Goal: Information Seeking & Learning: Learn about a topic

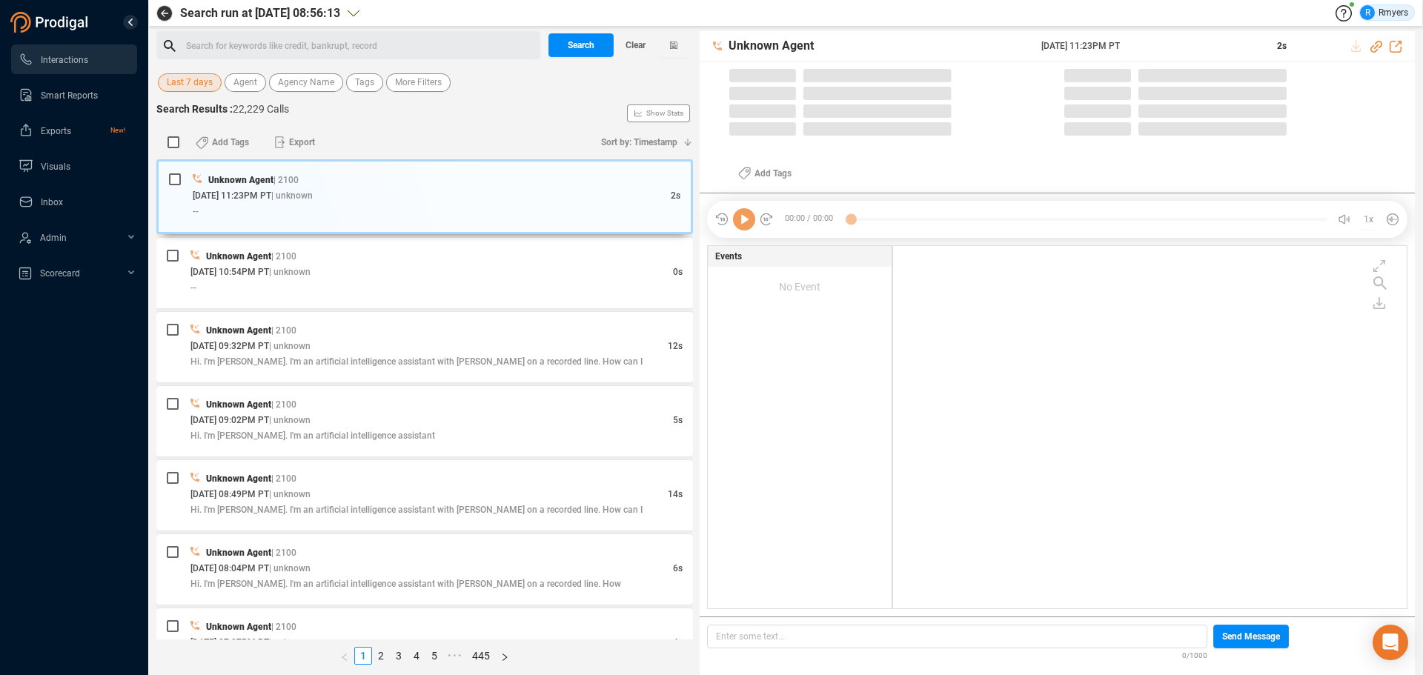
scroll to position [4, 8]
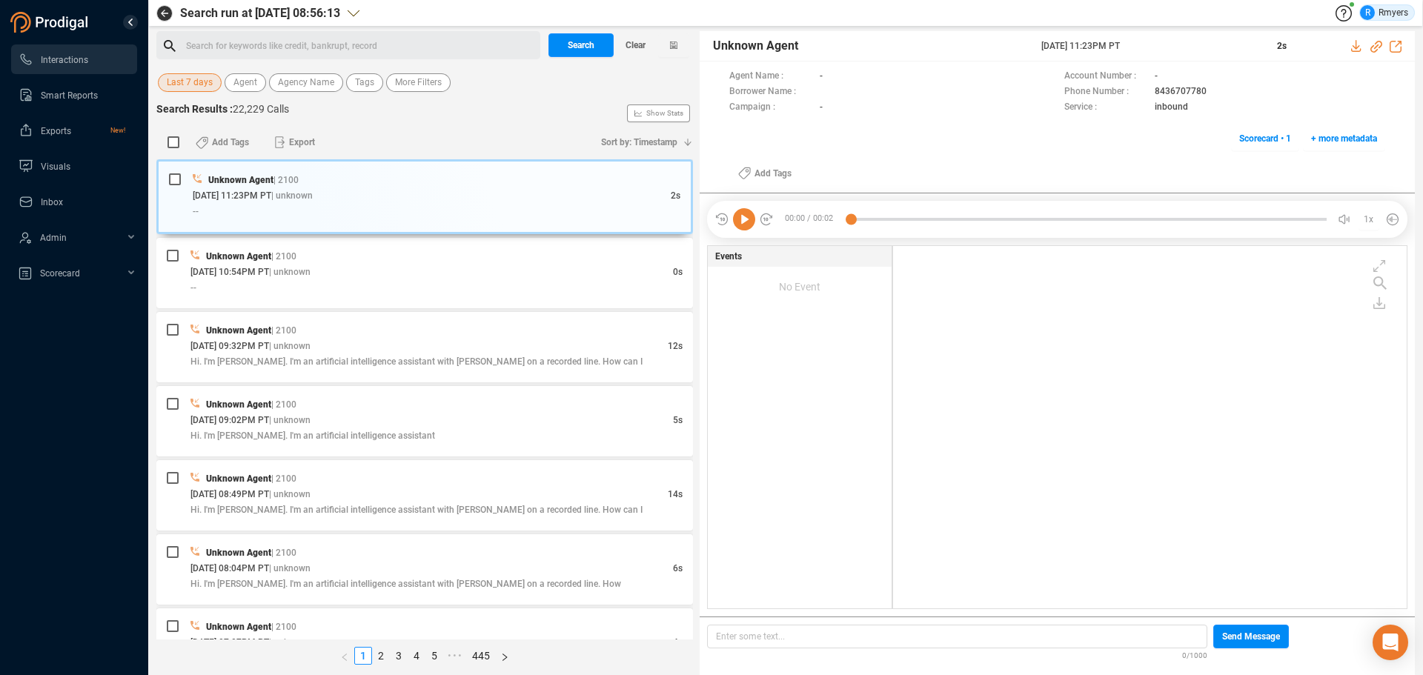
drag, startPoint x: 197, startPoint y: 81, endPoint x: 193, endPoint y: 93, distance: 13.1
click at [196, 82] on span "Last 7 days" at bounding box center [190, 82] width 46 height 19
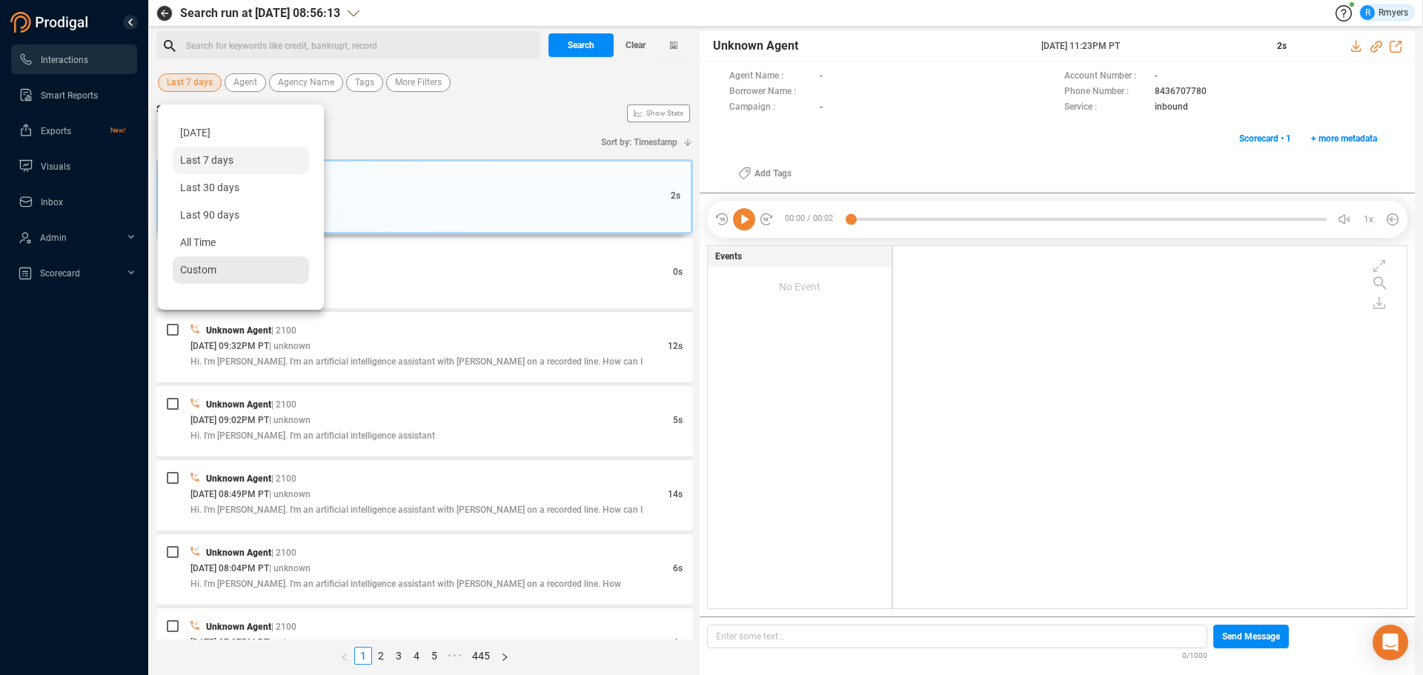
click at [201, 268] on span "Custom" at bounding box center [198, 270] width 36 height 12
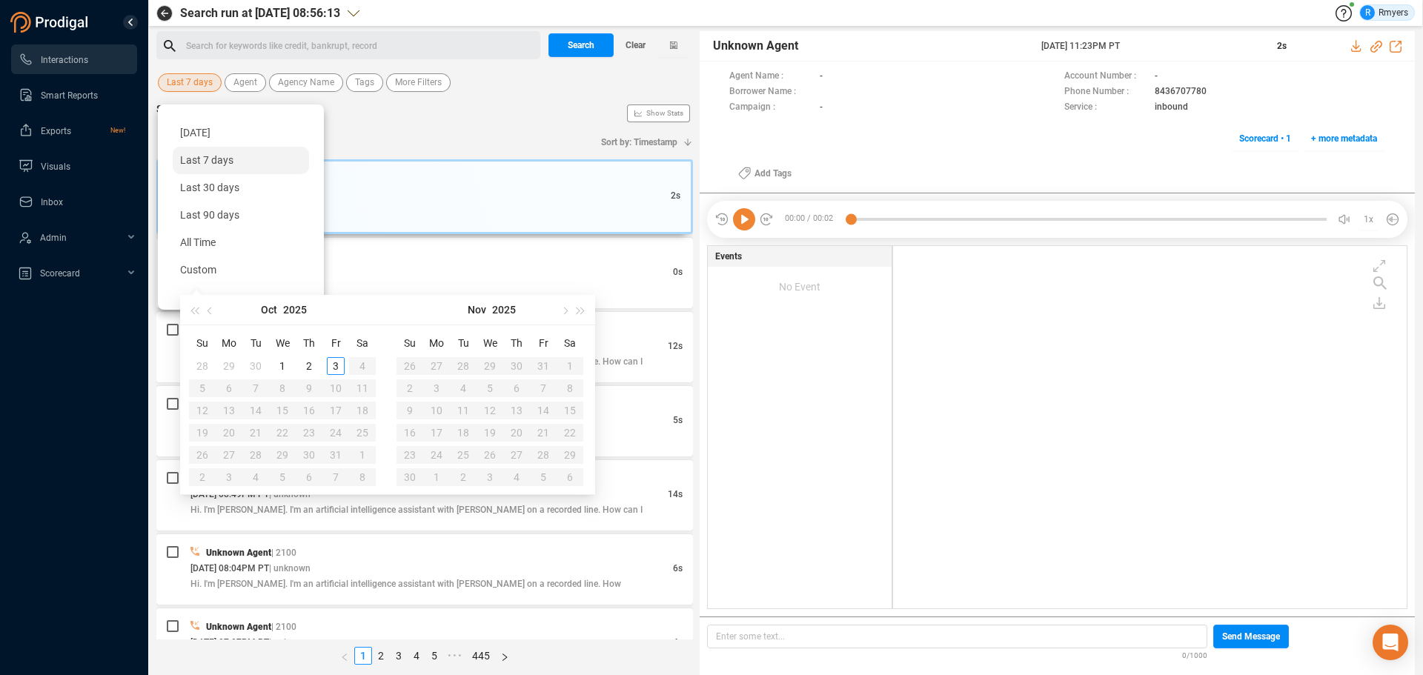
type input "[DATE]"
click at [308, 365] on div "2" at bounding box center [309, 366] width 18 height 18
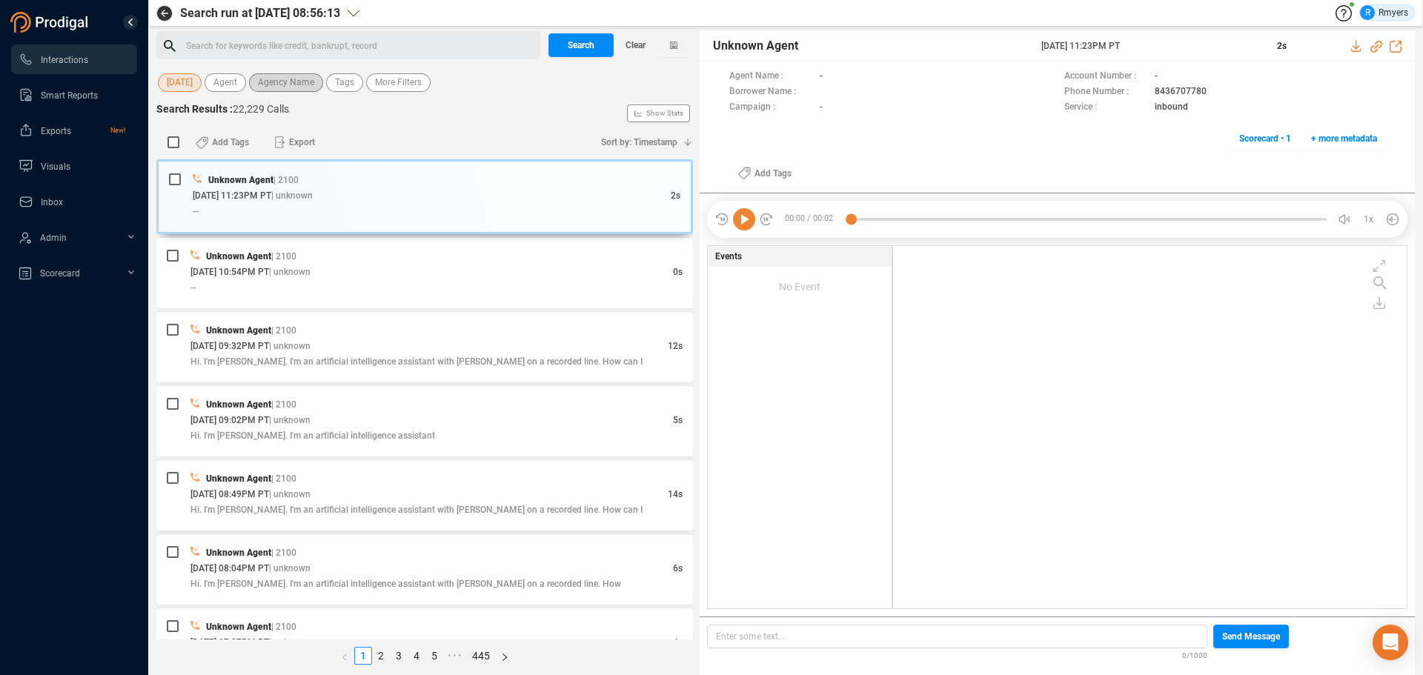
click at [292, 88] on span "Agency Name" at bounding box center [286, 82] width 56 height 19
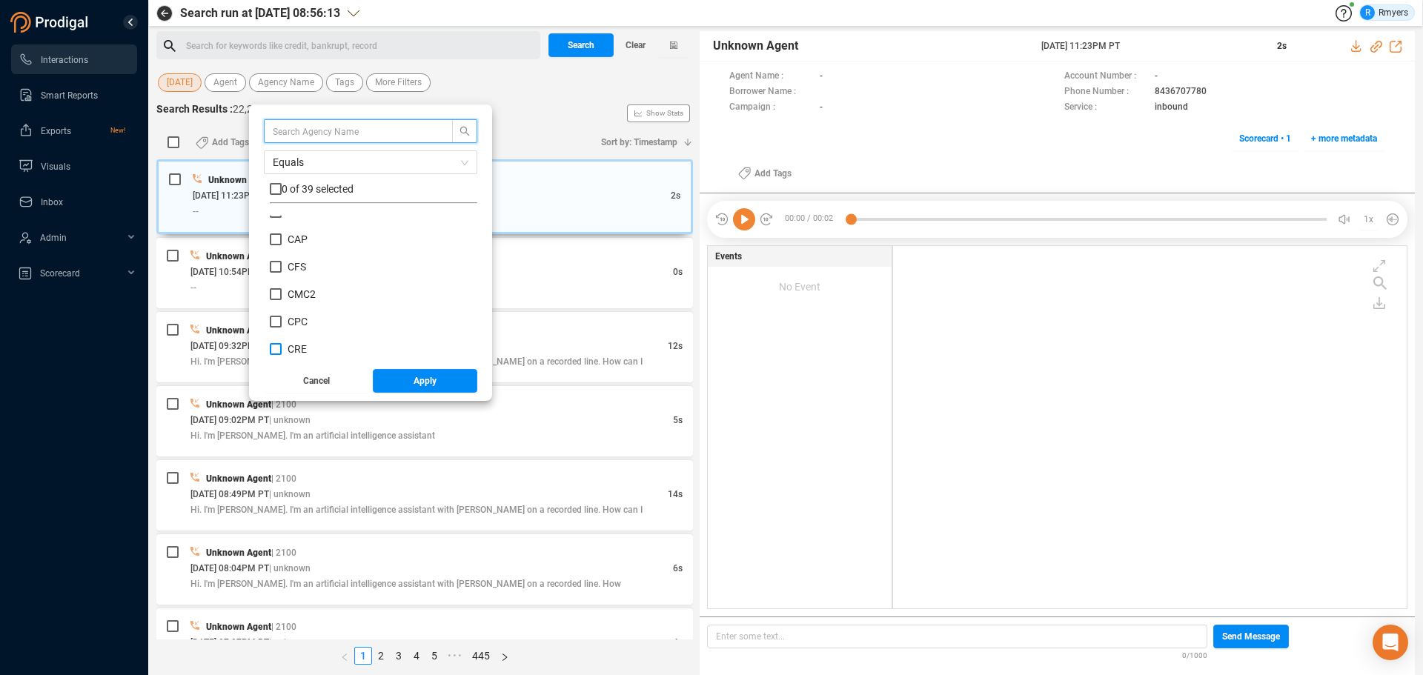
scroll to position [222, 0]
click at [299, 304] on span "CRM" at bounding box center [299, 302] width 22 height 12
click at [282, 304] on input "CRM" at bounding box center [276, 302] width 12 height 12
checkbox input "true"
click at [398, 380] on button "Apply" at bounding box center [425, 381] width 105 height 24
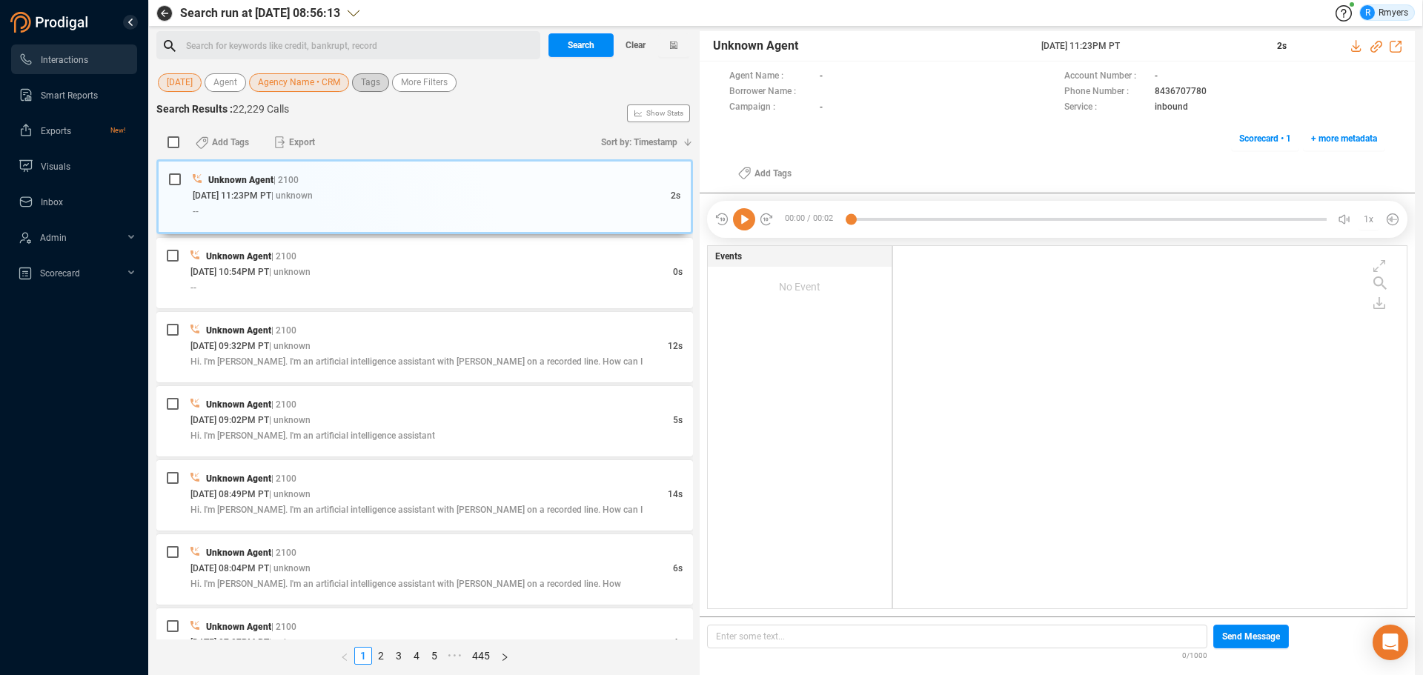
click at [368, 89] on span "Tags" at bounding box center [370, 82] width 19 height 19
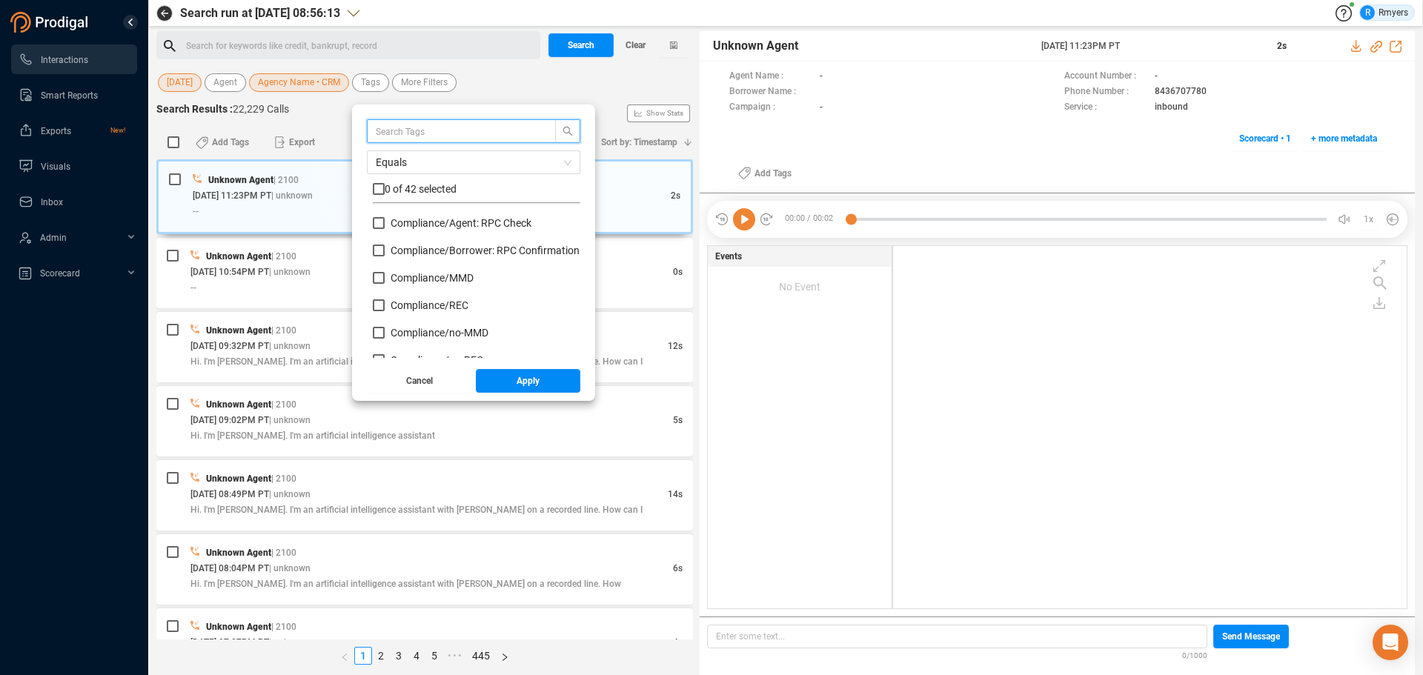
scroll to position [148, 0]
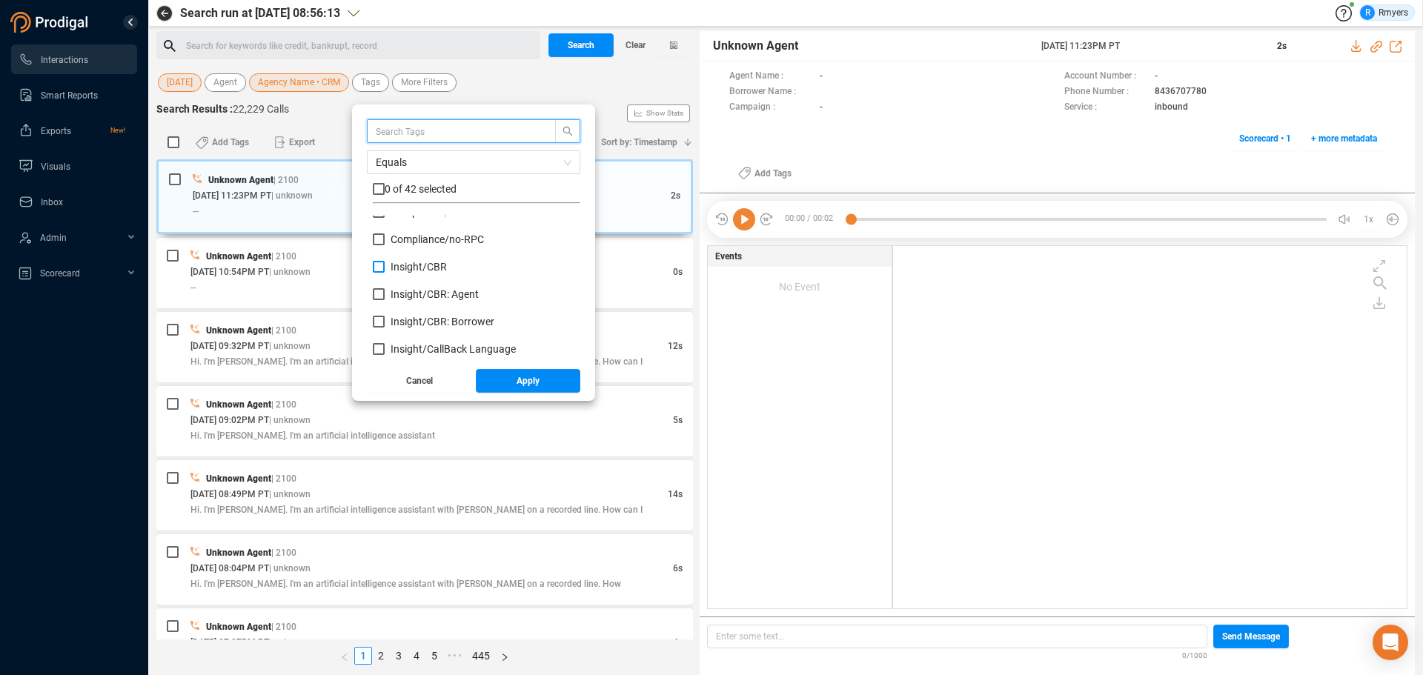
click at [415, 271] on span "Insight/ CBR" at bounding box center [419, 267] width 56 height 12
click at [385, 271] on input "Insight/ CBR" at bounding box center [379, 267] width 12 height 12
checkbox input "true"
click at [416, 297] on span "Insight/ CBR: Agent" at bounding box center [435, 294] width 88 height 12
click at [385, 297] on input "Insight/ CBR: Agent" at bounding box center [379, 294] width 12 height 12
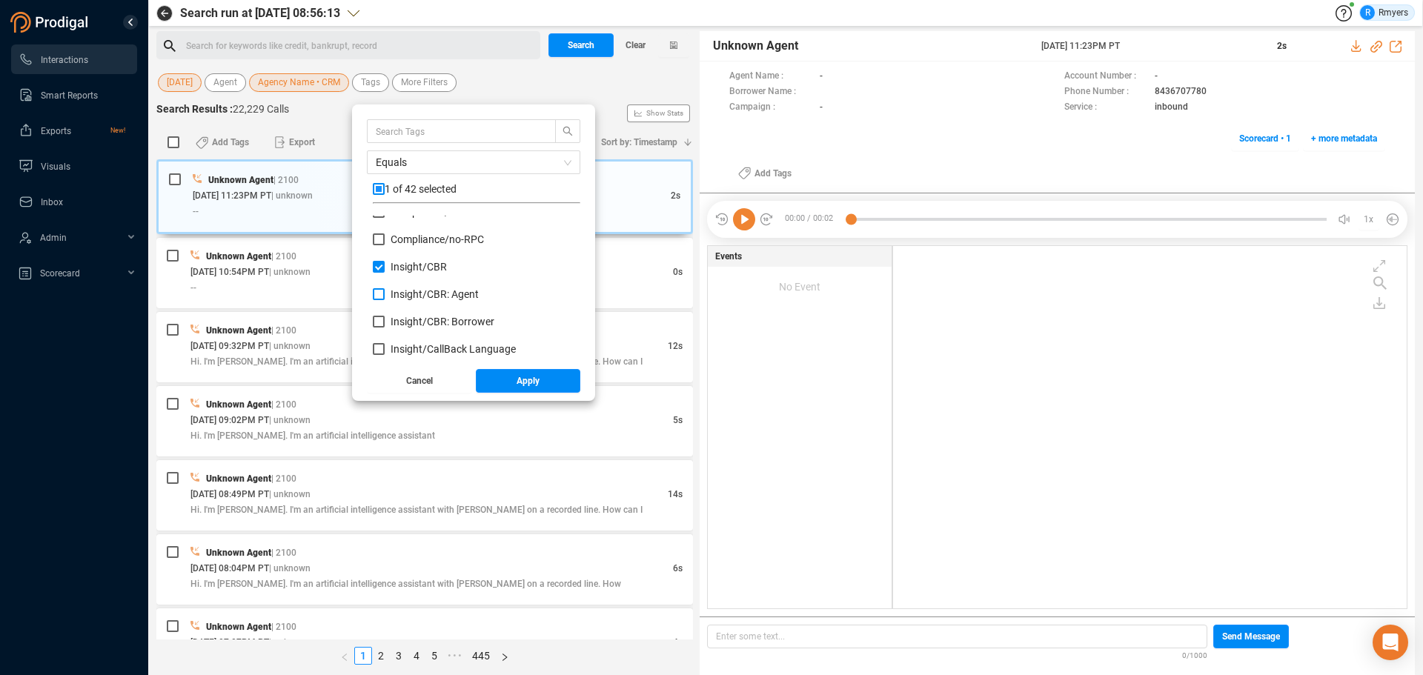
checkbox input "true"
click at [418, 319] on span "Insight/ CBR: Borrower" at bounding box center [443, 322] width 104 height 12
click at [385, 319] on input "Insight/ CBR: Borrower" at bounding box center [379, 322] width 12 height 12
checkbox input "true"
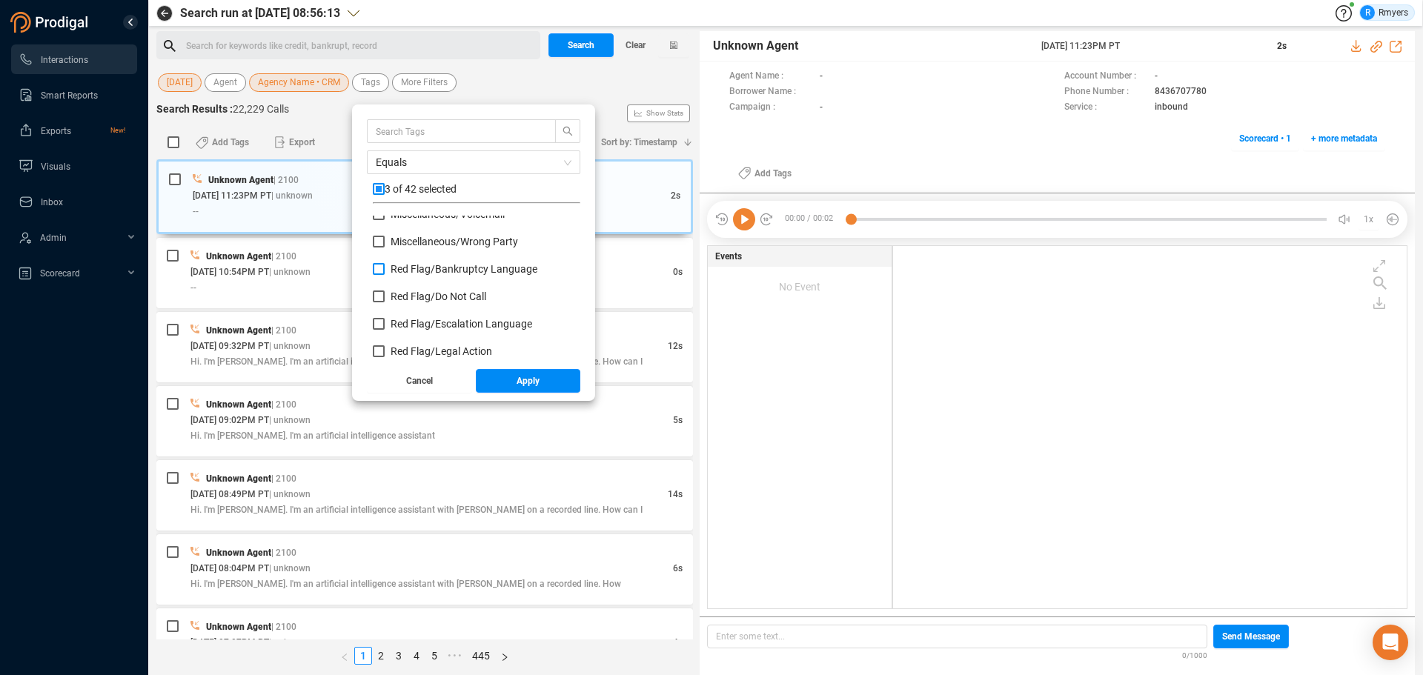
click at [413, 265] on span "Red Flag/ Bankruptcy Language" at bounding box center [464, 269] width 147 height 12
click at [385, 265] on input "Red Flag/ Bankruptcy Language" at bounding box center [379, 269] width 12 height 12
checkbox input "true"
click at [419, 327] on span "Red Flag/ Escalation Language" at bounding box center [462, 324] width 142 height 12
click at [385, 327] on input "Red Flag/ Escalation Language" at bounding box center [379, 324] width 12 height 12
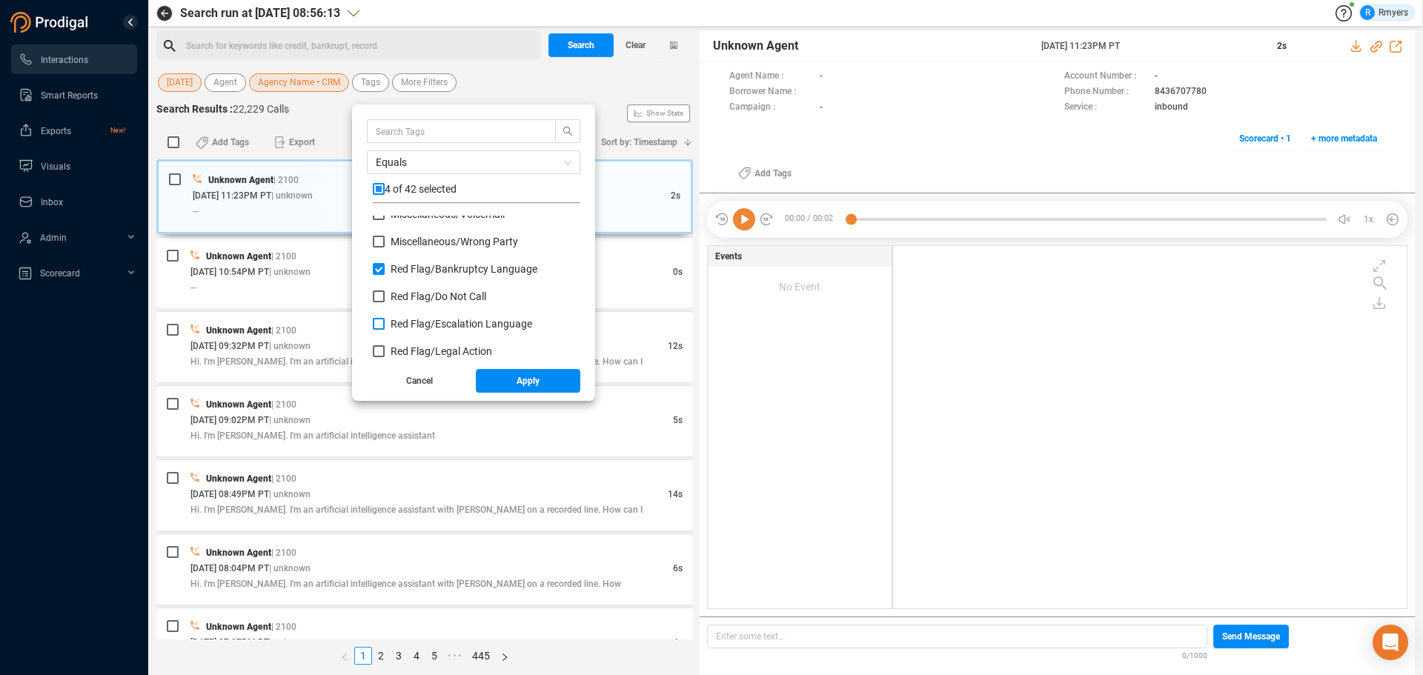
checkbox input "true"
click at [413, 345] on label "Red Flag/ Legal Action" at bounding box center [435, 352] width 125 height 16
click at [385, 345] on input "Red Flag/ Legal Action" at bounding box center [379, 351] width 12 height 12
checkbox input "true"
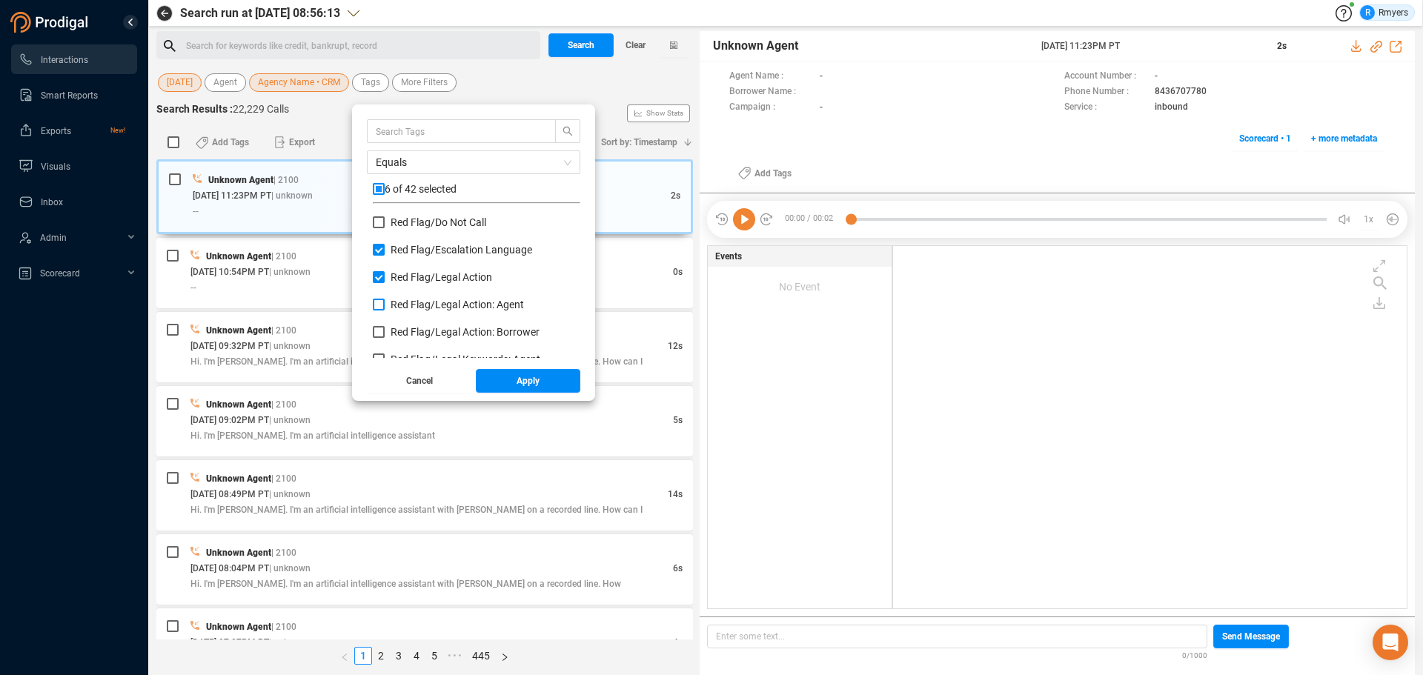
click at [414, 308] on span "Red Flag/ Legal Action: Agent" at bounding box center [457, 305] width 133 height 12
click at [385, 308] on input "Red Flag/ Legal Action: Agent" at bounding box center [379, 305] width 12 height 12
checkbox input "true"
click at [417, 327] on span "Red Flag/ Legal Action: Borrower" at bounding box center [465, 332] width 149 height 12
click at [385, 327] on input "Red Flag/ Legal Action: Borrower" at bounding box center [379, 332] width 12 height 12
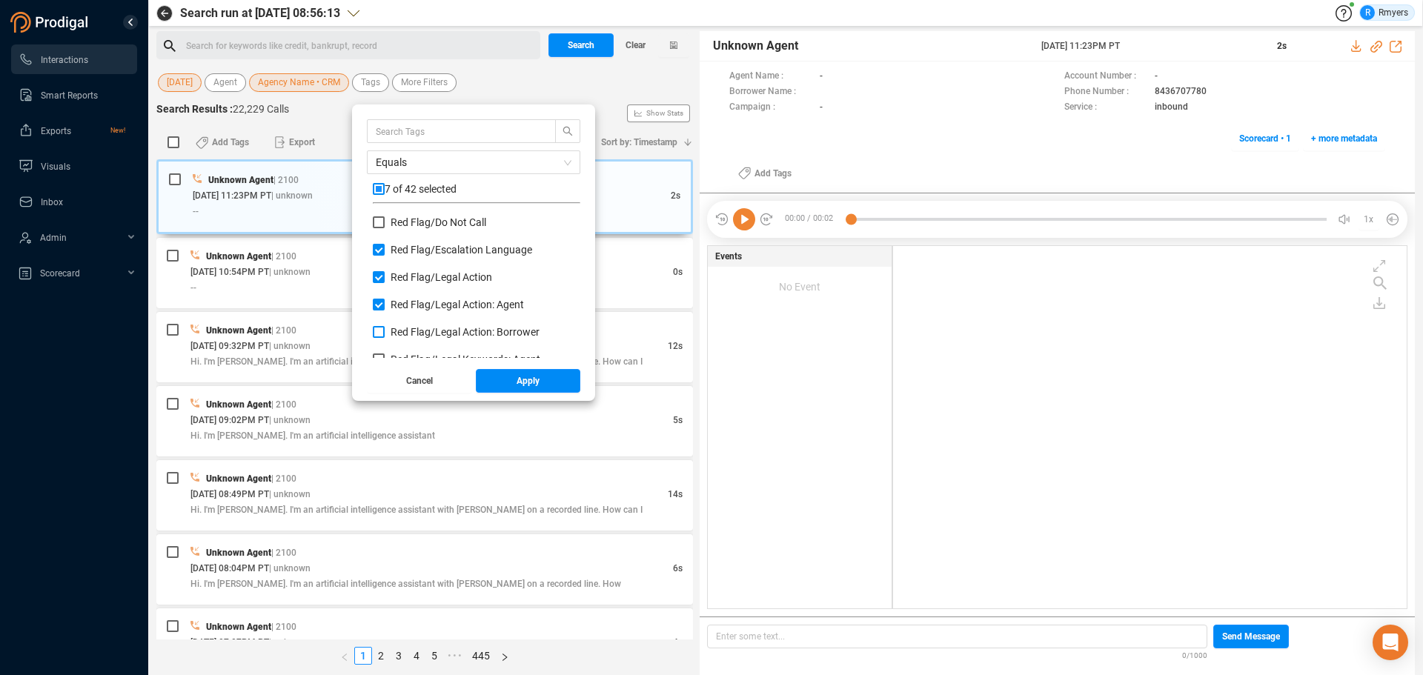
checkbox input "true"
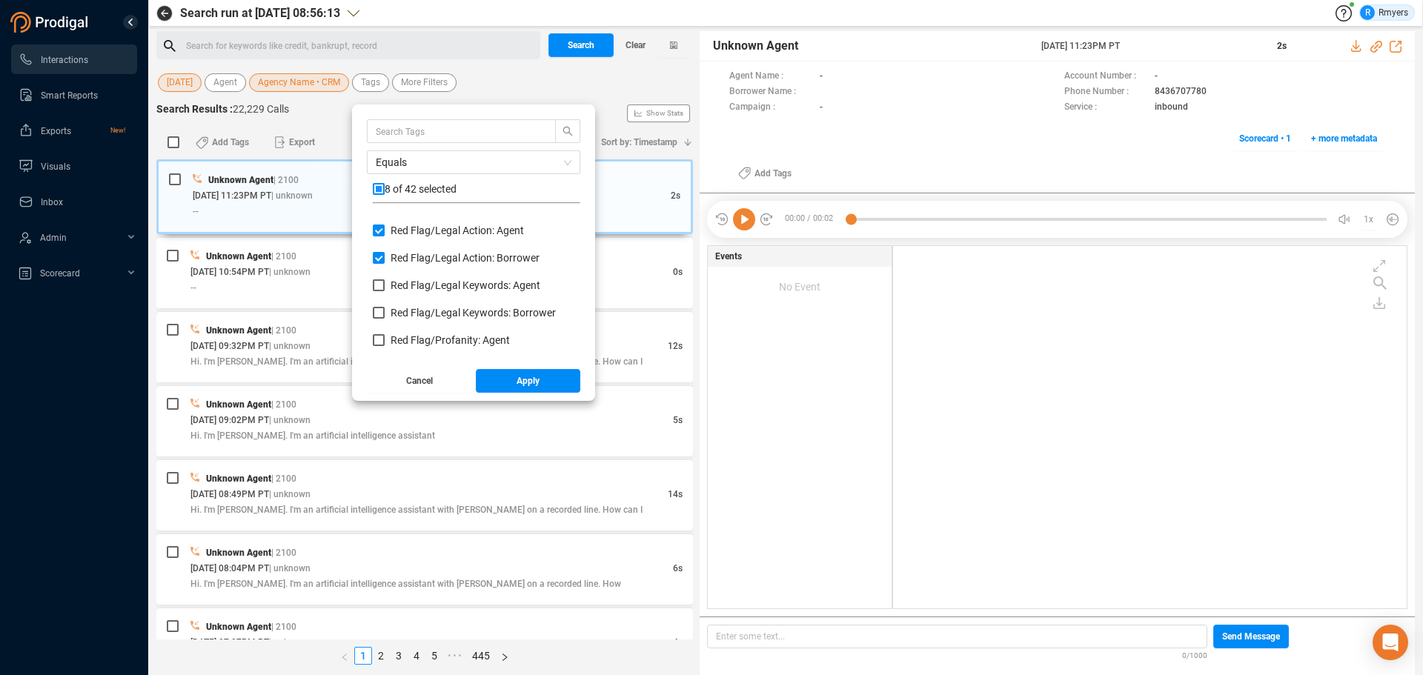
drag, startPoint x: 411, startPoint y: 287, endPoint x: 411, endPoint y: 296, distance: 8.9
click at [411, 286] on span "Red Flag/ Legal Keywords: Agent" at bounding box center [466, 285] width 150 height 12
click at [385, 286] on input "Red Flag/ Legal Keywords: Agent" at bounding box center [379, 285] width 12 height 12
checkbox input "true"
drag, startPoint x: 416, startPoint y: 308, endPoint x: 421, endPoint y: 327, distance: 19.8
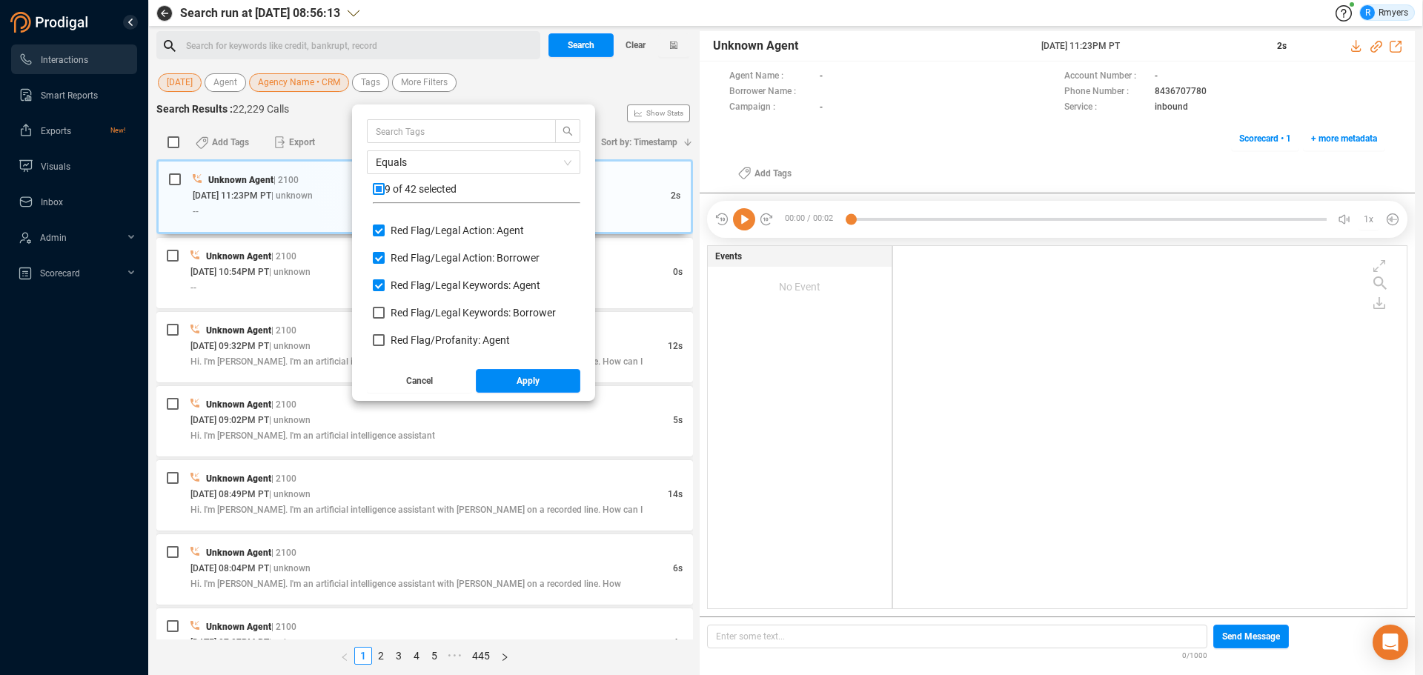
click at [418, 310] on span "Red Flag/ Legal Keywords: Borrower" at bounding box center [473, 313] width 165 height 12
click at [385, 310] on input "Red Flag/ Legal Keywords: Borrower" at bounding box center [379, 313] width 12 height 12
checkbox input "true"
click at [423, 333] on label "Red Flag/ Profanity: Agent" at bounding box center [444, 341] width 143 height 16
click at [385, 334] on input "Red Flag/ Profanity: Agent" at bounding box center [379, 340] width 12 height 12
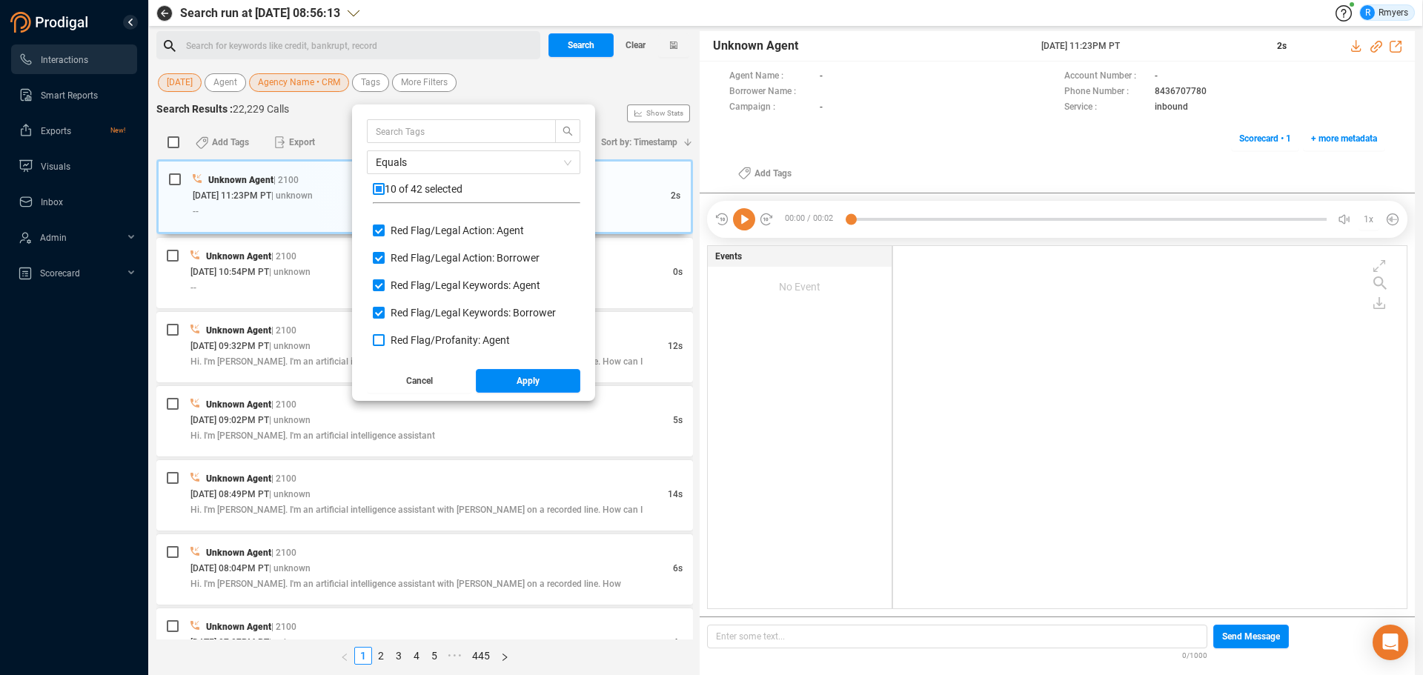
checkbox input "true"
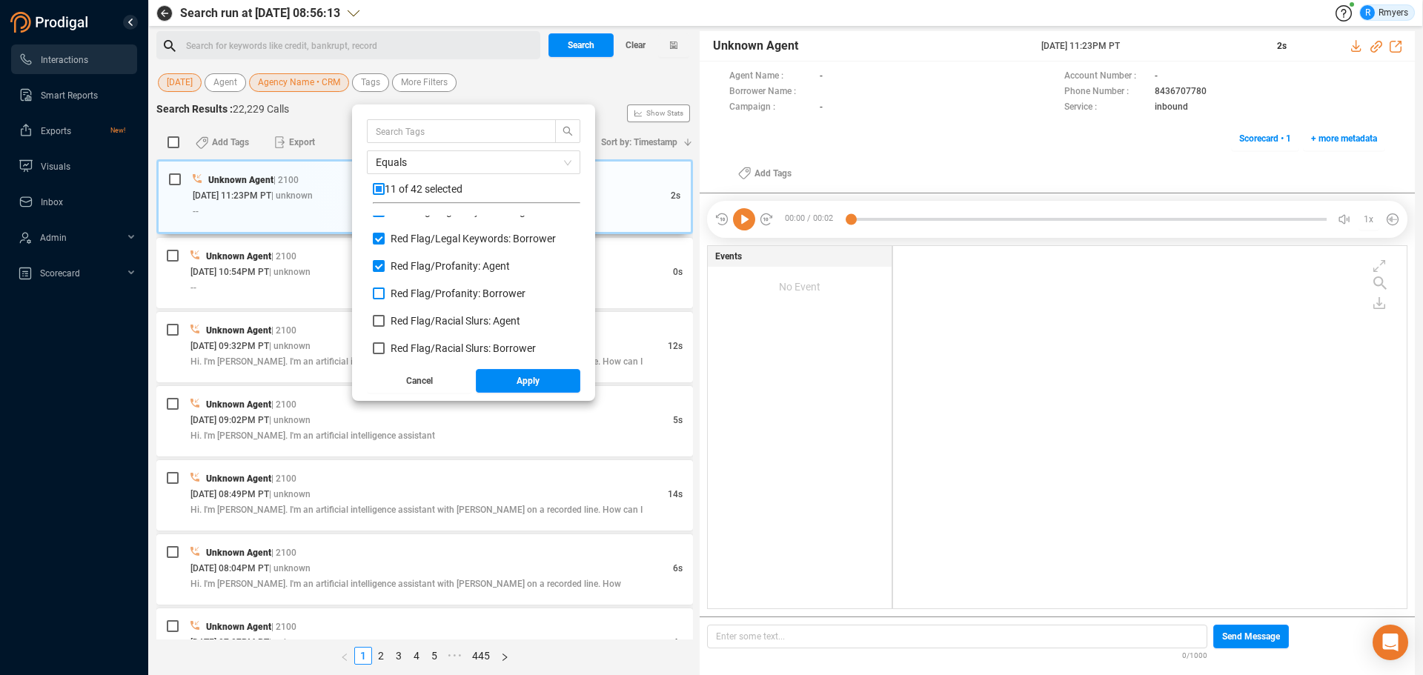
click at [417, 296] on span "Red Flag/ Profanity: Borrower" at bounding box center [458, 294] width 135 height 12
click at [385, 296] on input "Red Flag/ Profanity: Borrower" at bounding box center [379, 294] width 12 height 12
checkbox input "true"
click at [419, 319] on span "Red Flag/ Racial Slurs: Agent" at bounding box center [456, 321] width 130 height 12
click at [385, 319] on input "Red Flag/ Racial Slurs: Agent" at bounding box center [379, 321] width 12 height 12
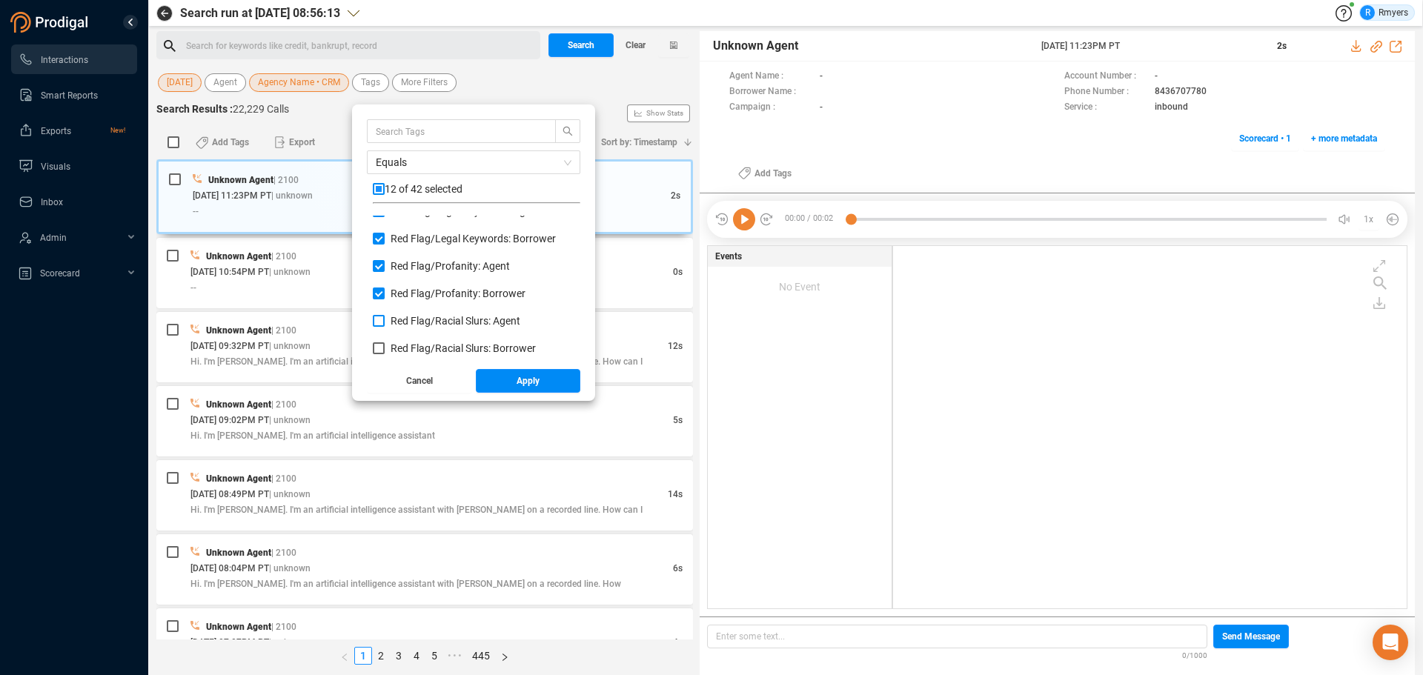
checkbox input "true"
click at [417, 348] on span "Red Flag/ Racial Slurs: Borrower" at bounding box center [463, 348] width 145 height 12
click at [385, 348] on input "Red Flag/ Racial Slurs: Borrower" at bounding box center [379, 348] width 12 height 12
checkbox input "true"
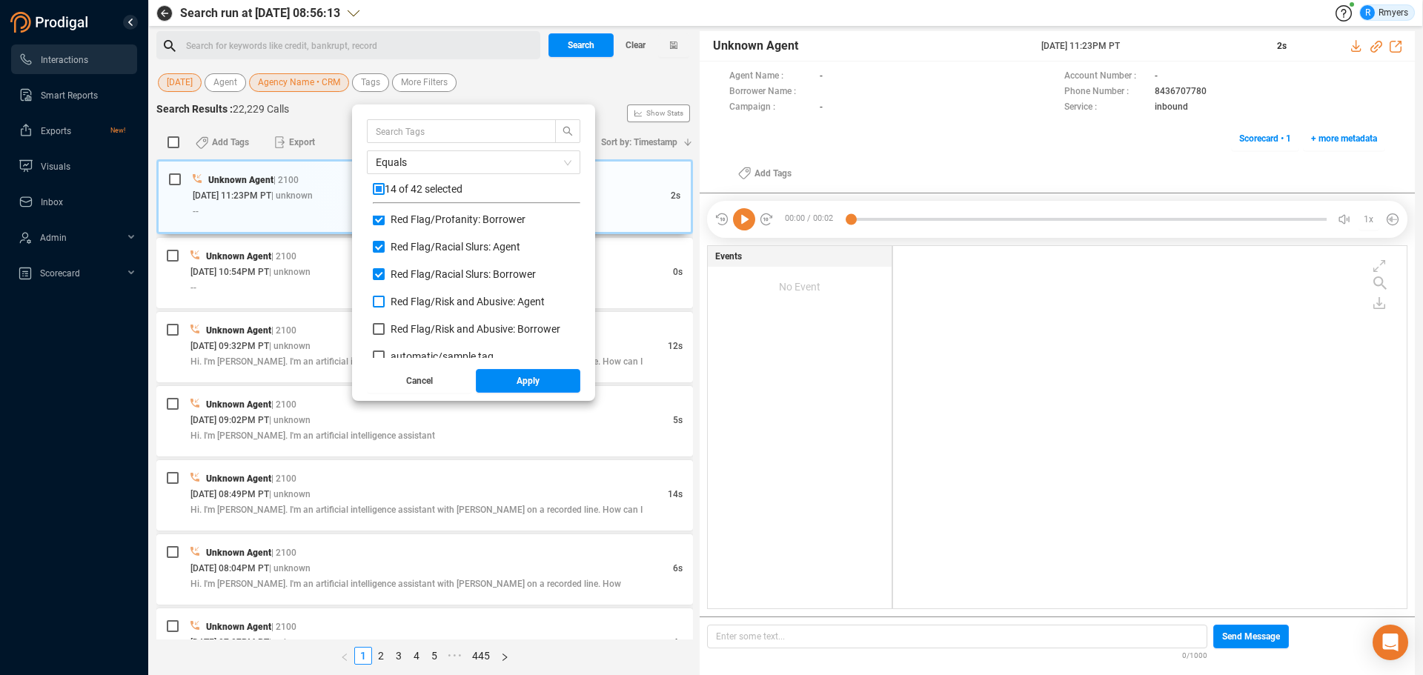
click at [425, 304] on span "Red Flag/ Risk and Abusive: Agent" at bounding box center [468, 302] width 154 height 12
click at [385, 304] on input "Red Flag/ Risk and Abusive: Agent" at bounding box center [379, 302] width 12 height 12
checkbox input "true"
click at [433, 325] on span "Red Flag/ Risk and Abusive: Borrower" at bounding box center [476, 329] width 170 height 12
click at [385, 325] on input "Red Flag/ Risk and Abusive: Borrower" at bounding box center [379, 329] width 12 height 12
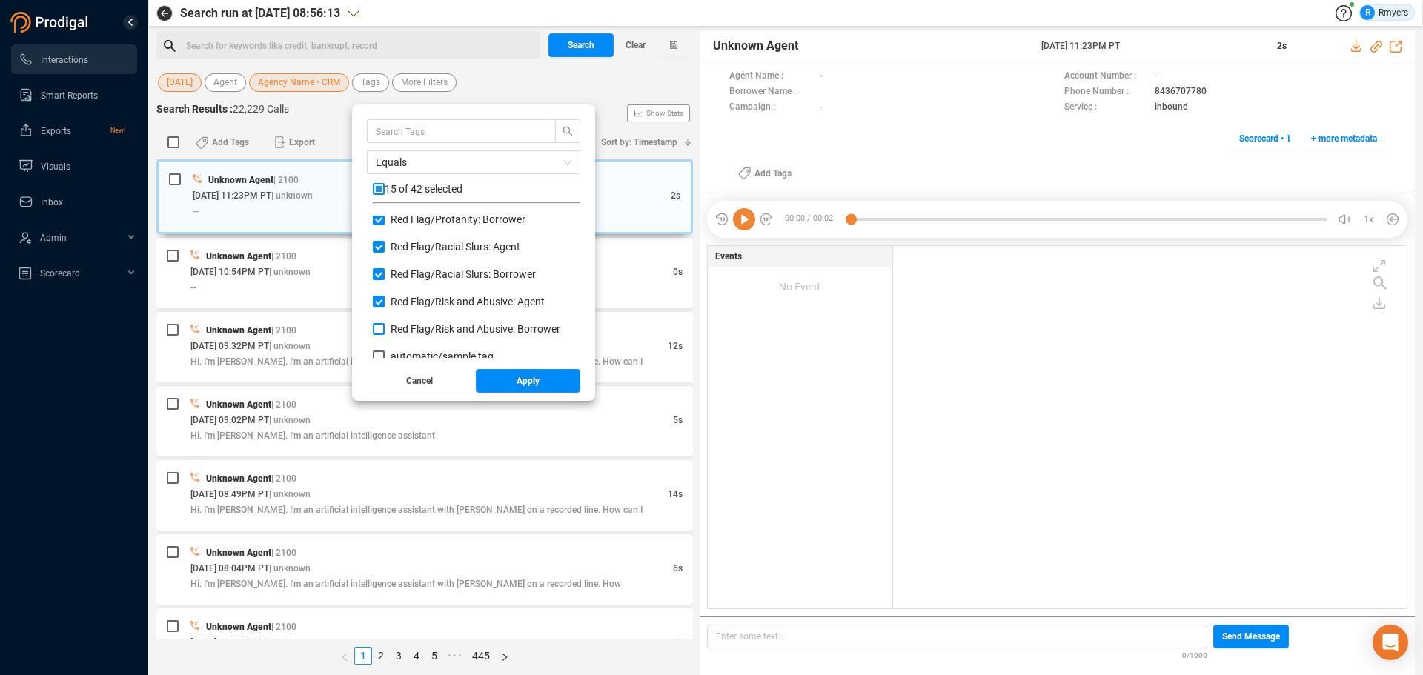
checkbox input "true"
click at [502, 374] on button "Apply" at bounding box center [528, 381] width 105 height 24
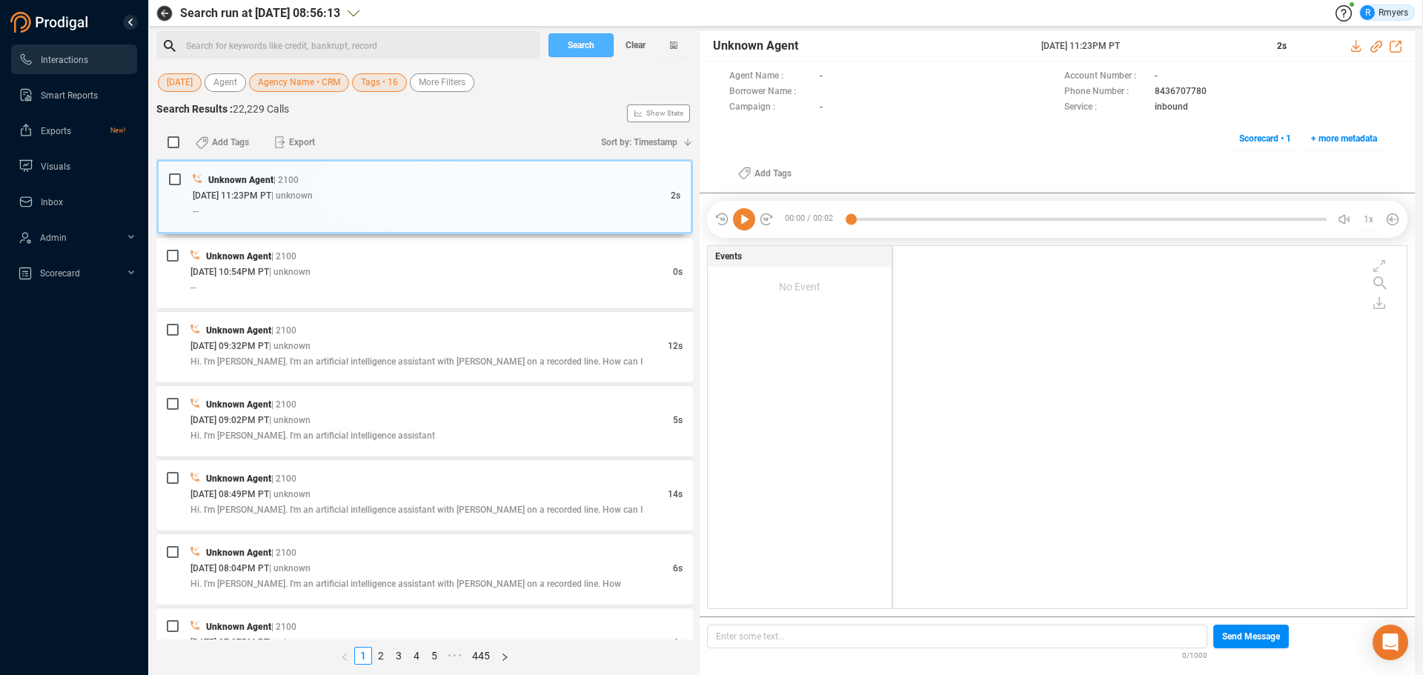
click at [568, 45] on span "Search" at bounding box center [581, 45] width 27 height 24
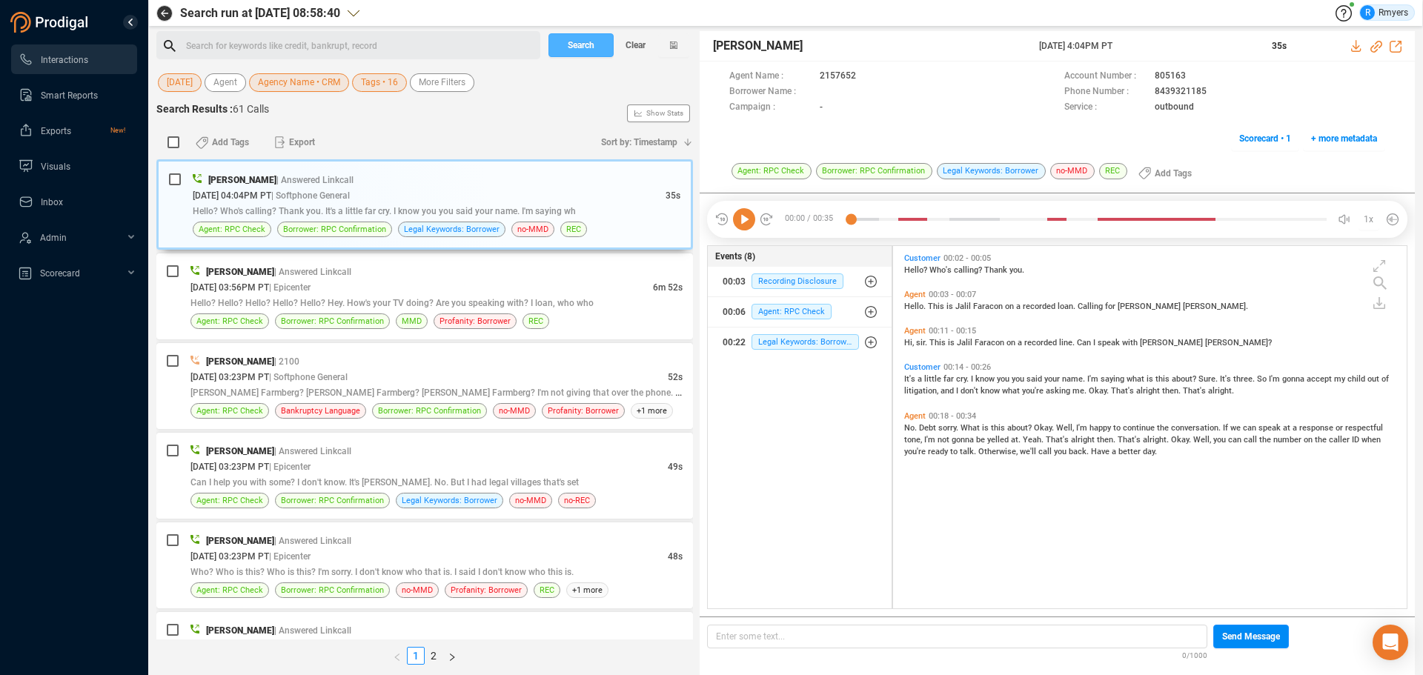
scroll to position [359, 506]
click at [434, 660] on link "2" at bounding box center [433, 656] width 16 height 16
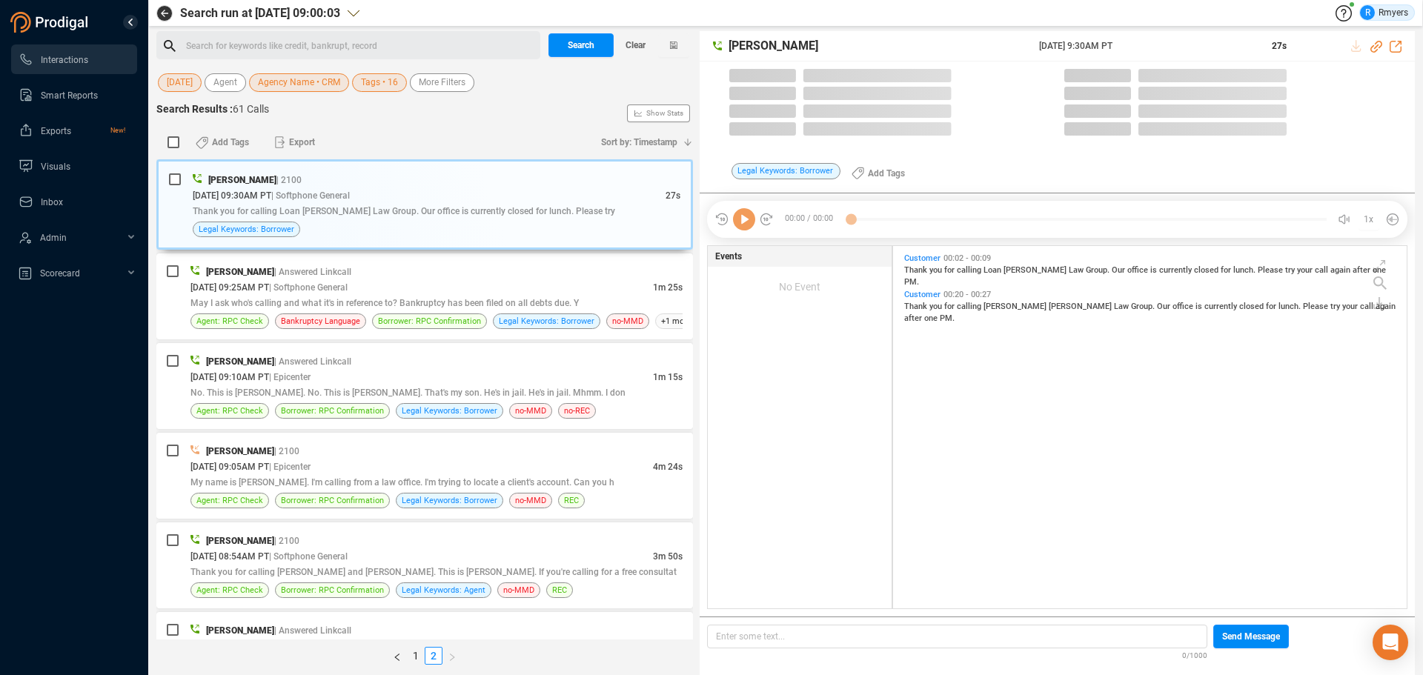
scroll to position [511, 0]
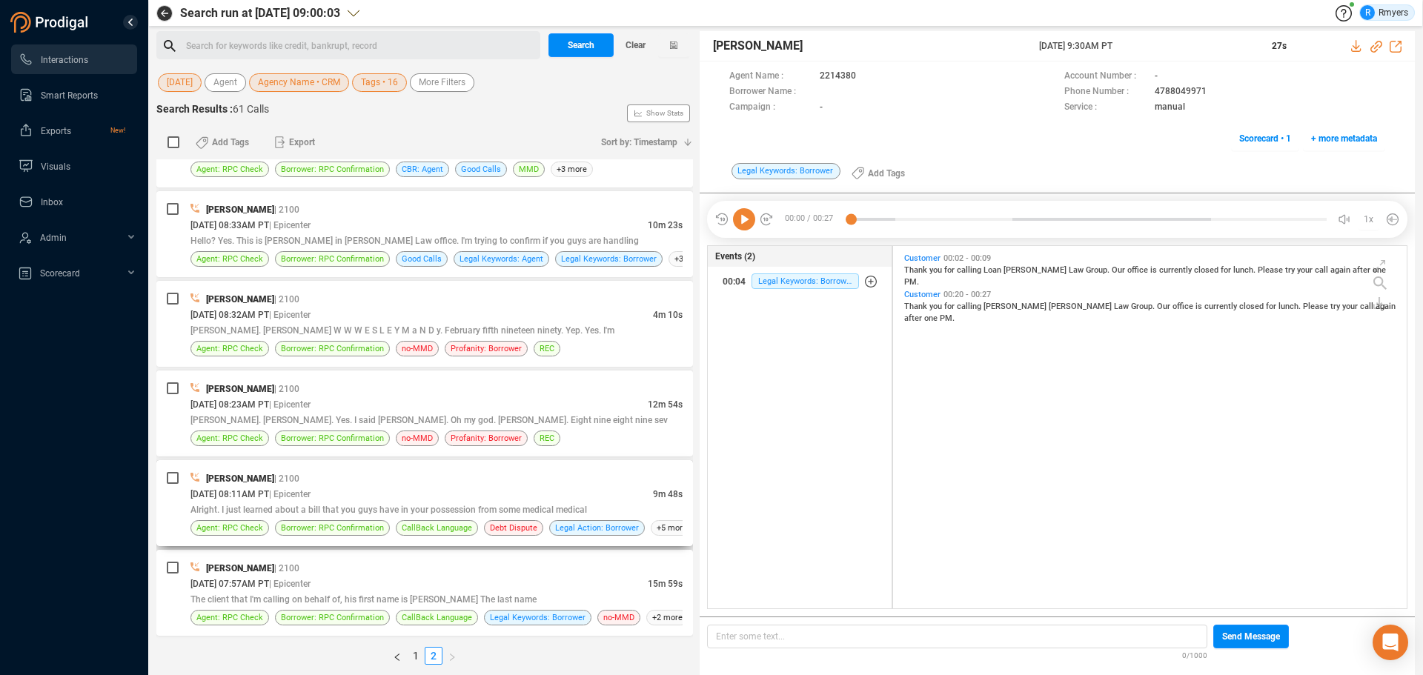
click at [402, 514] on span "Alright. I just learned about a bill that you guys have in your possession from…" at bounding box center [388, 510] width 396 height 10
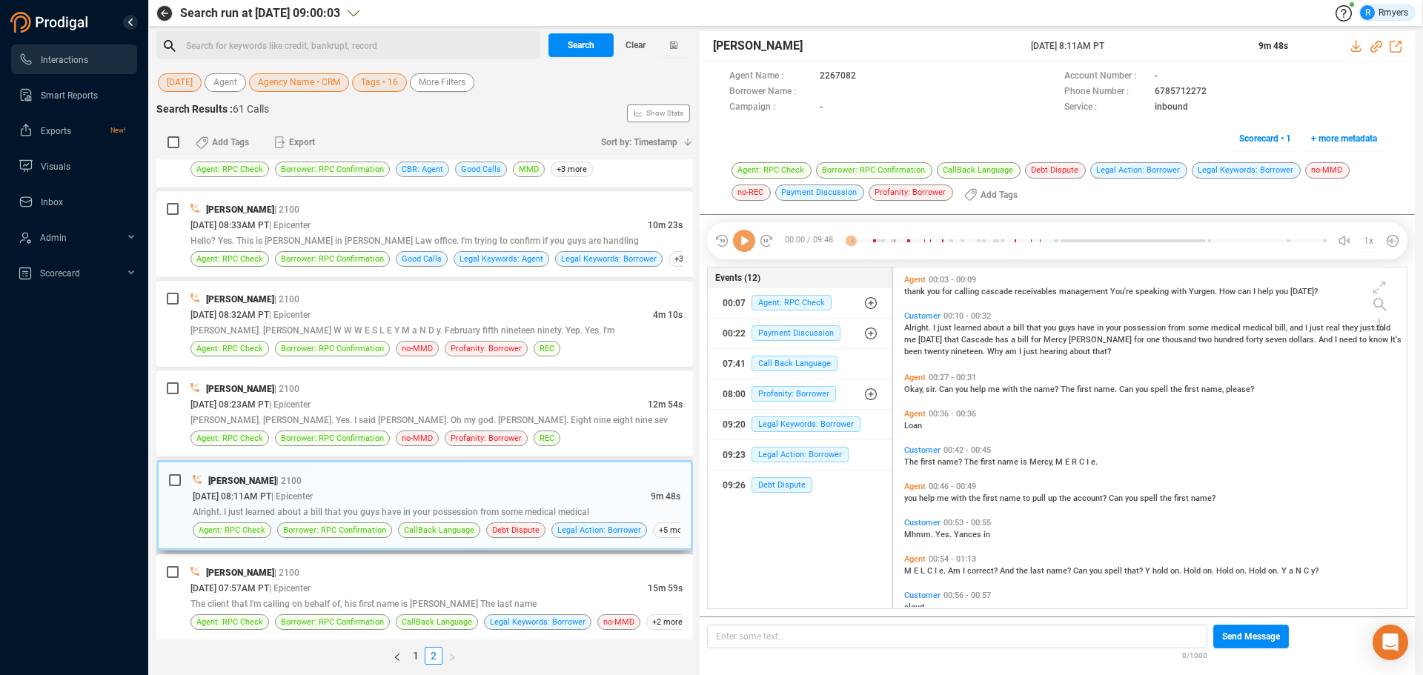
scroll to position [337, 506]
click at [746, 247] on icon at bounding box center [744, 241] width 22 height 22
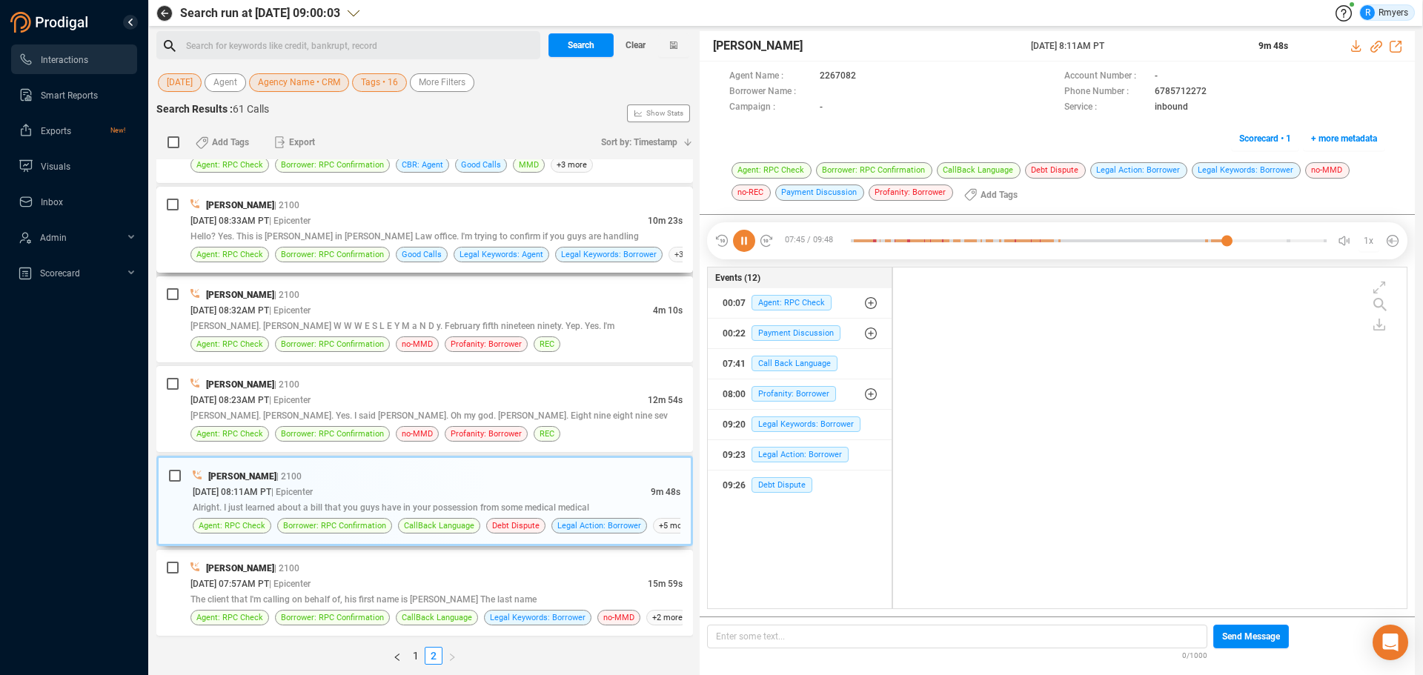
scroll to position [1527, 0]
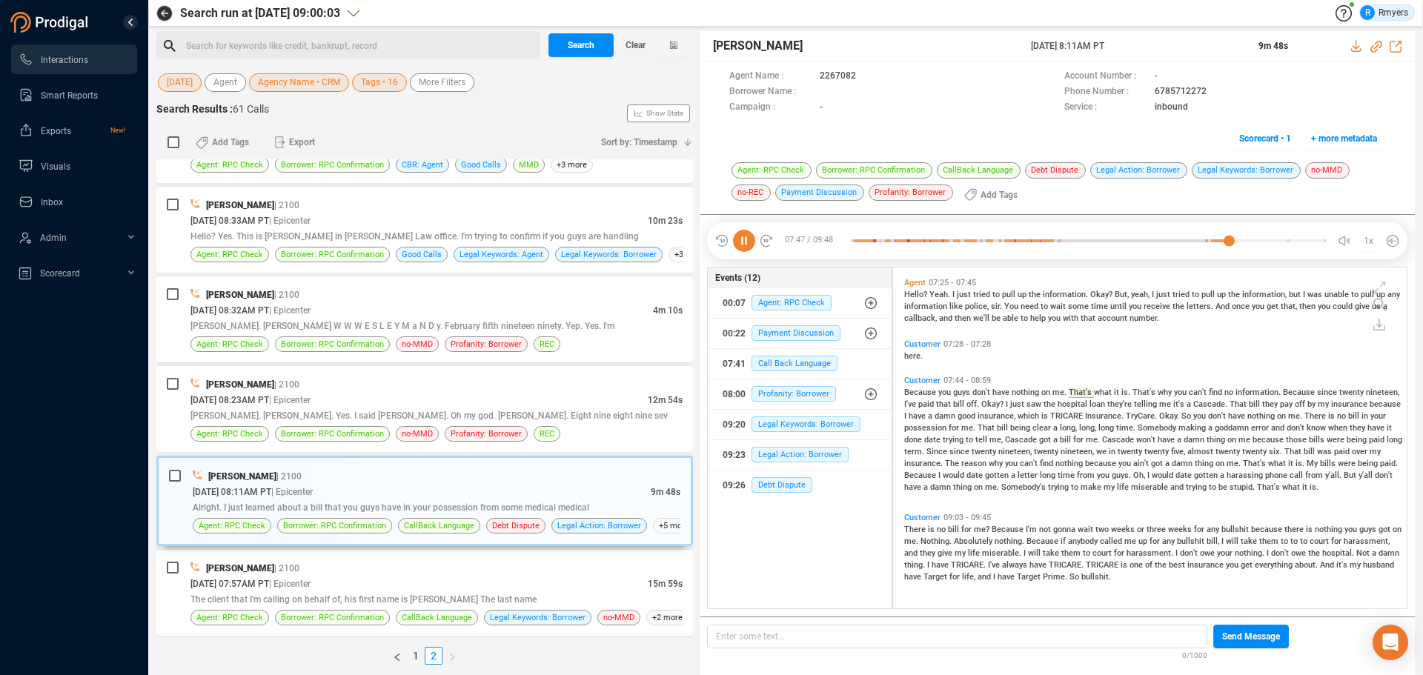
click at [744, 239] on icon at bounding box center [744, 241] width 22 height 22
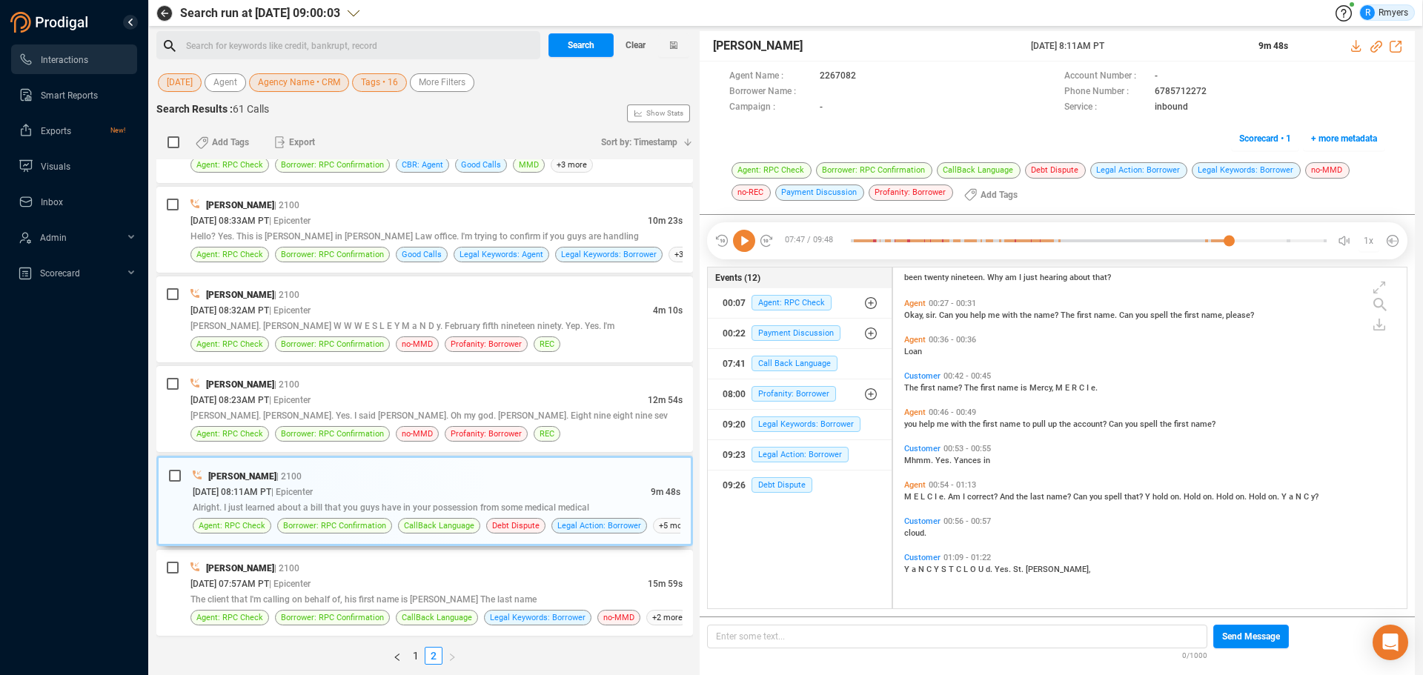
scroll to position [0, 0]
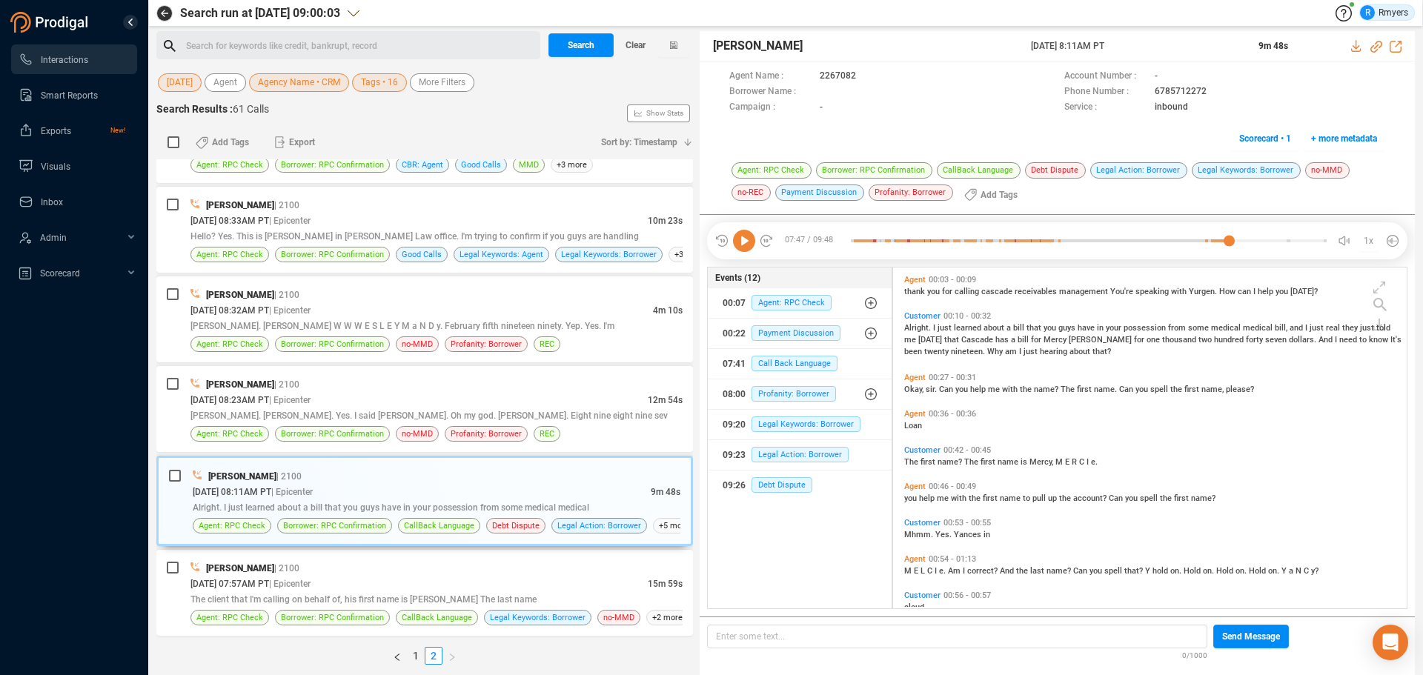
click at [909, 464] on span "The" at bounding box center [912, 462] width 16 height 10
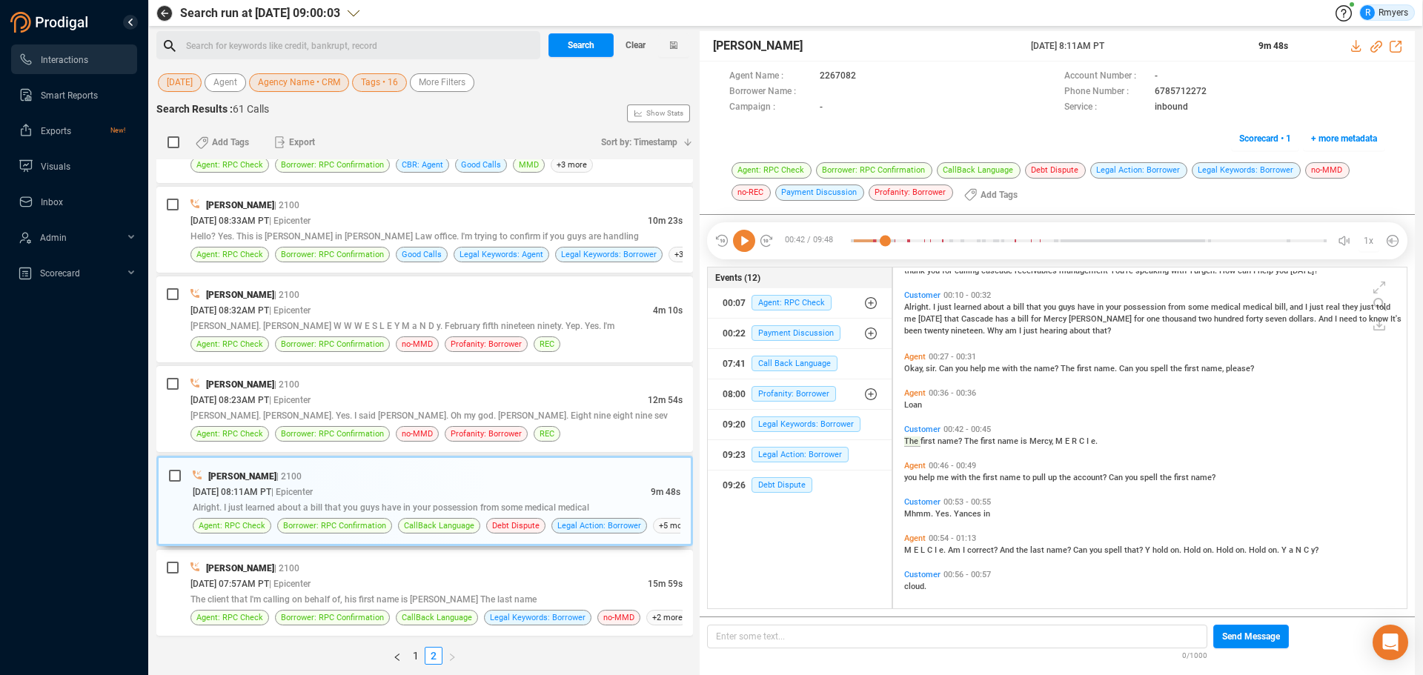
click at [746, 246] on icon at bounding box center [744, 241] width 22 height 22
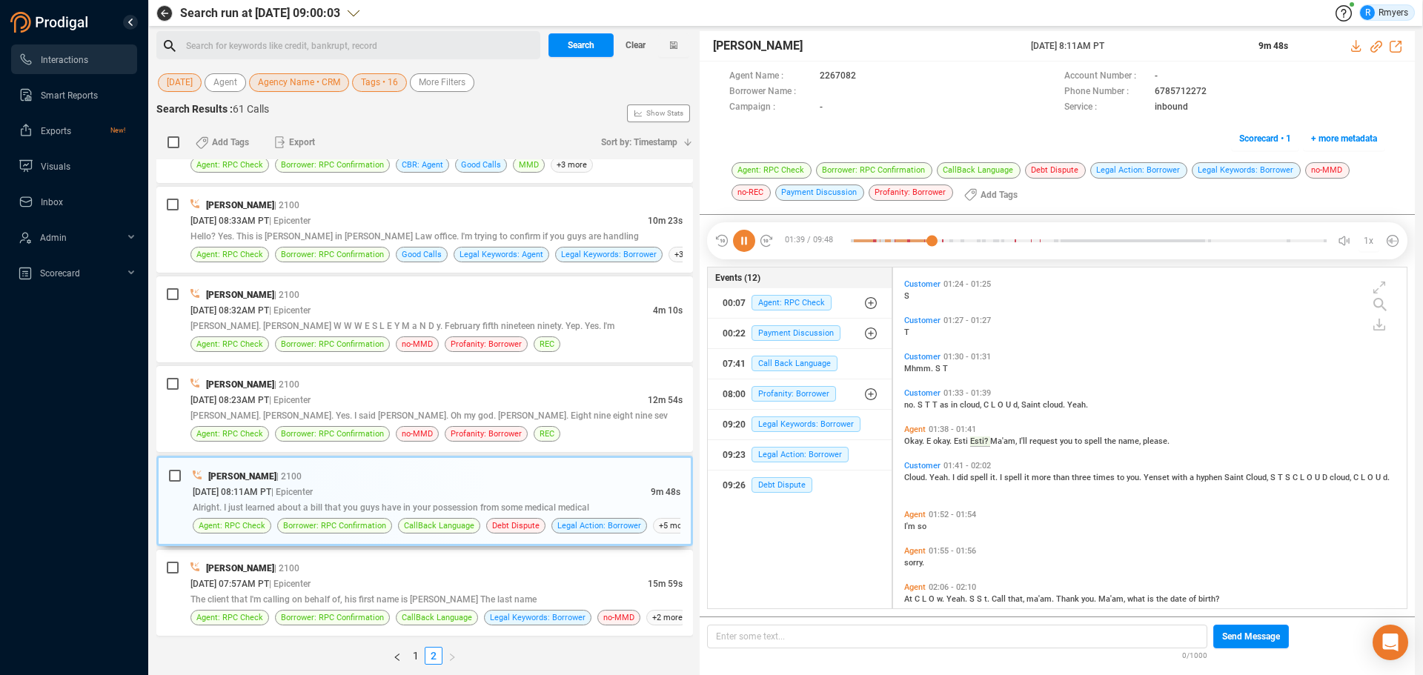
scroll to position [568, 0]
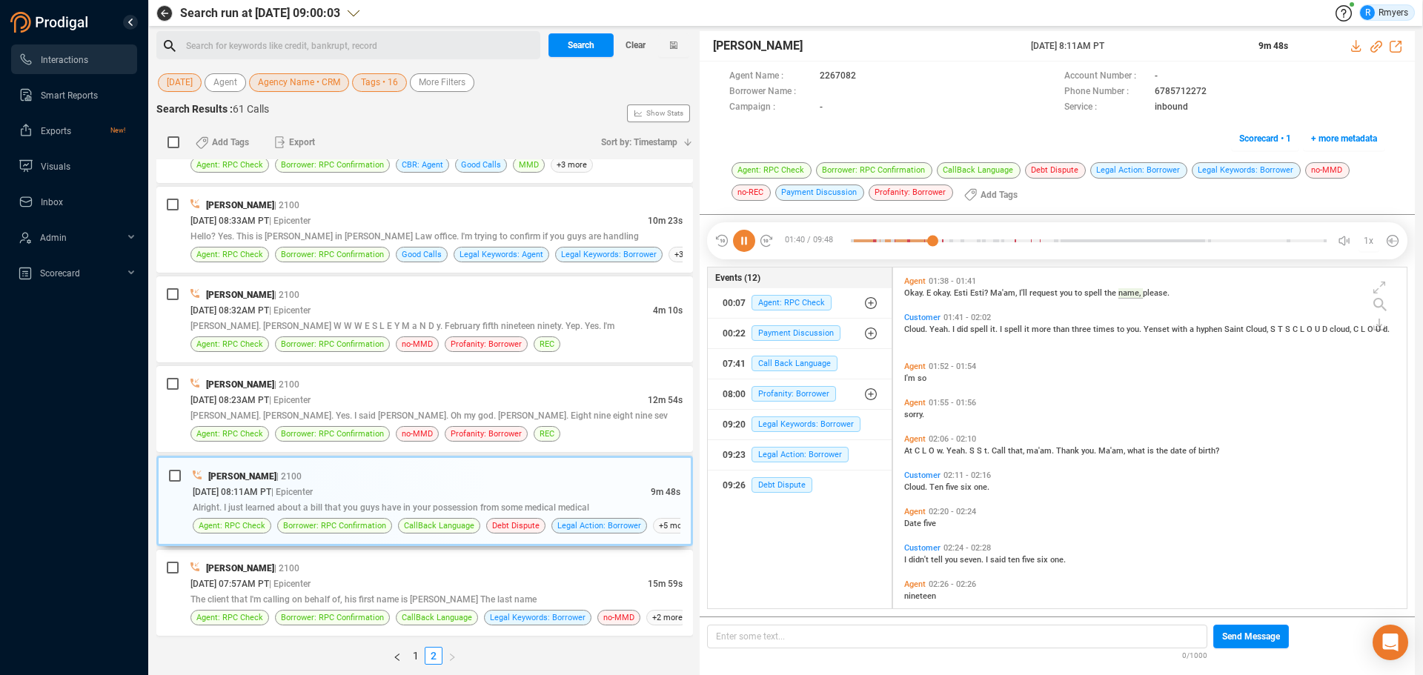
click at [914, 485] on span "Cloud." at bounding box center [916, 487] width 25 height 10
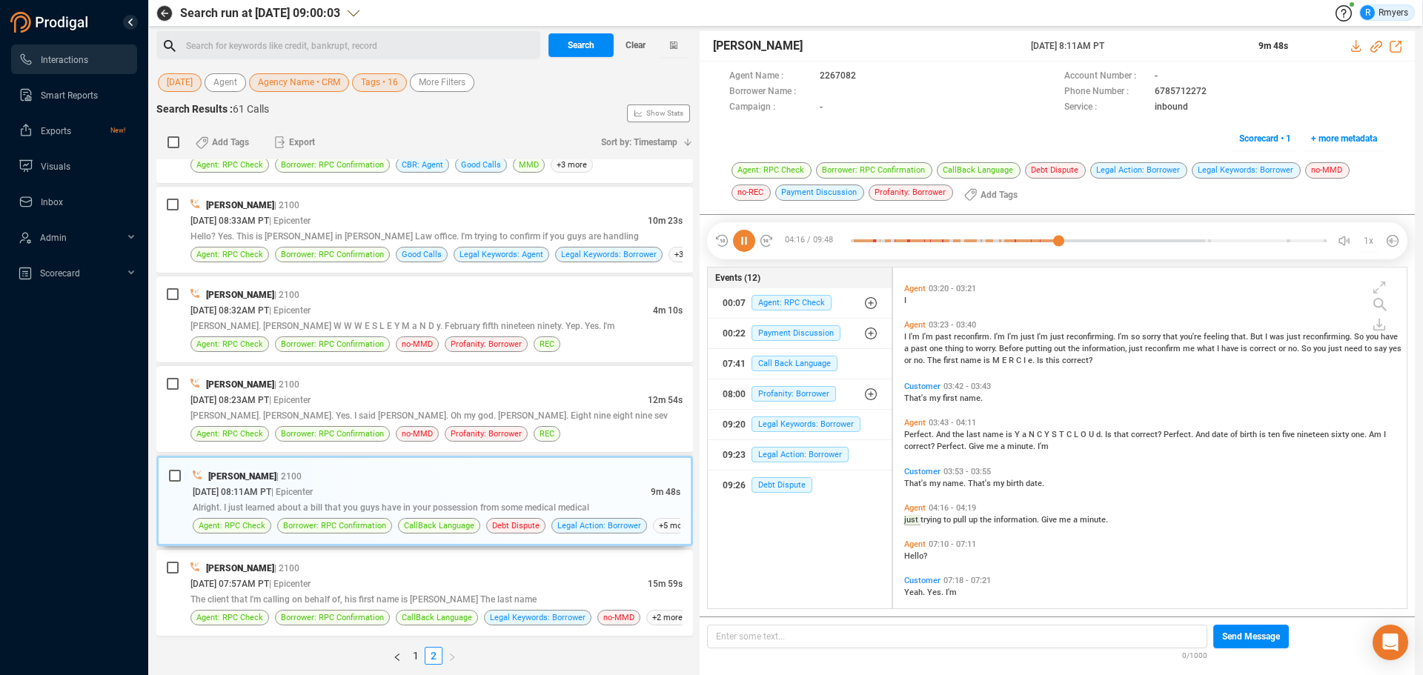
scroll to position [1271, 0]
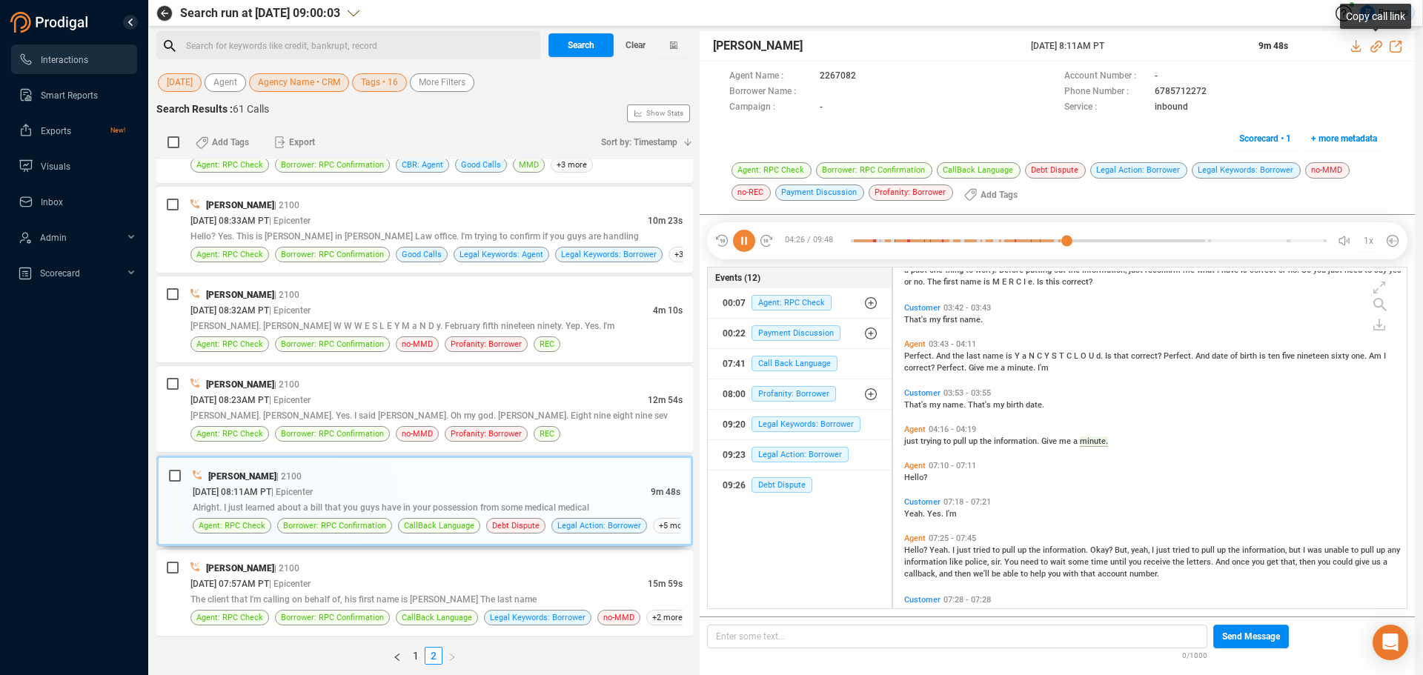
click at [1375, 46] on icon at bounding box center [1376, 47] width 12 height 12
drag, startPoint x: 1025, startPoint y: 47, endPoint x: 1121, endPoint y: 46, distance: 95.6
click at [1140, 44] on div "[PERSON_NAME] [DATE] 8:11AM PT 9m 48s" at bounding box center [1057, 46] width 715 height 30
copy div "[DATE] 8:11AM PT"
click at [1206, 238] on div at bounding box center [1089, 241] width 476 height 22
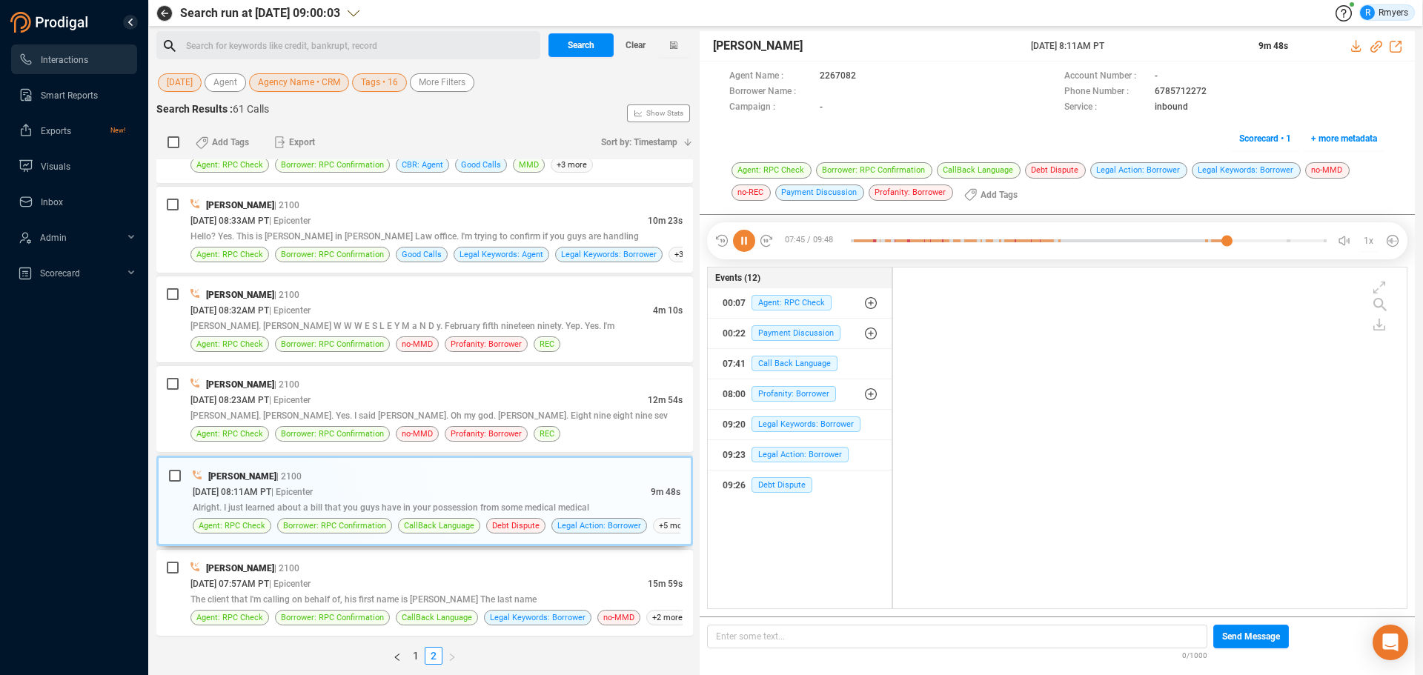
scroll to position [1527, 0]
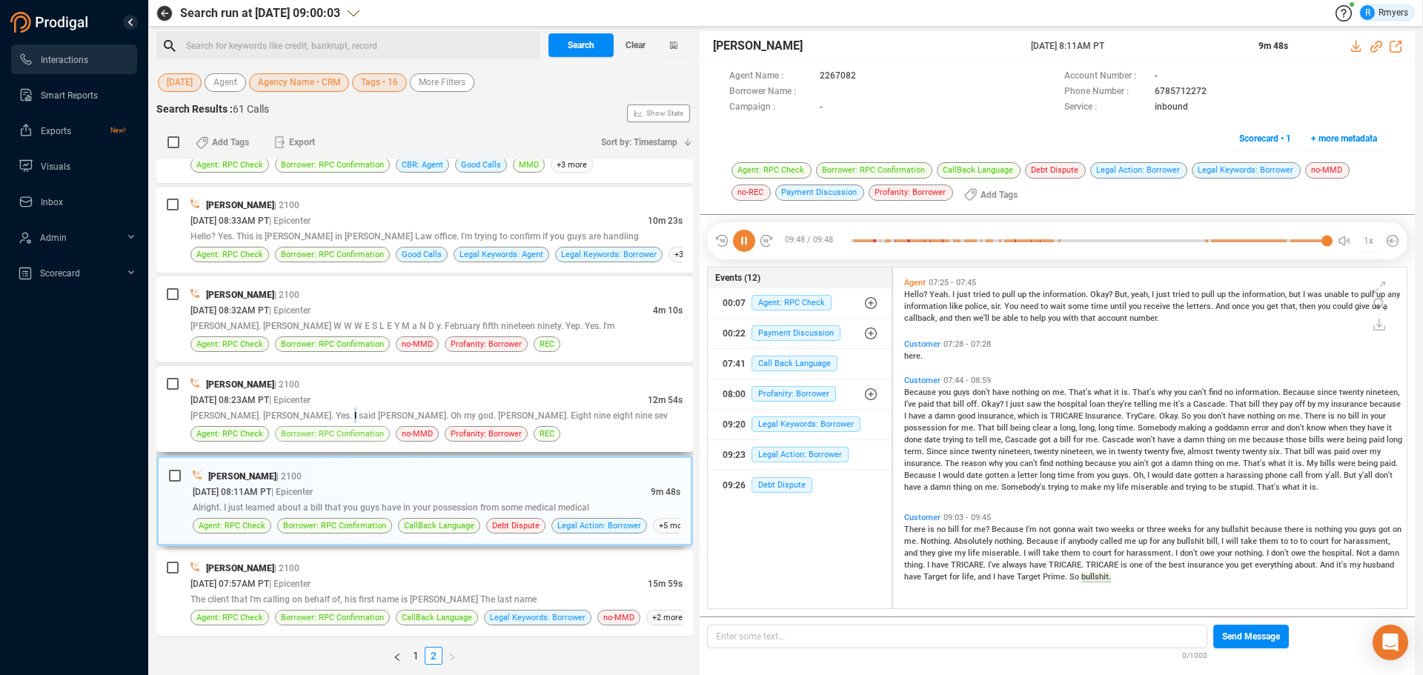
click at [316, 411] on span "[PERSON_NAME]. [PERSON_NAME]. Yes. I said [PERSON_NAME]. Oh my god. [PERSON_NAM…" at bounding box center [428, 416] width 477 height 10
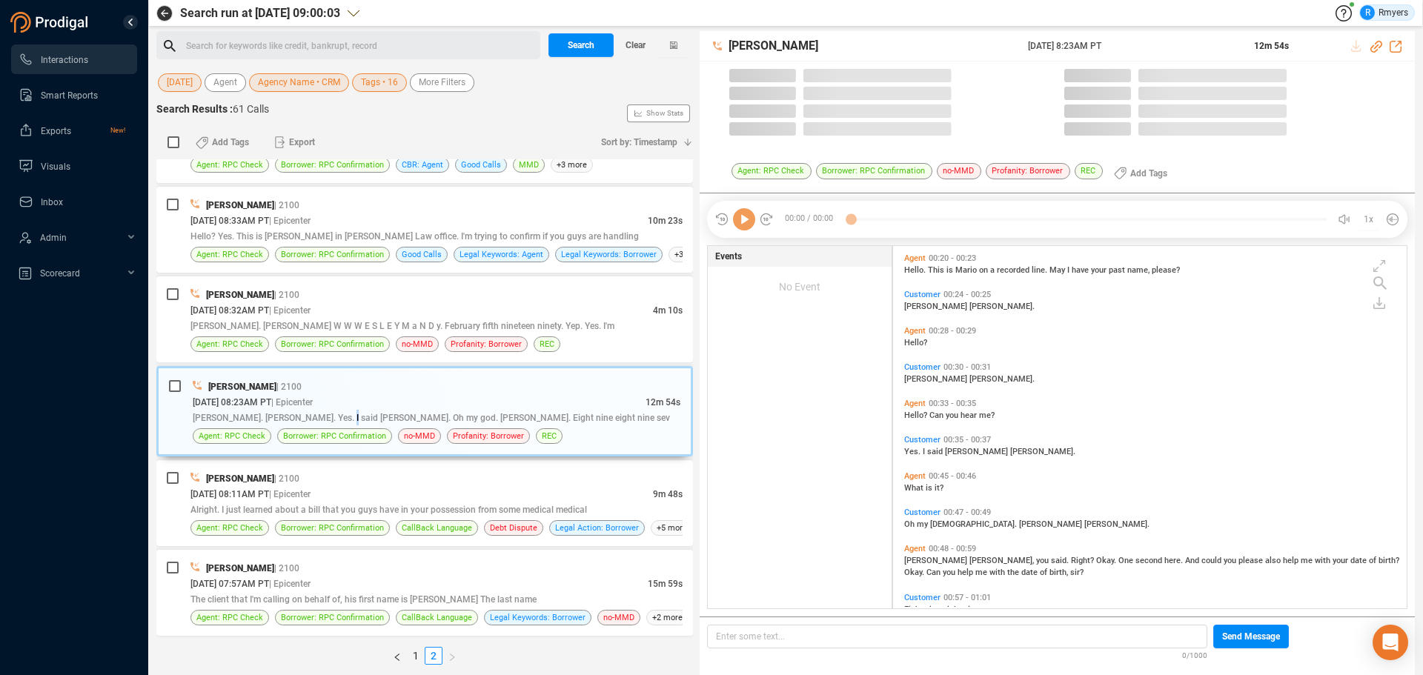
scroll to position [359, 506]
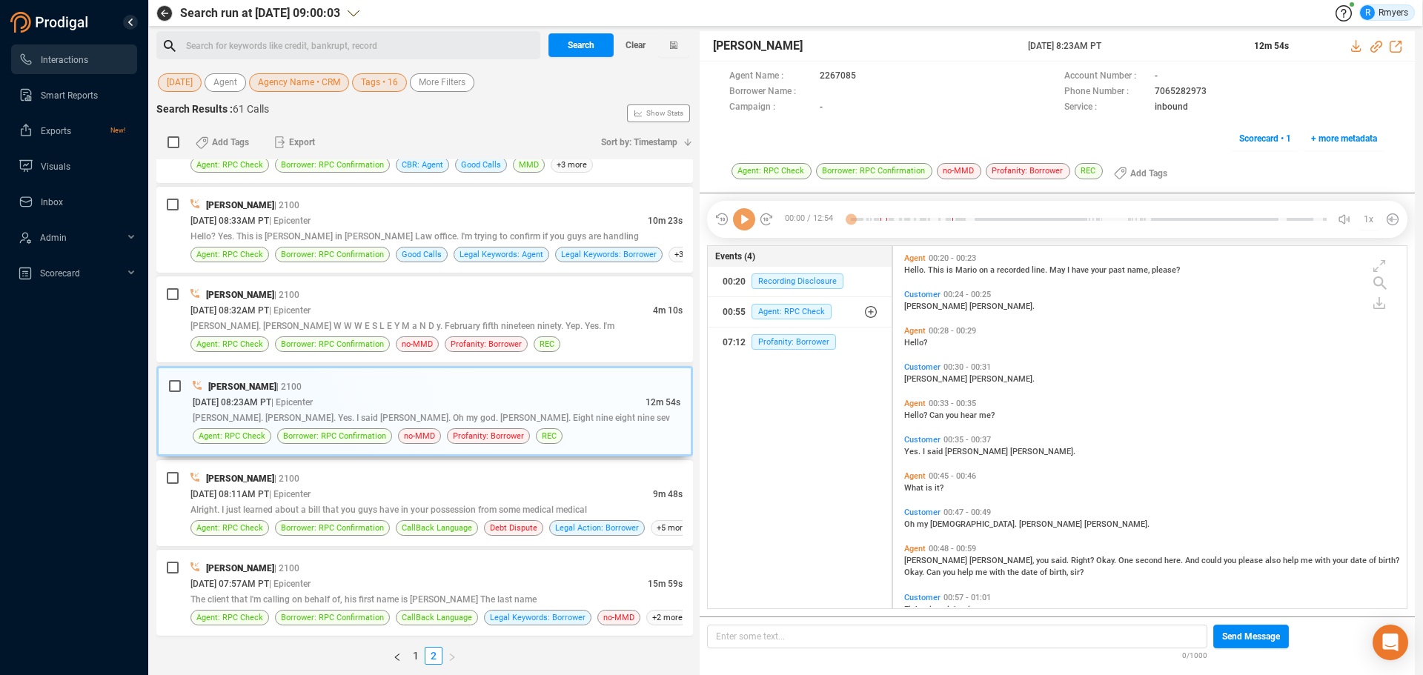
click at [749, 223] on icon at bounding box center [744, 219] width 22 height 22
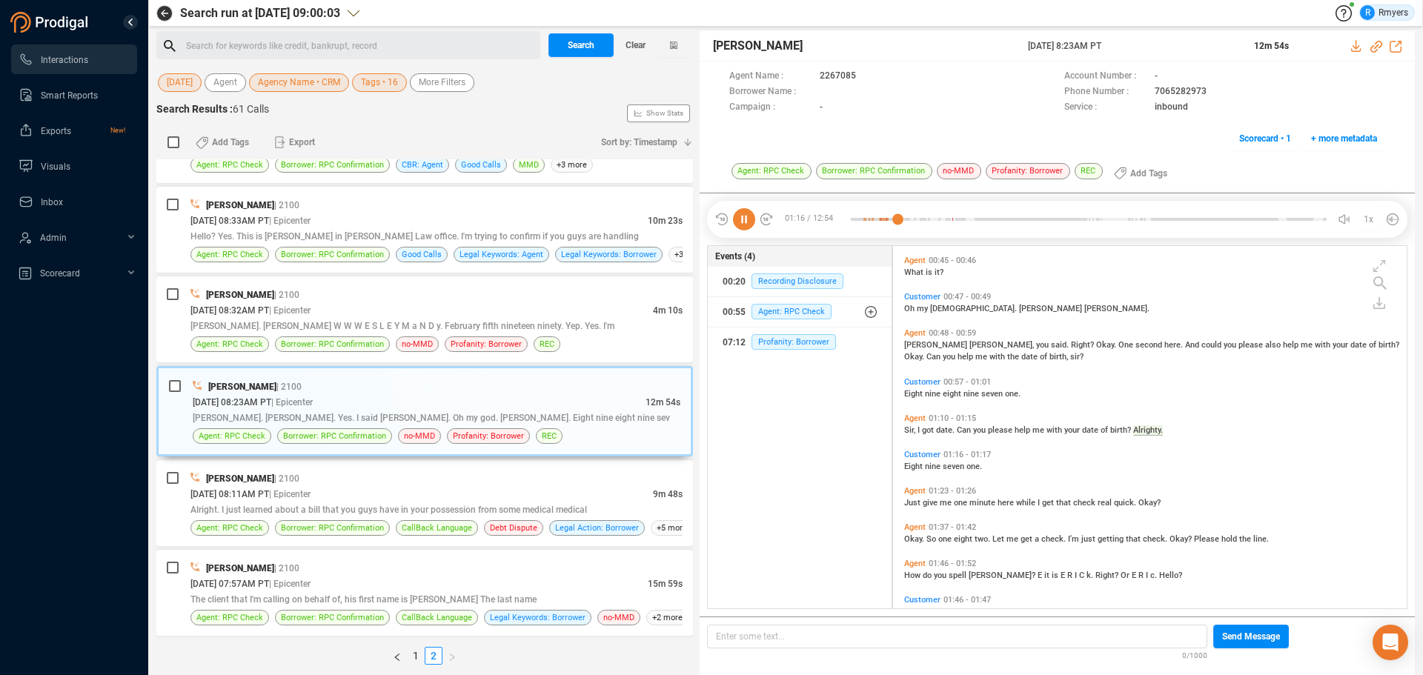
scroll to position [252, 0]
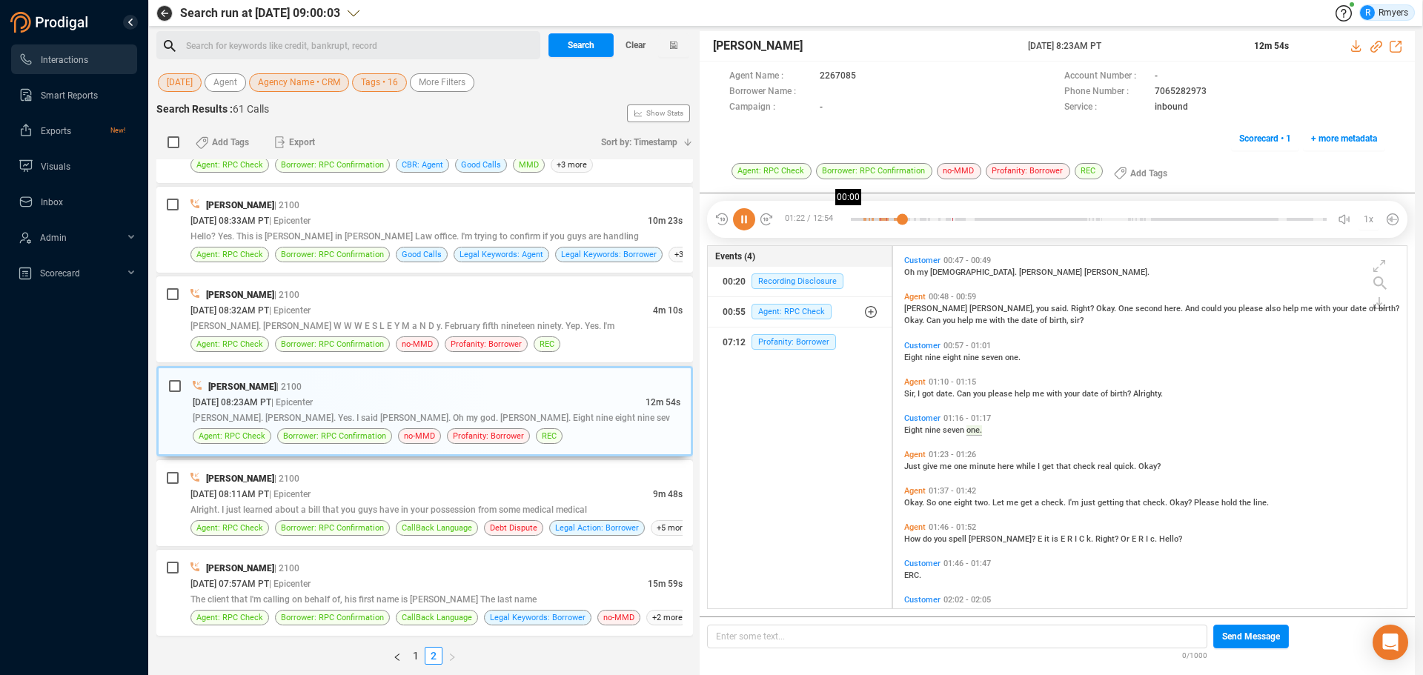
click at [853, 222] on div at bounding box center [1089, 219] width 476 height 22
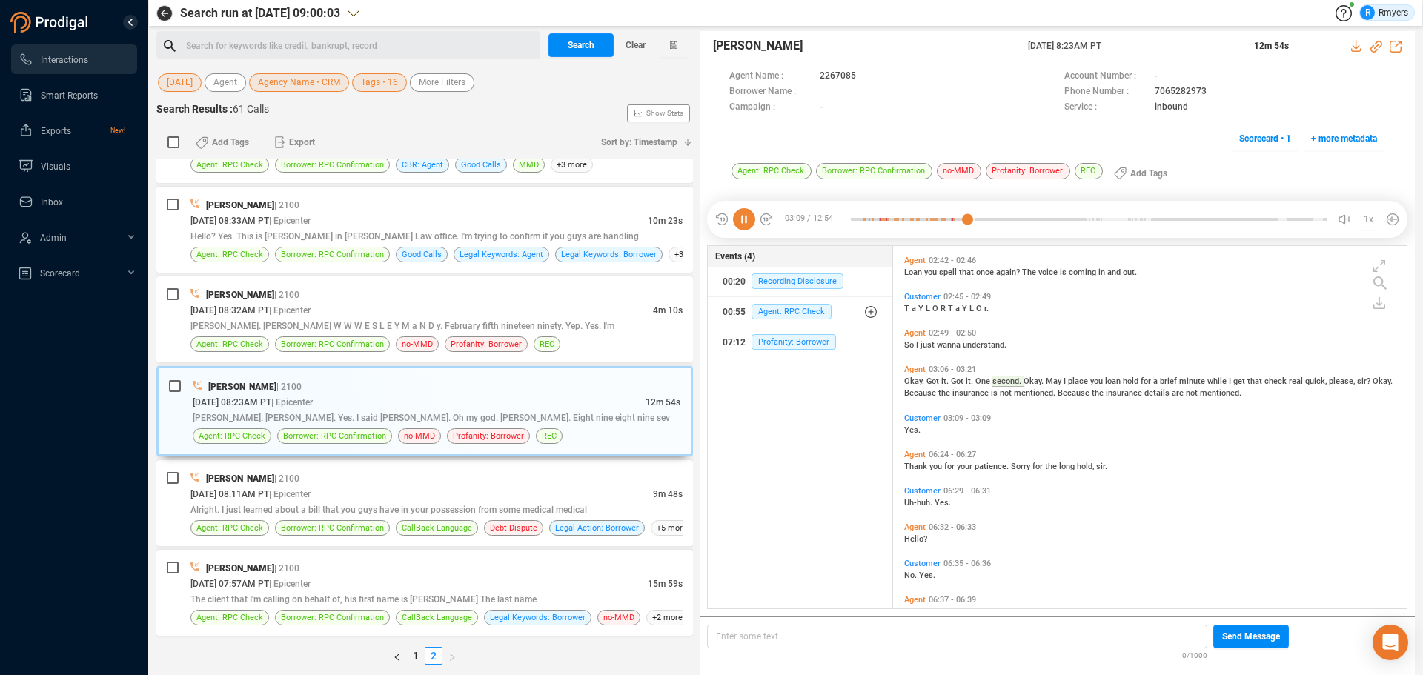
scroll to position [730, 0]
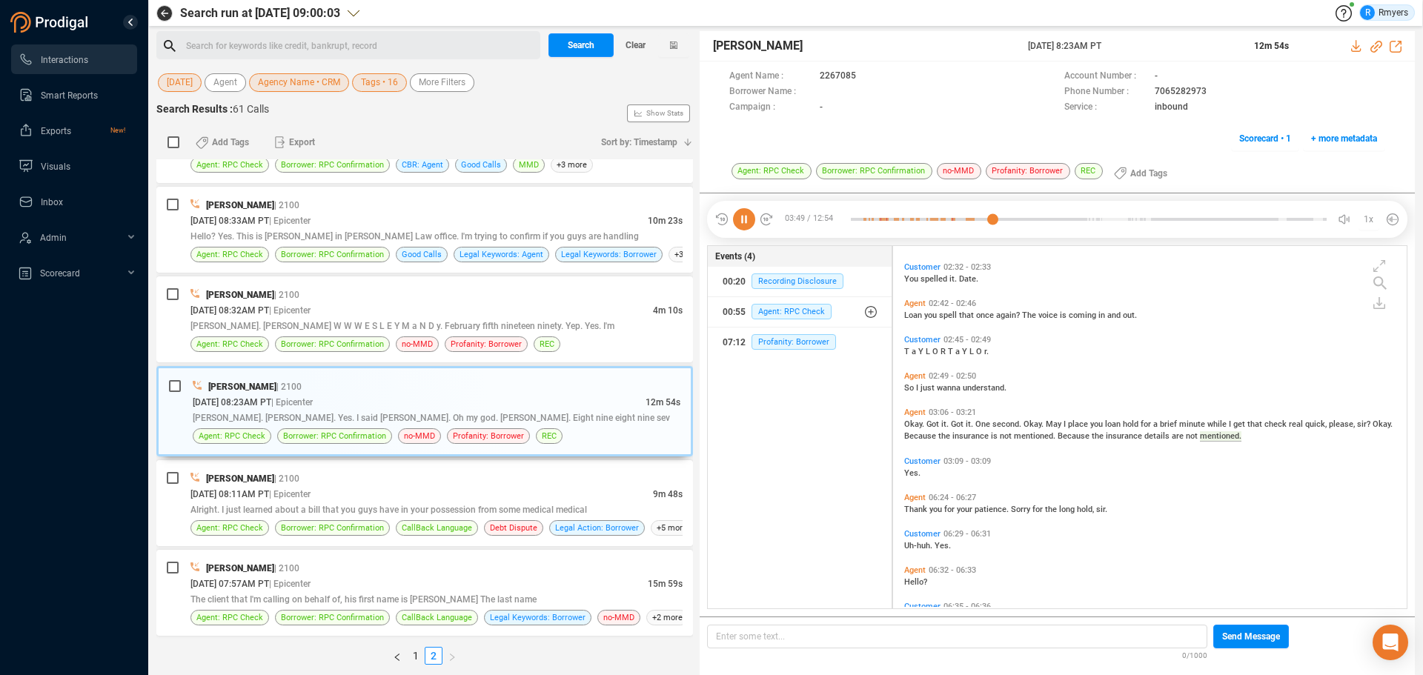
click at [913, 472] on span "Yes." at bounding box center [912, 473] width 16 height 10
click at [914, 511] on span "Thank" at bounding box center [916, 510] width 25 height 10
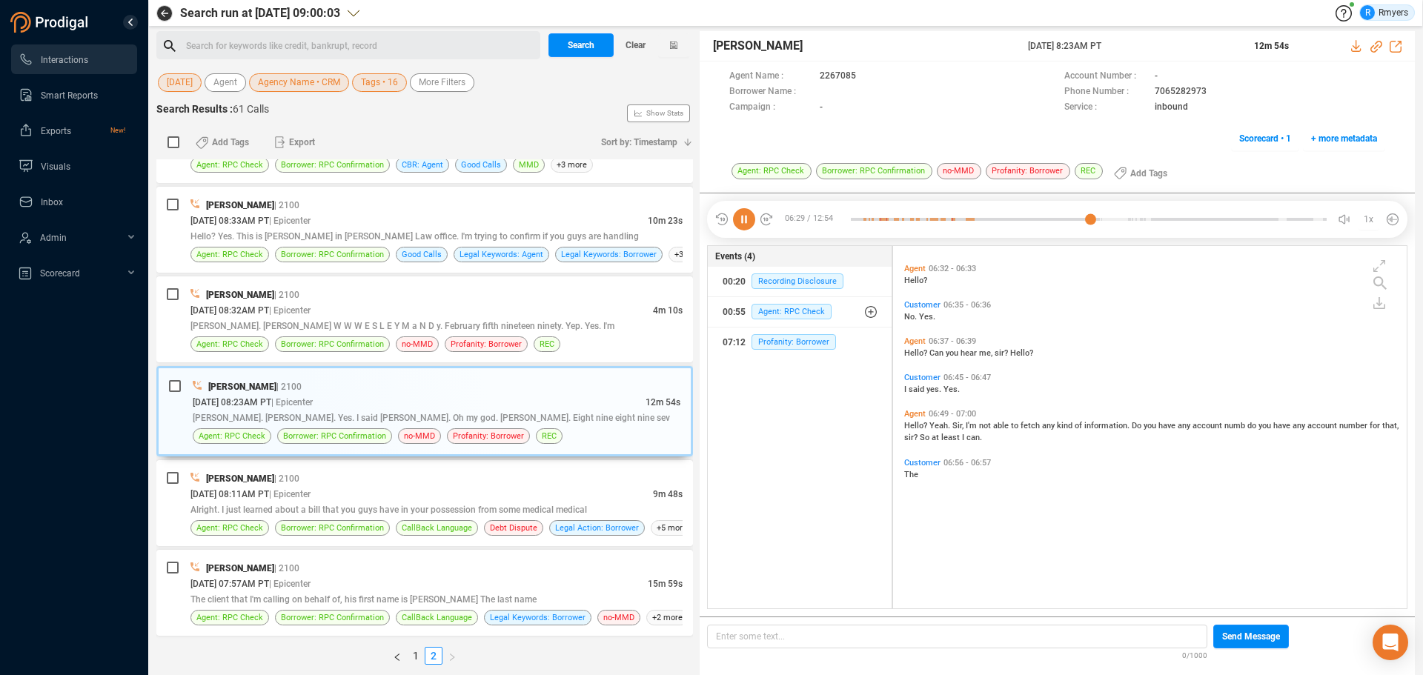
scroll to position [846, 0]
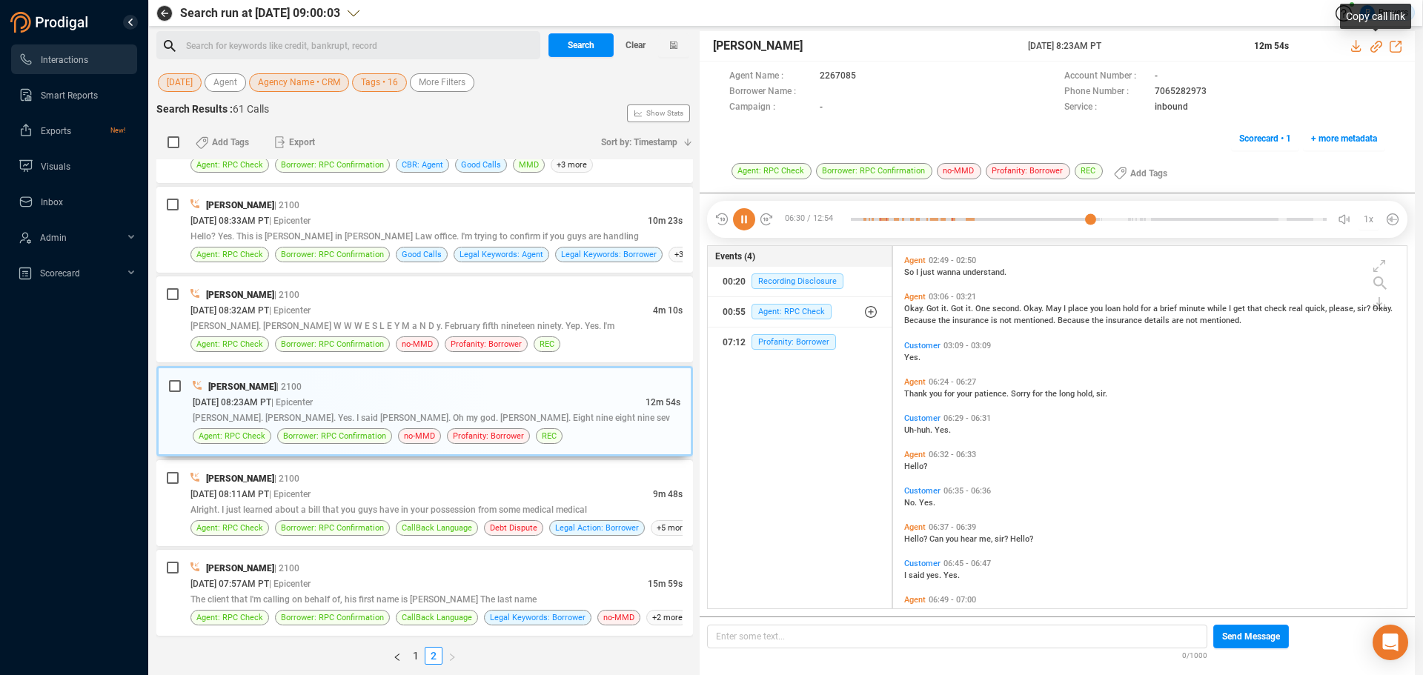
click at [1375, 45] on icon at bounding box center [1376, 47] width 12 height 12
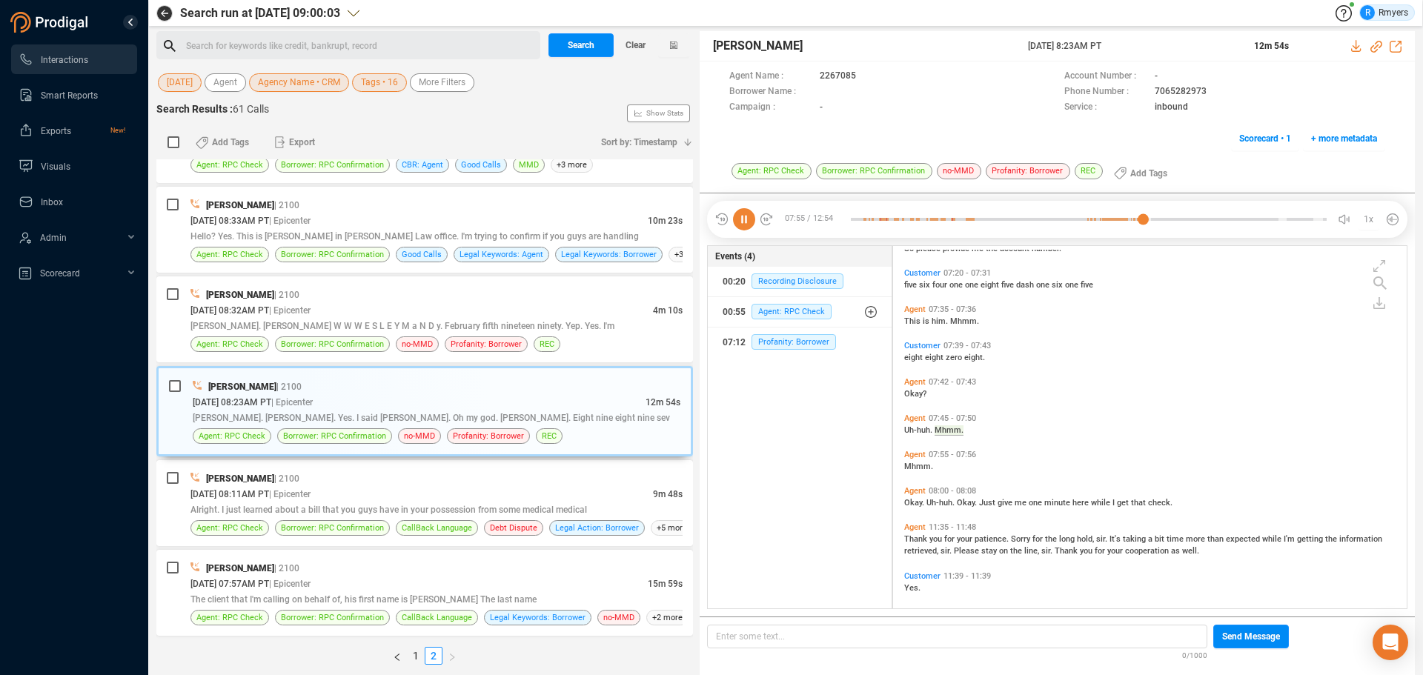
scroll to position [1657, 0]
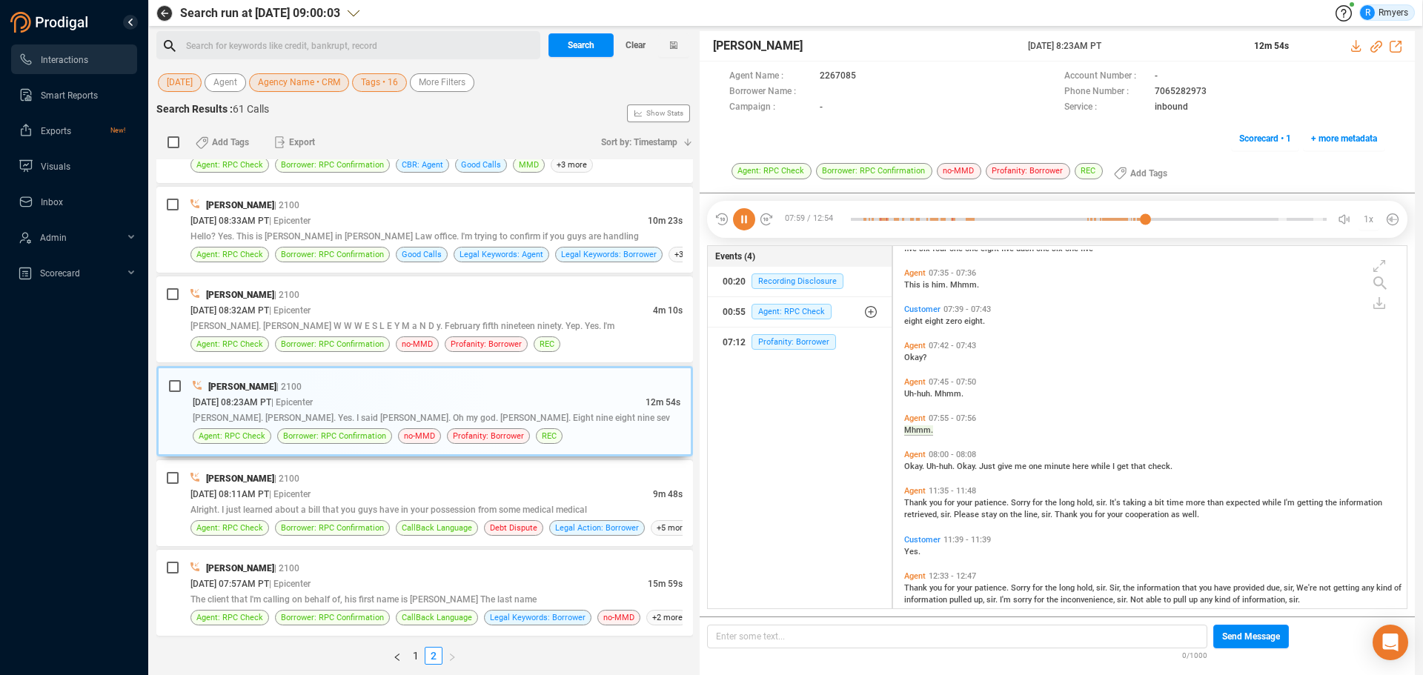
drag, startPoint x: 1013, startPoint y: 47, endPoint x: 1145, endPoint y: 41, distance: 132.1
click at [1145, 41] on div "[PERSON_NAME] [DATE] 8:23AM PT 12m 54s" at bounding box center [1057, 46] width 715 height 30
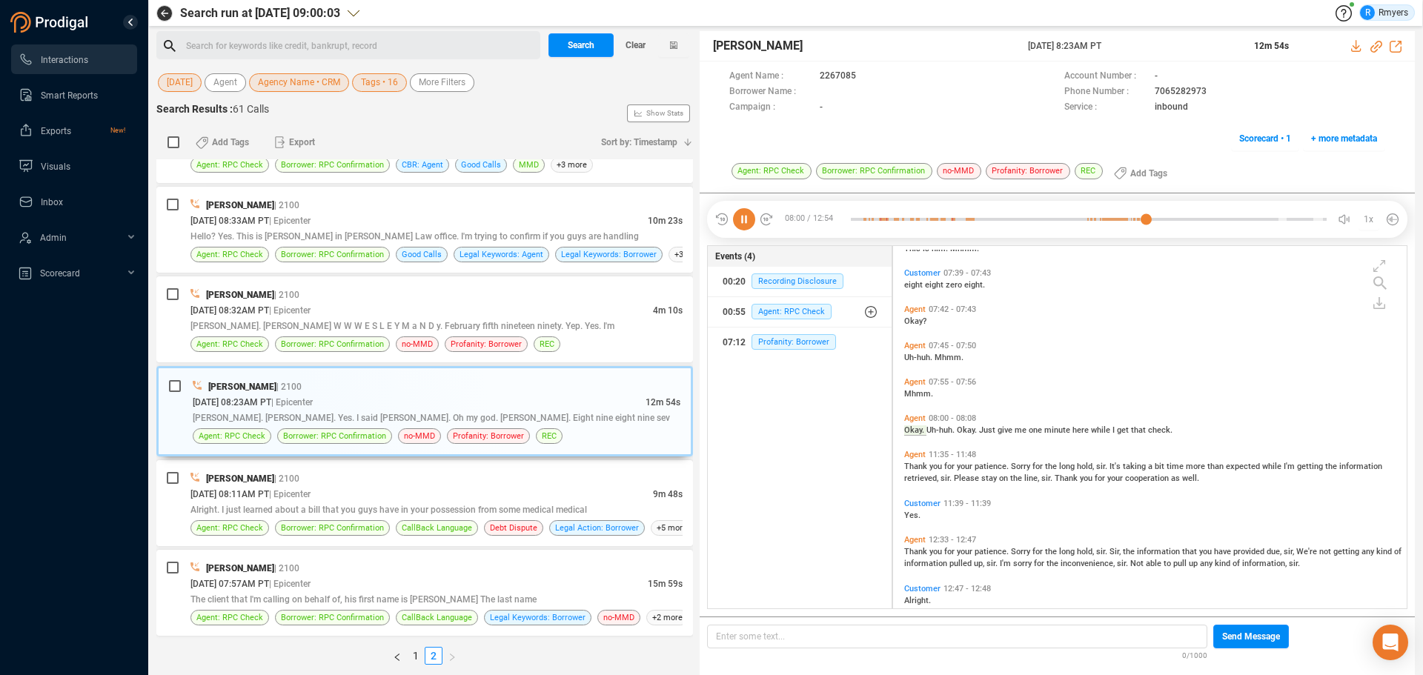
copy div "[DATE] 8:23AM PT"
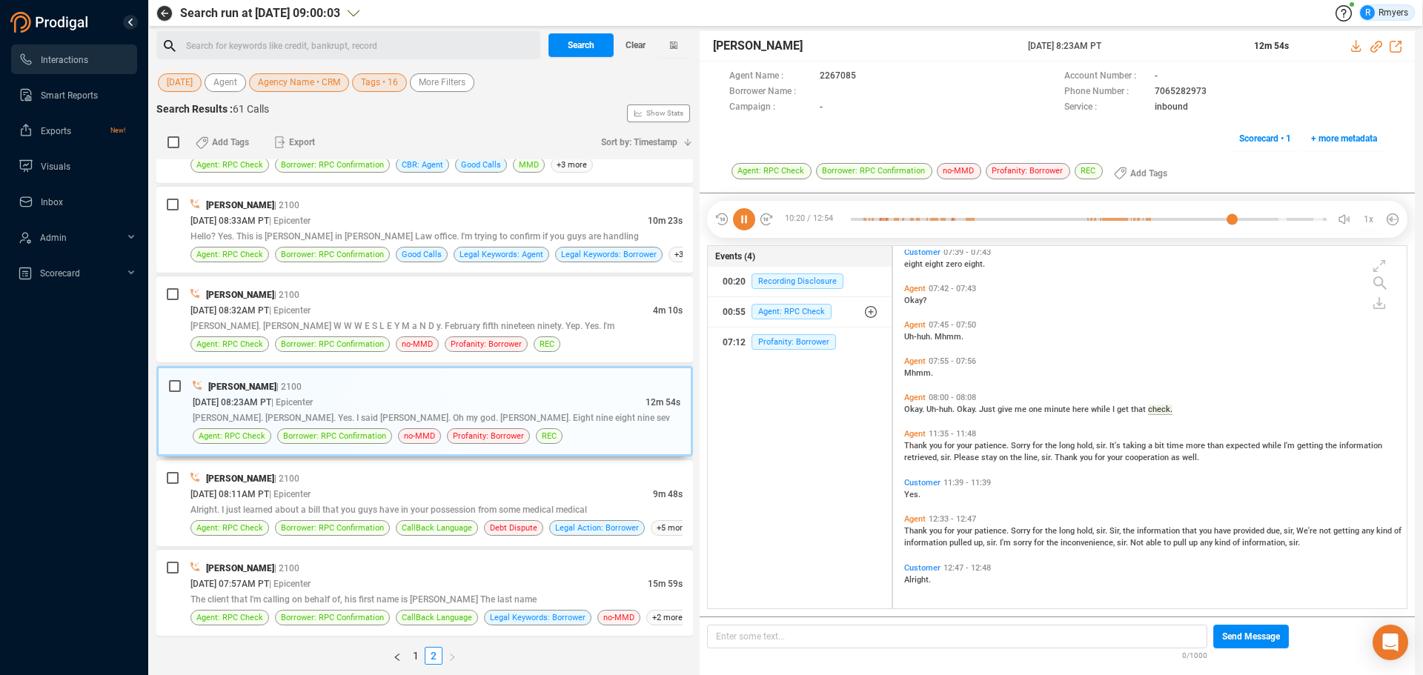
click at [918, 531] on span "Thank" at bounding box center [916, 531] width 25 height 10
drag, startPoint x: 374, startPoint y: 313, endPoint x: 368, endPoint y: 329, distance: 17.3
click at [374, 313] on div "[DATE] 08:32AM PT | Epicenter" at bounding box center [421, 310] width 462 height 16
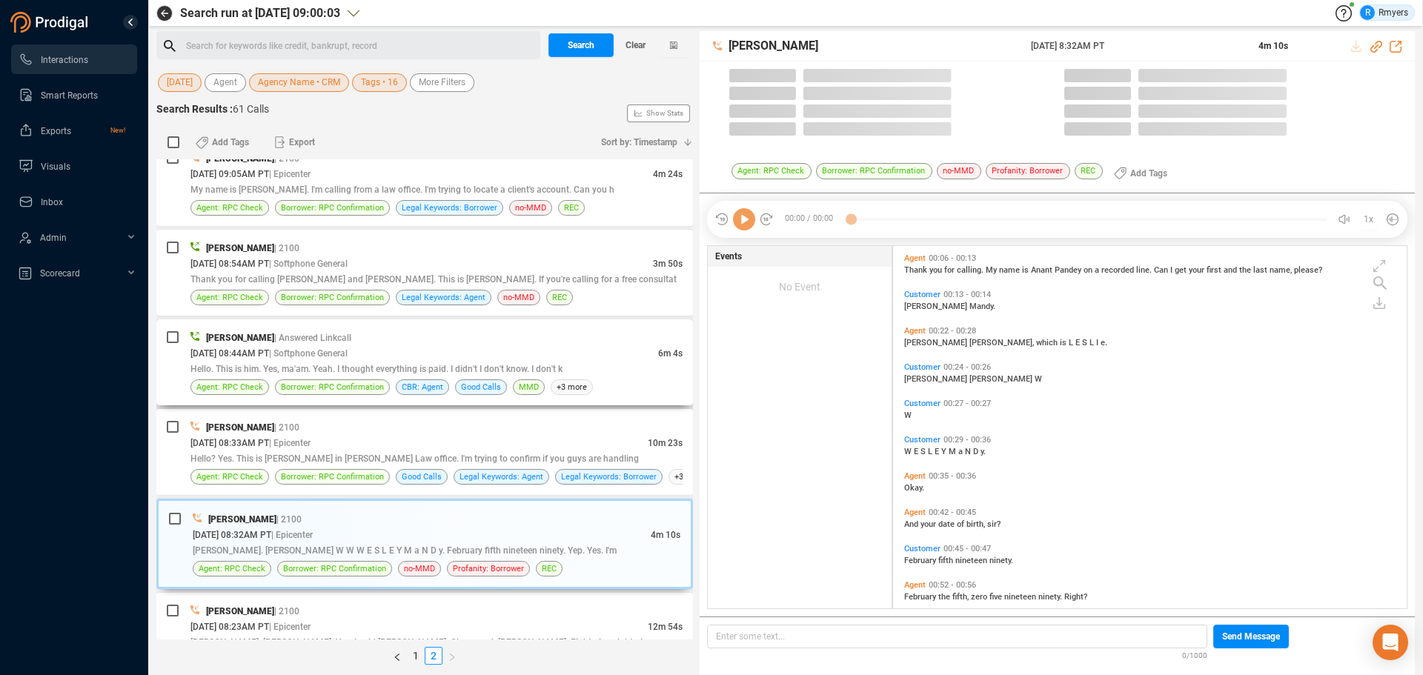
scroll to position [359, 506]
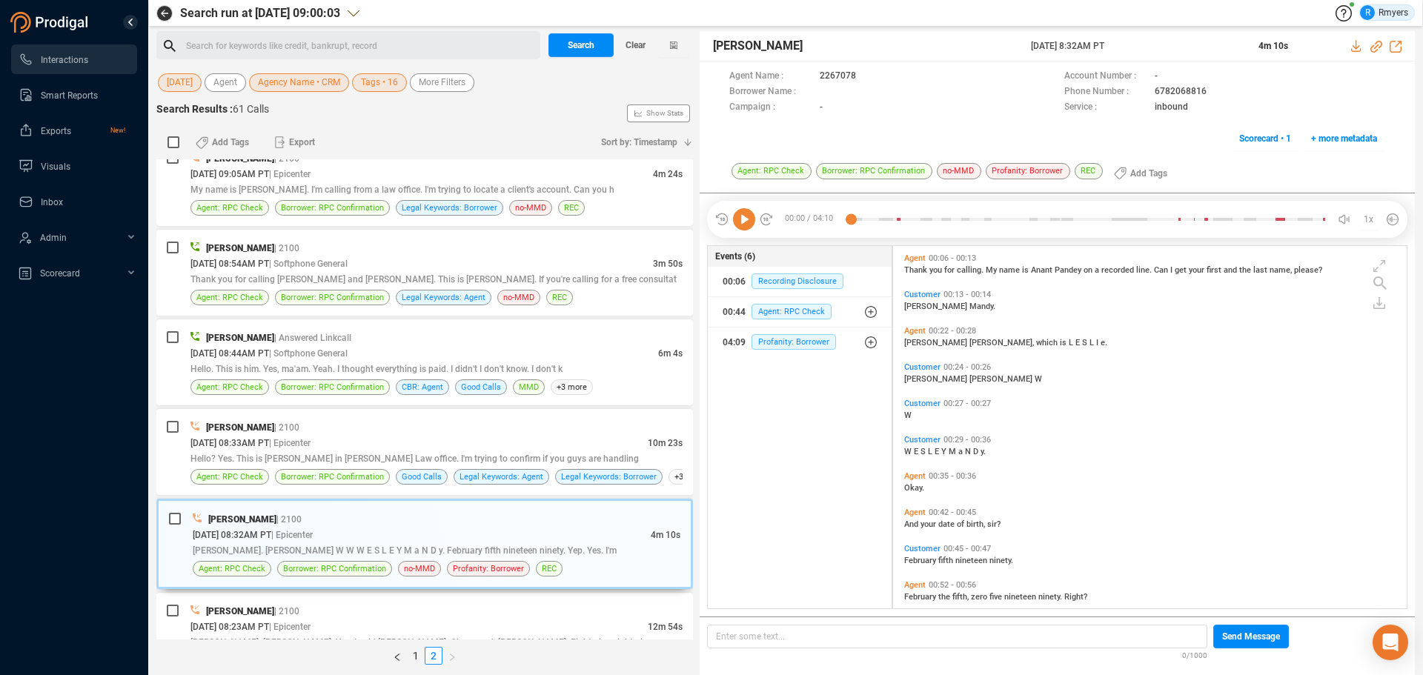
click at [741, 218] on icon at bounding box center [744, 219] width 22 height 22
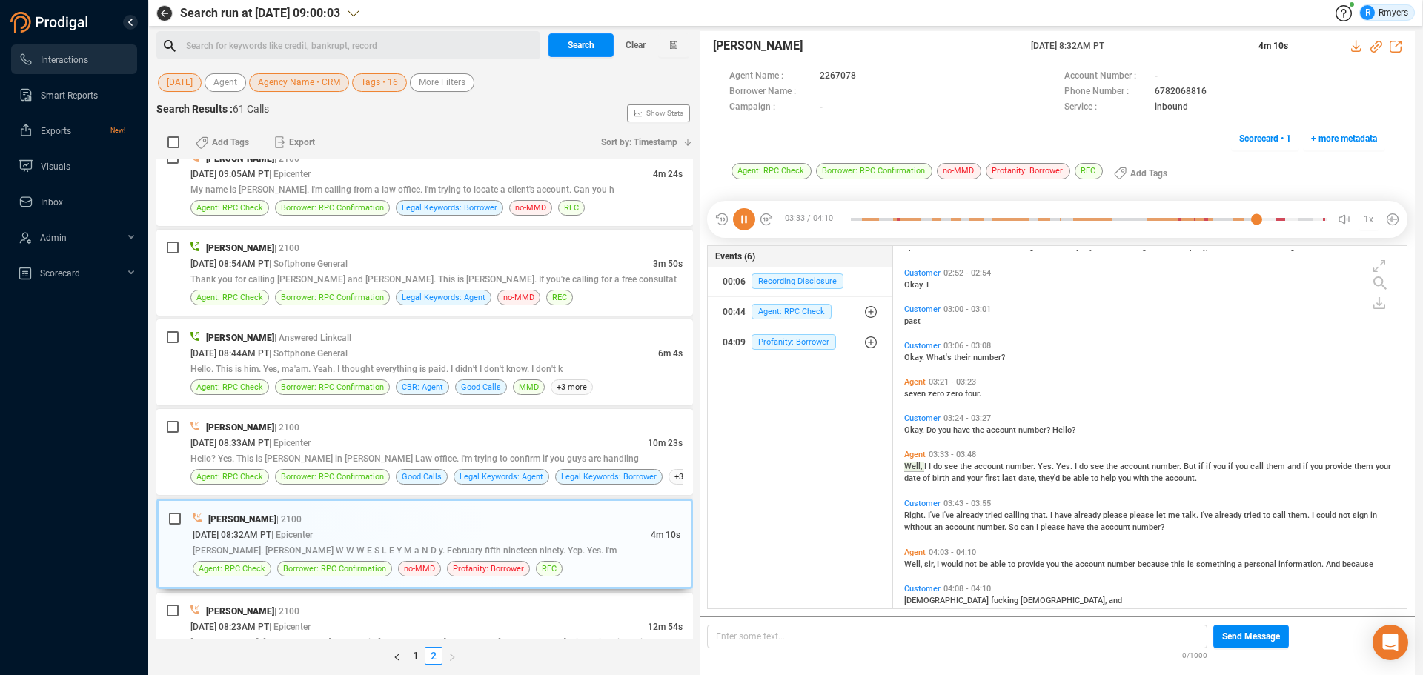
scroll to position [783, 0]
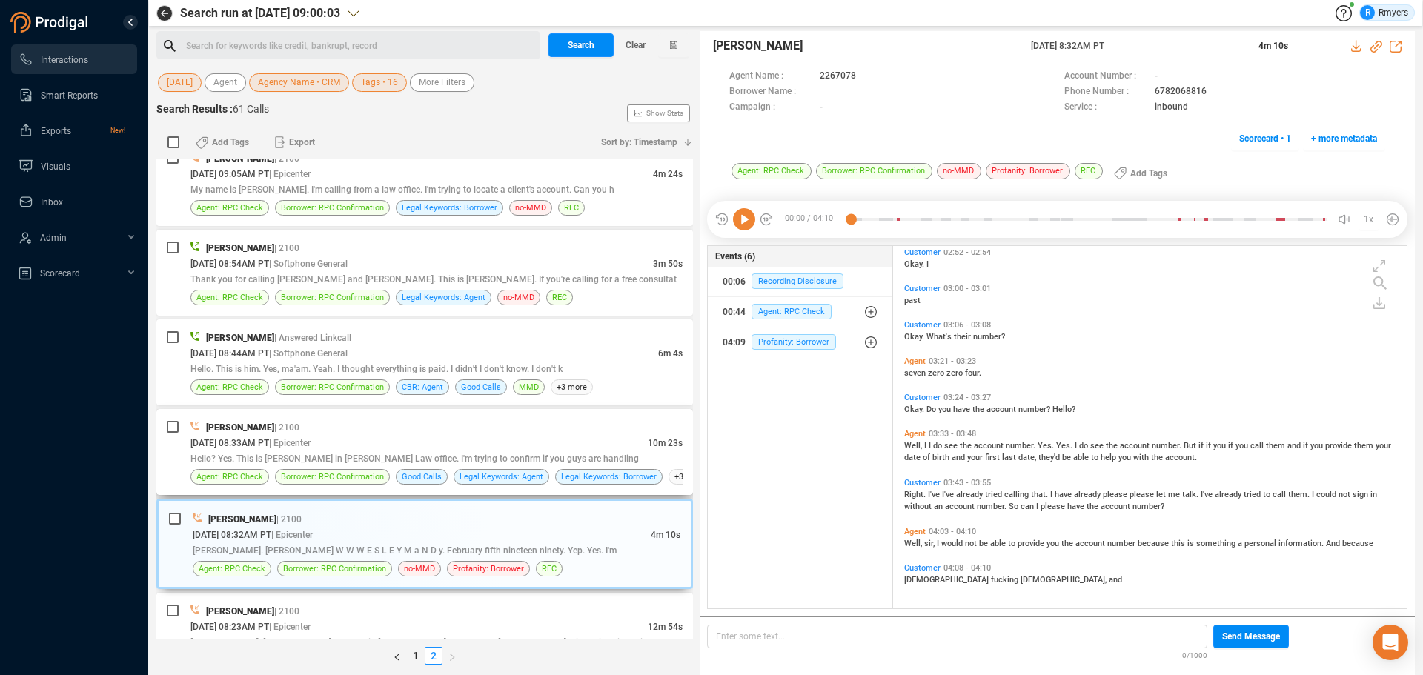
click at [296, 436] on div "[DATE] 08:33AM PT | Epicenter" at bounding box center [418, 443] width 457 height 16
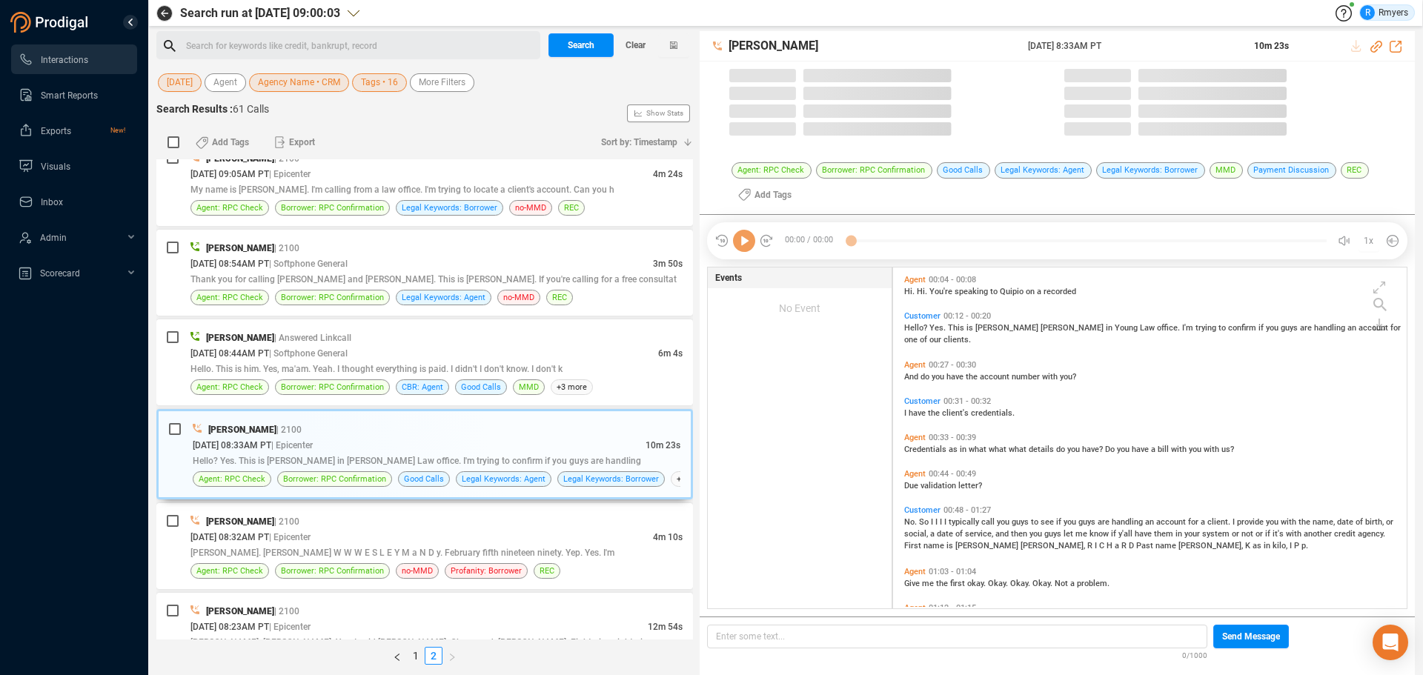
scroll to position [337, 506]
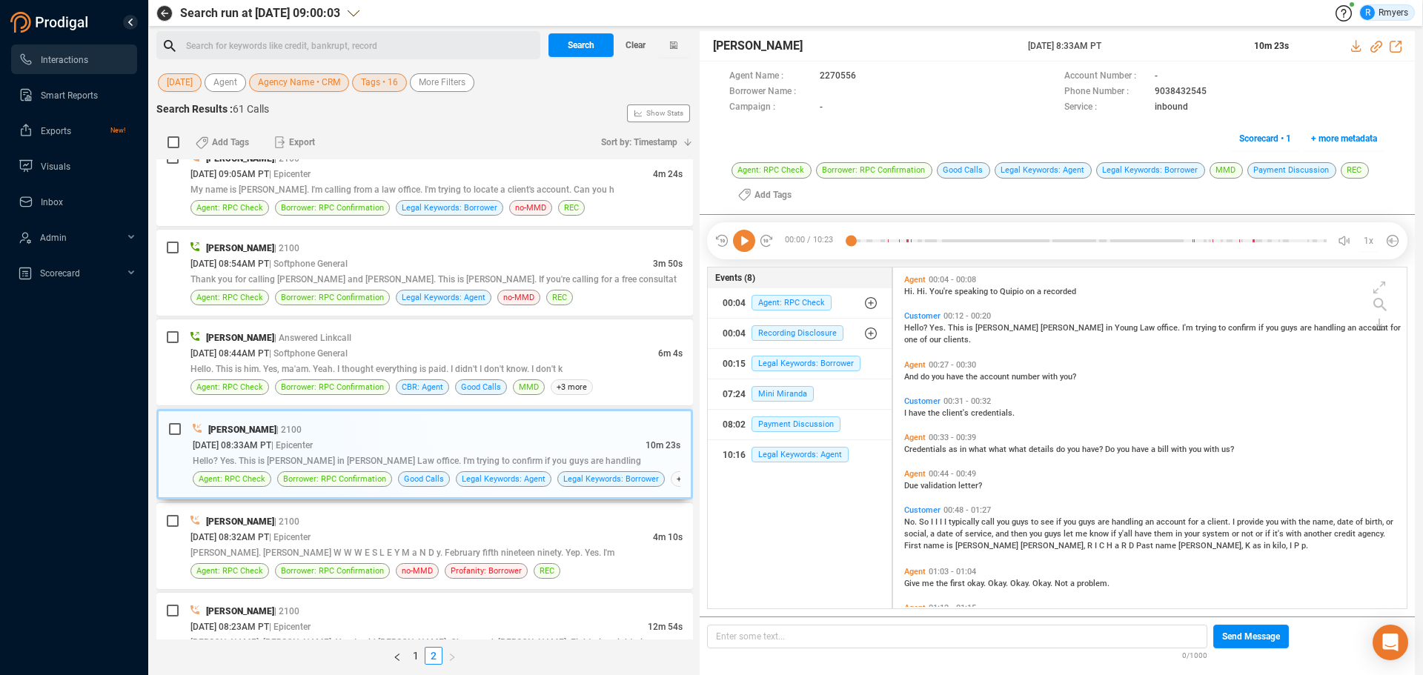
click at [746, 237] on icon at bounding box center [744, 241] width 22 height 22
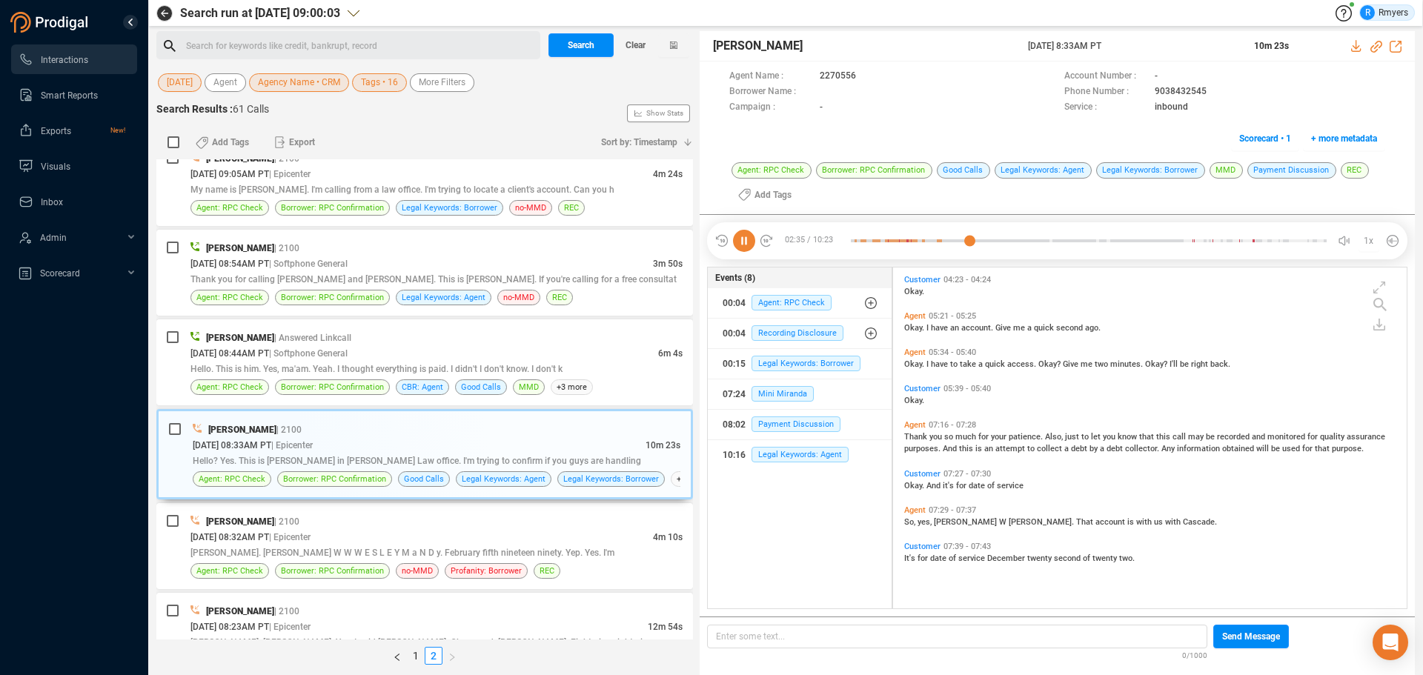
scroll to position [471, 0]
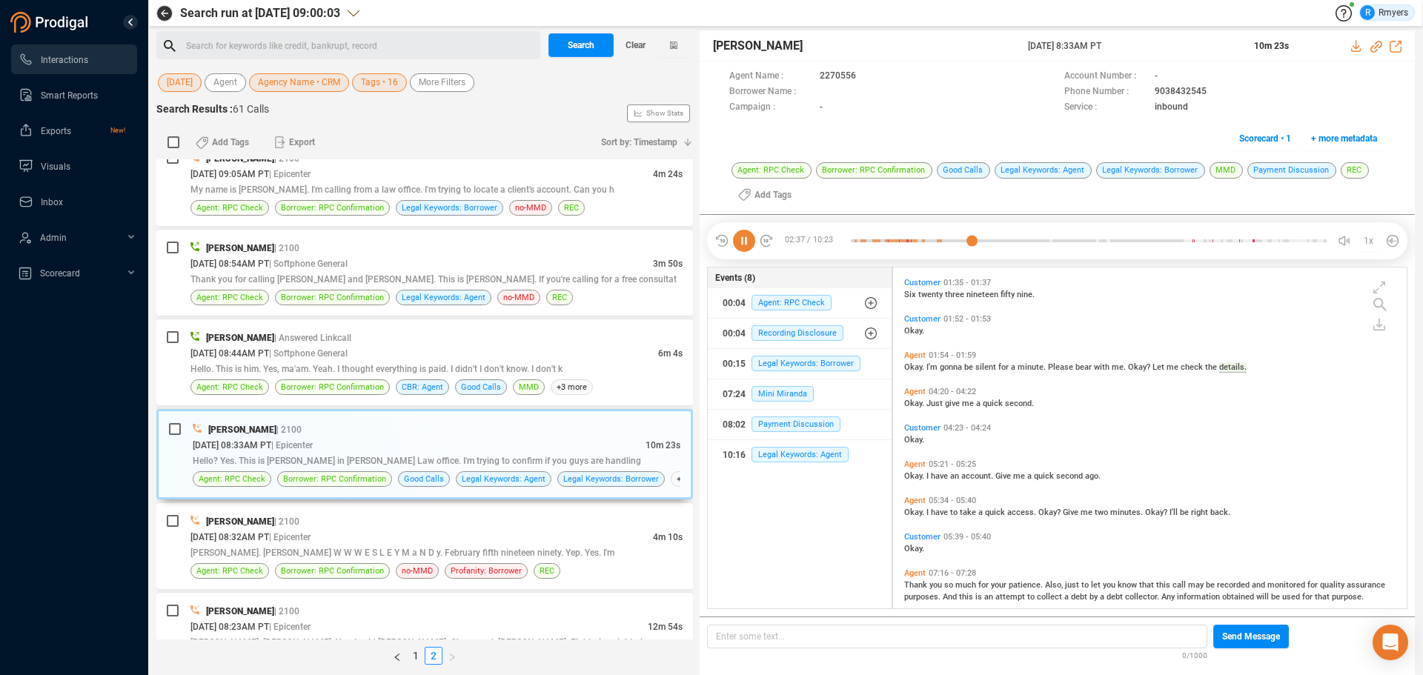
click at [920, 402] on span "Okay." at bounding box center [915, 404] width 22 height 10
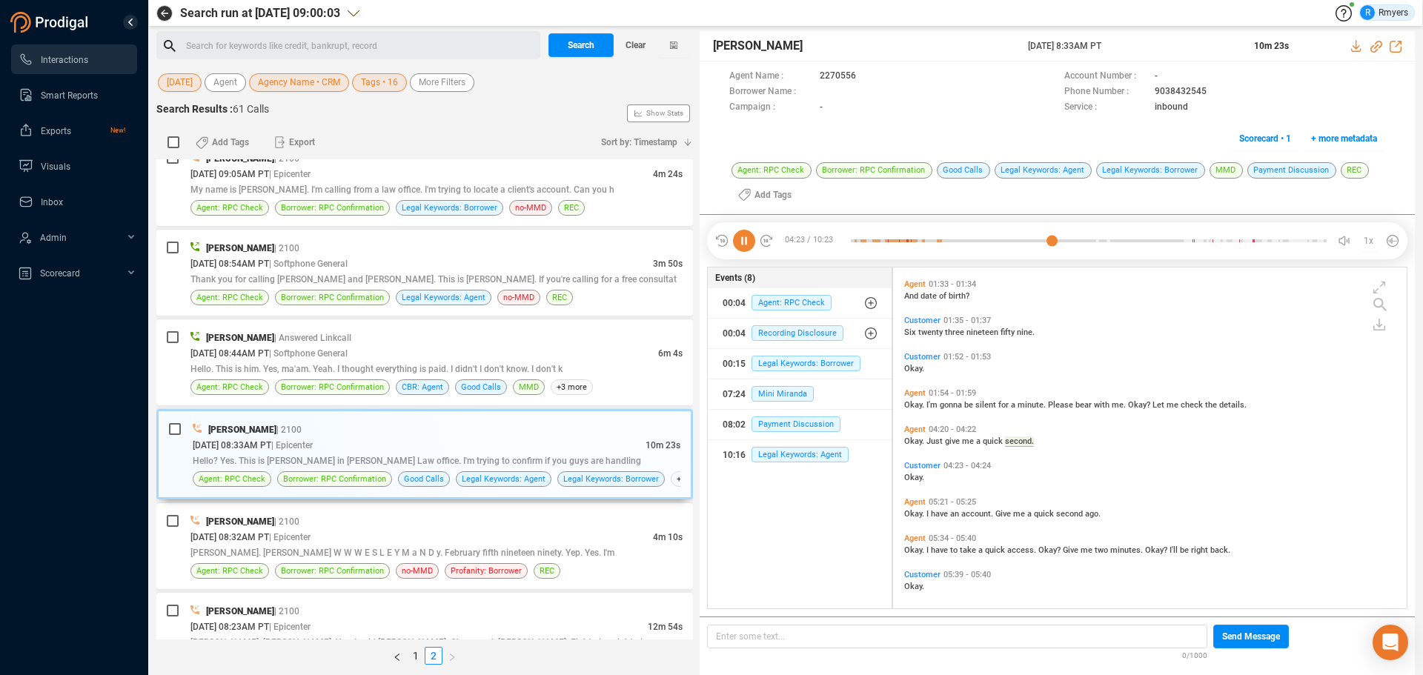
click at [909, 545] on span "Okay." at bounding box center [915, 550] width 22 height 10
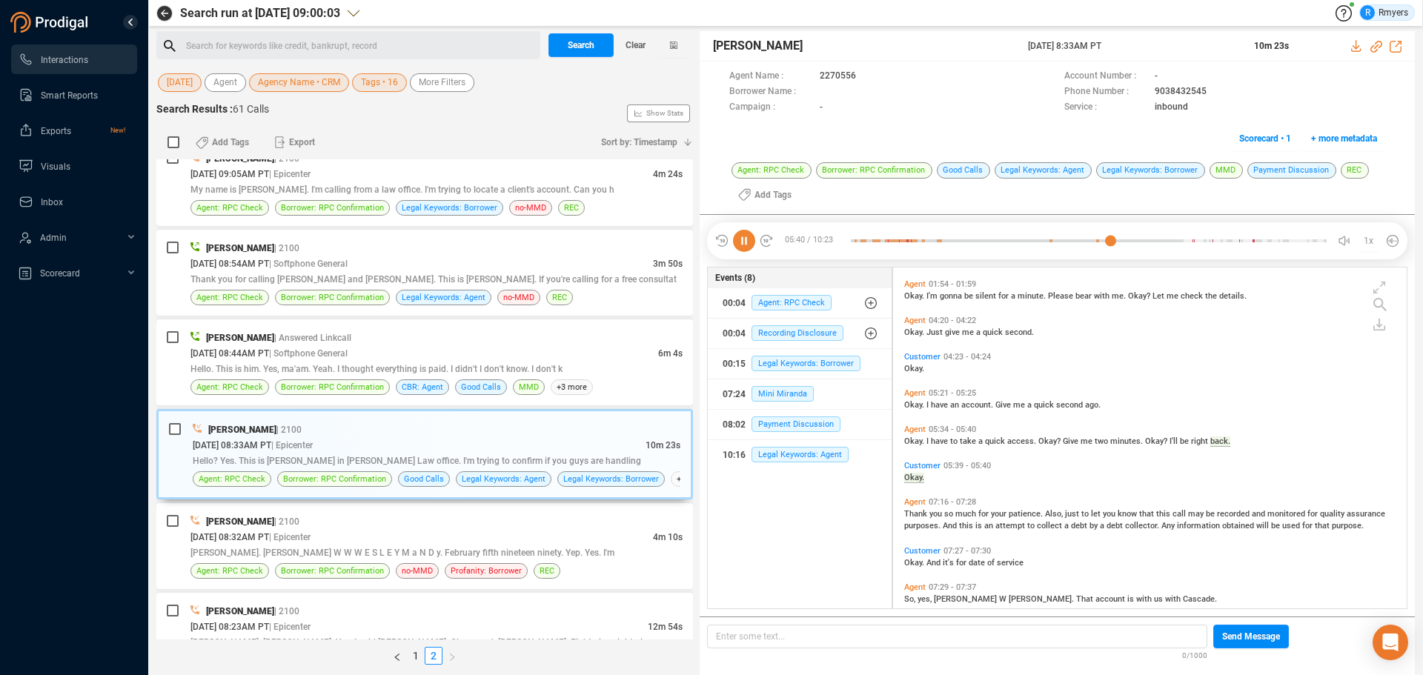
scroll to position [578, 0]
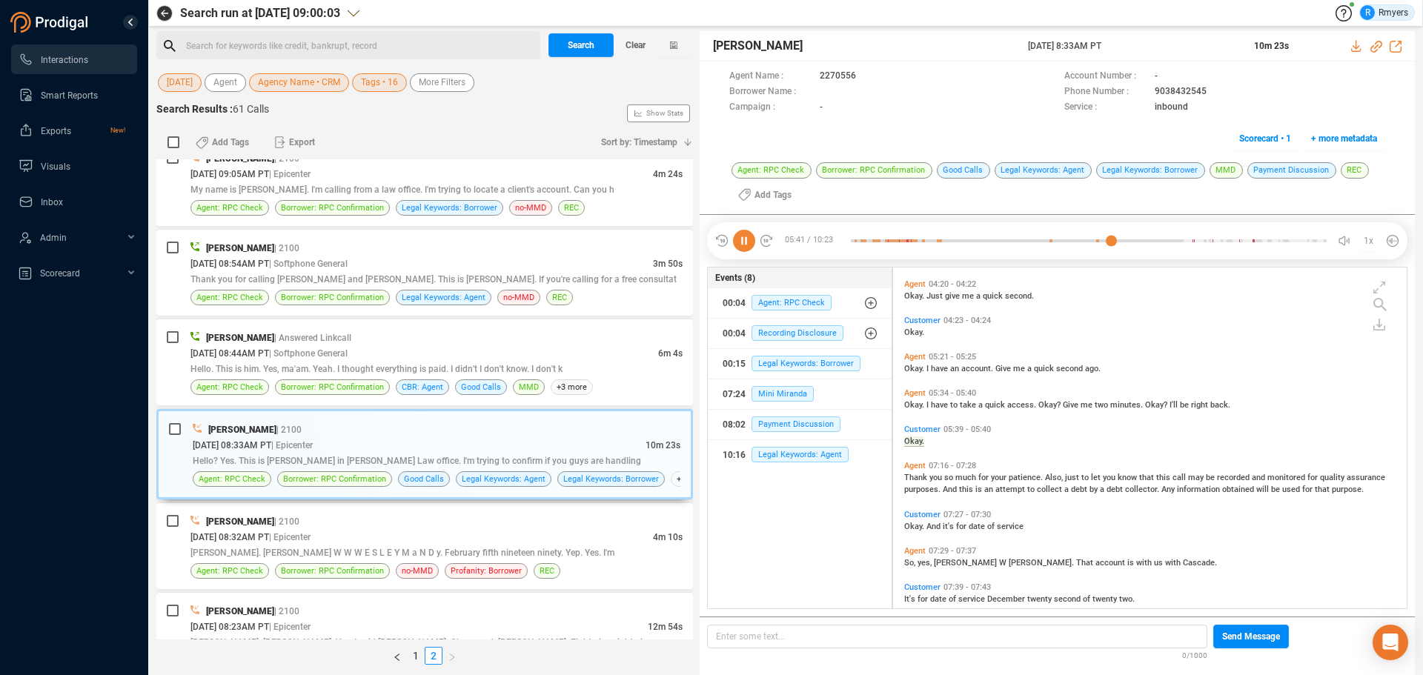
click at [916, 368] on span "Okay." at bounding box center [915, 369] width 22 height 10
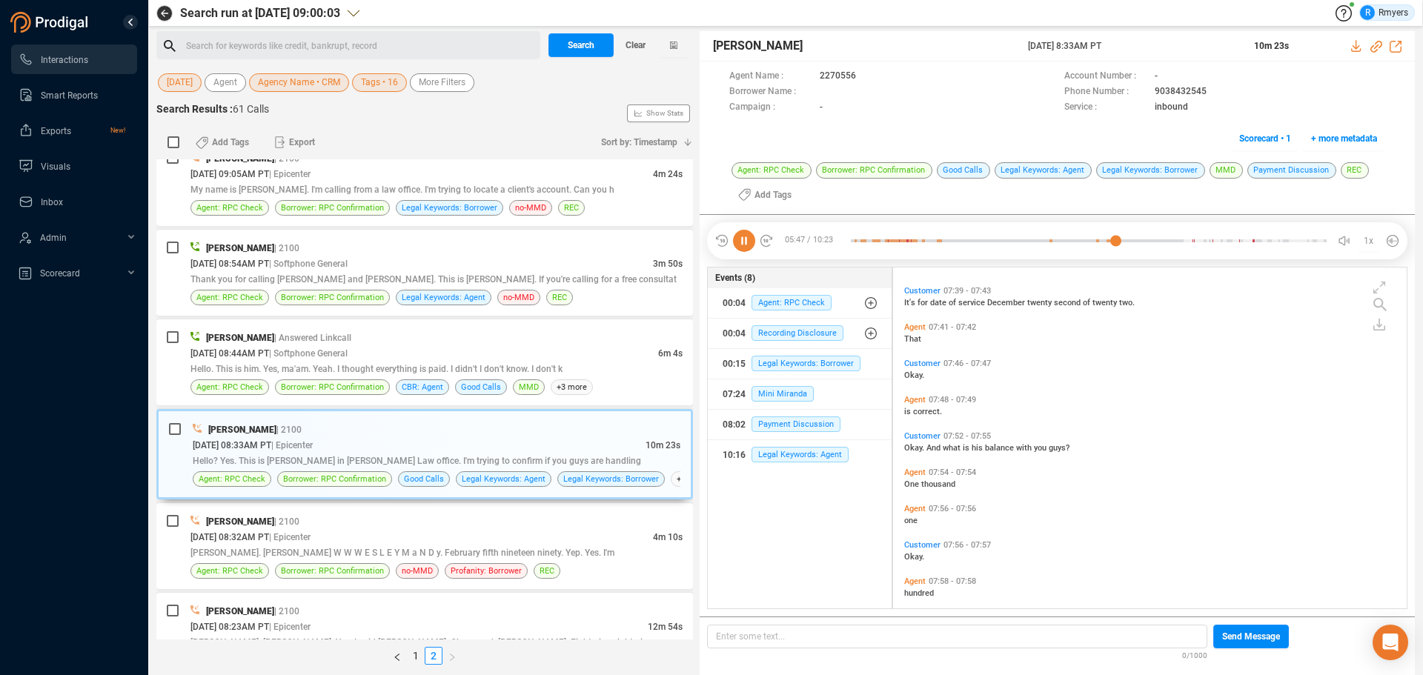
scroll to position [949, 0]
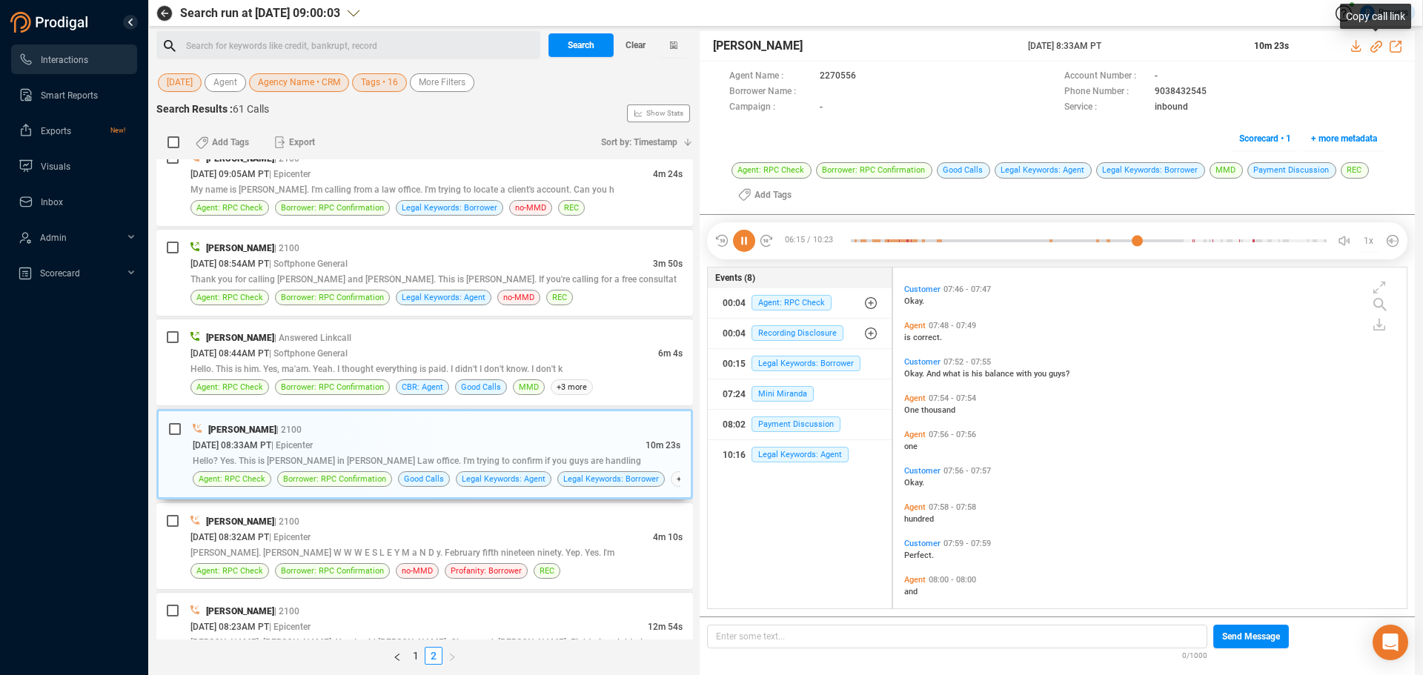
click at [1373, 48] on icon at bounding box center [1376, 47] width 12 height 12
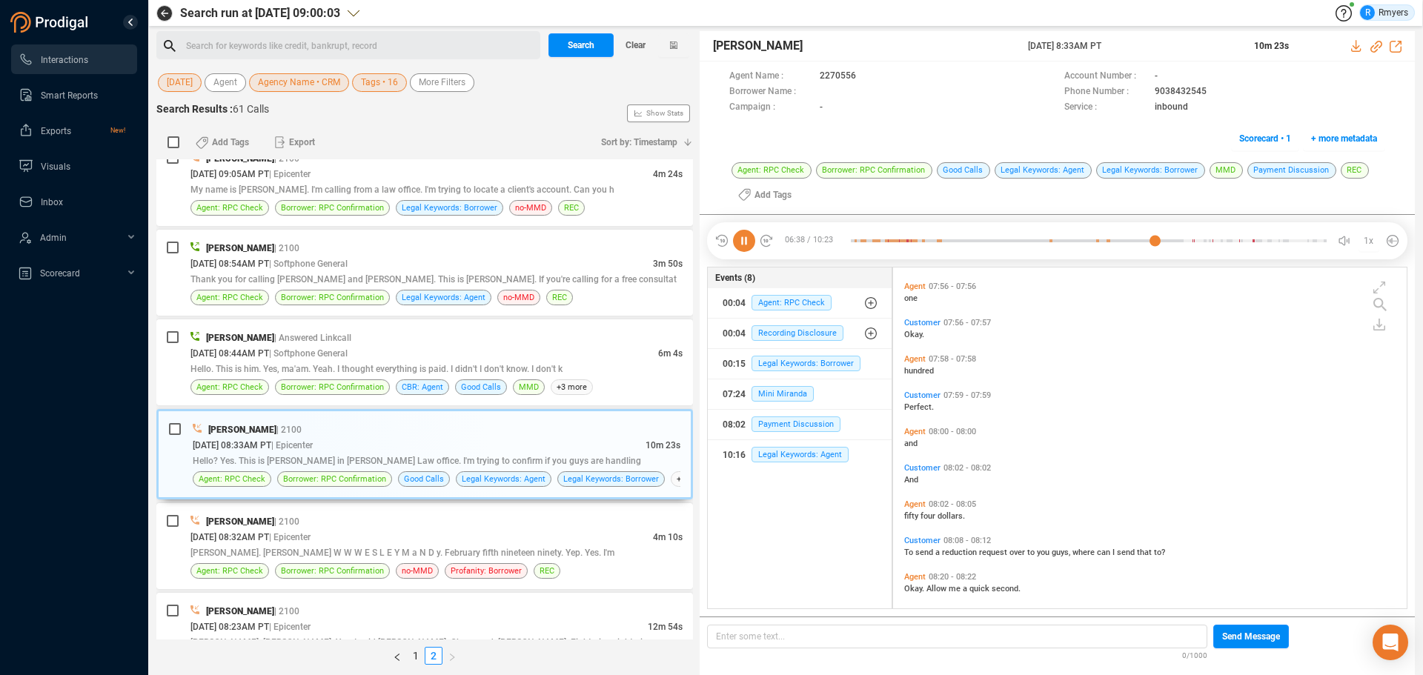
scroll to position [874, 0]
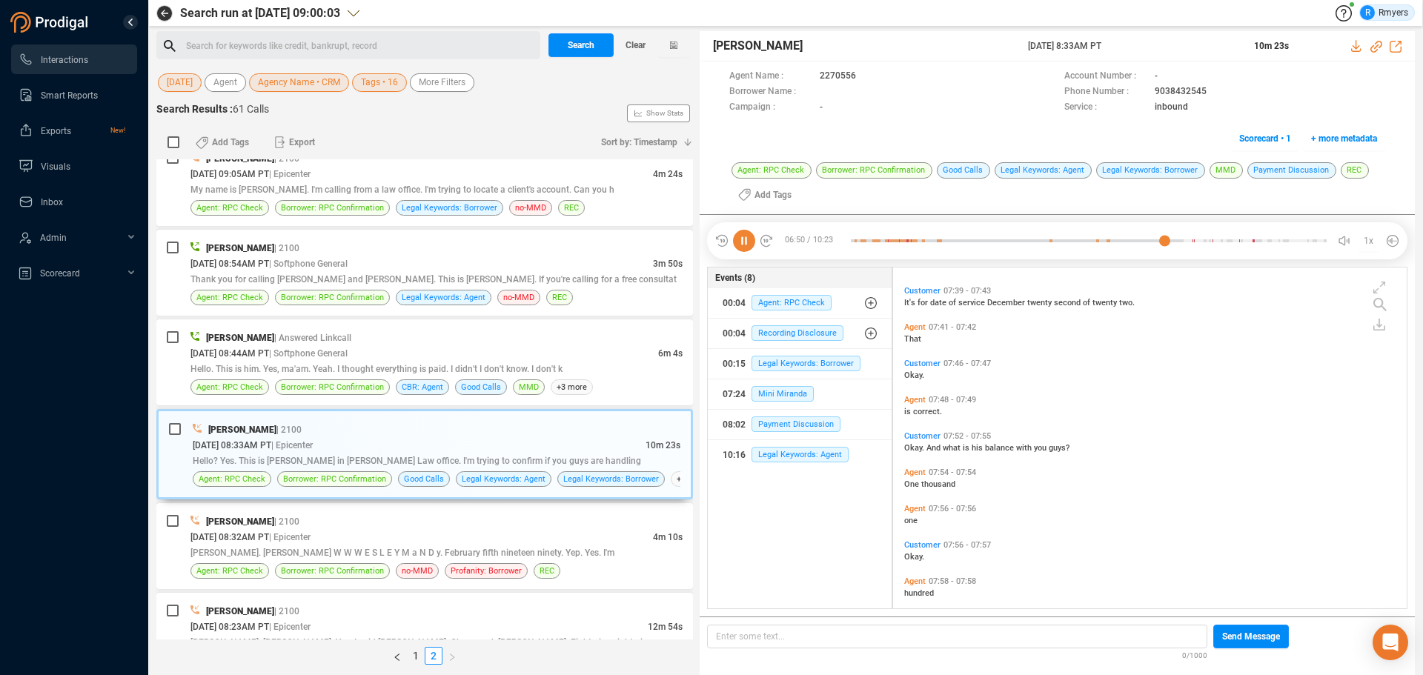
drag, startPoint x: 1026, startPoint y: 45, endPoint x: 1123, endPoint y: 49, distance: 97.2
click at [1135, 44] on div "[PERSON_NAME] [DATE] 8:33AM PT 10m 23s" at bounding box center [1057, 46] width 715 height 30
copy span "[DATE] 8:33AM PT"
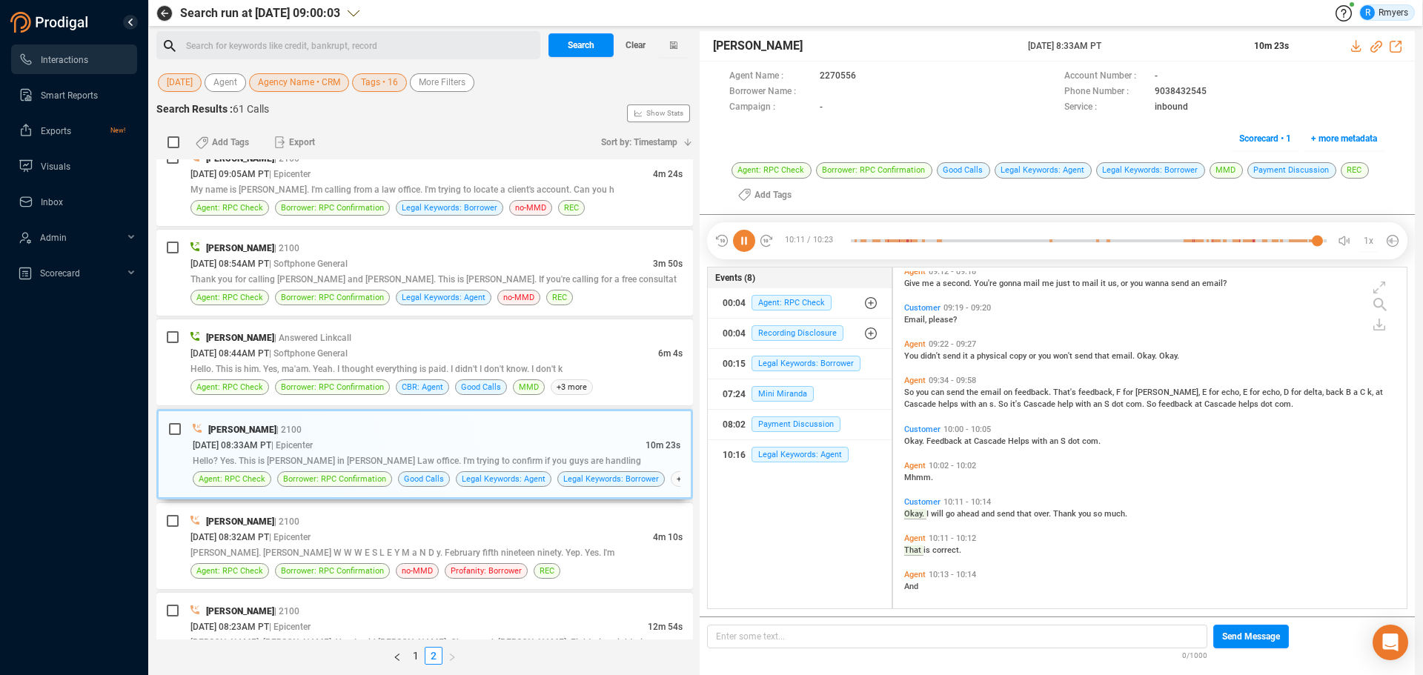
scroll to position [1917, 0]
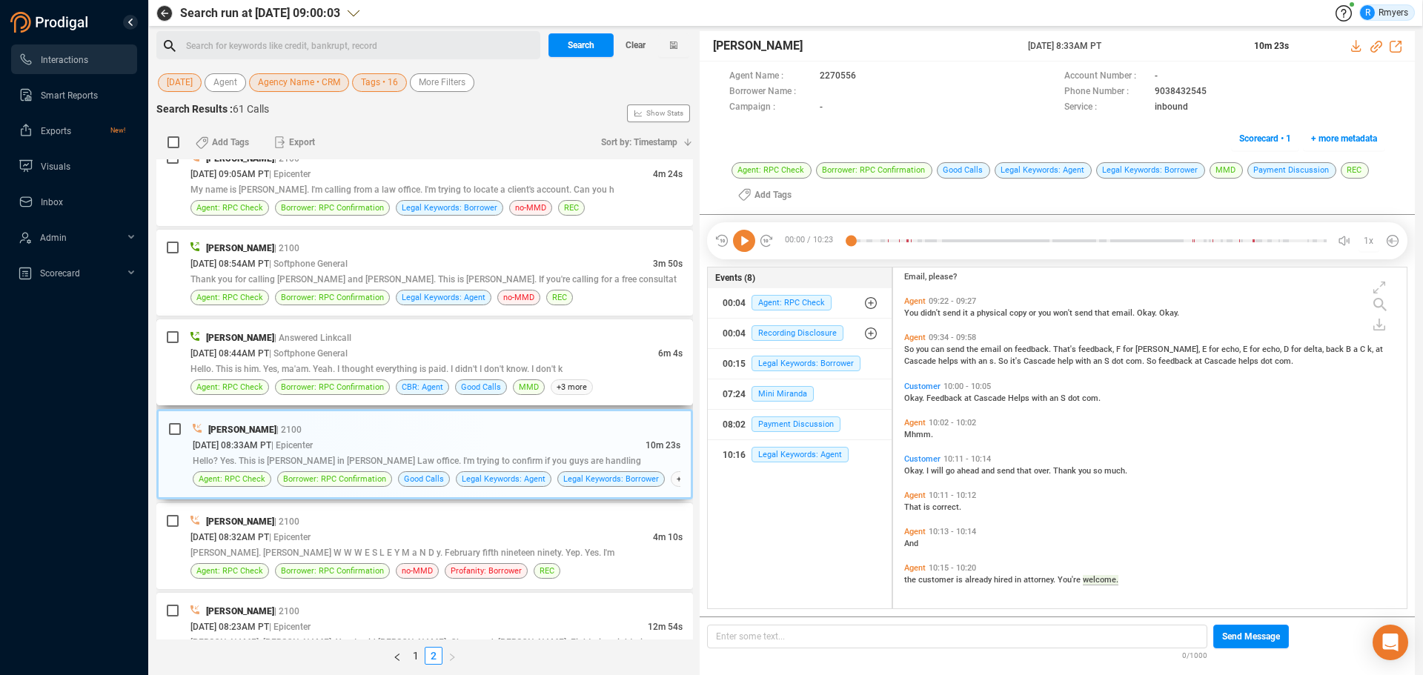
click at [346, 348] on span "| Softphone General" at bounding box center [308, 353] width 79 height 10
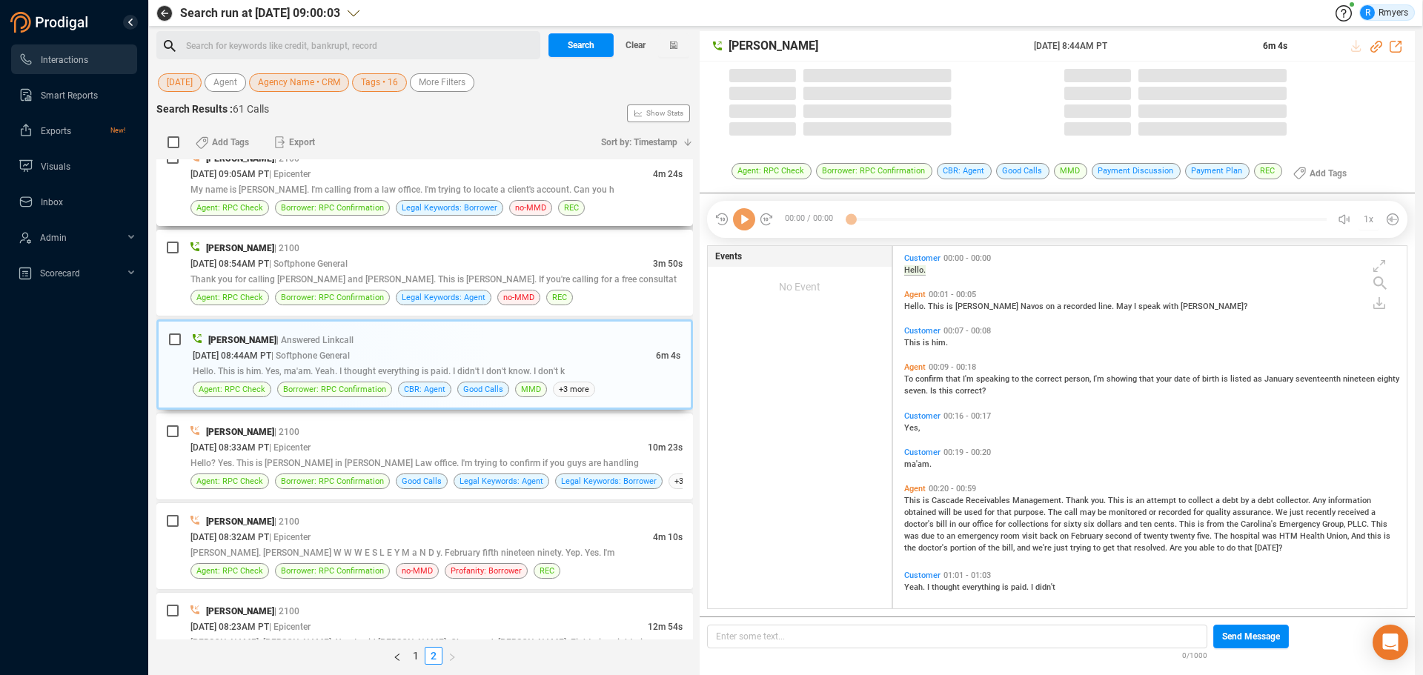
scroll to position [359, 506]
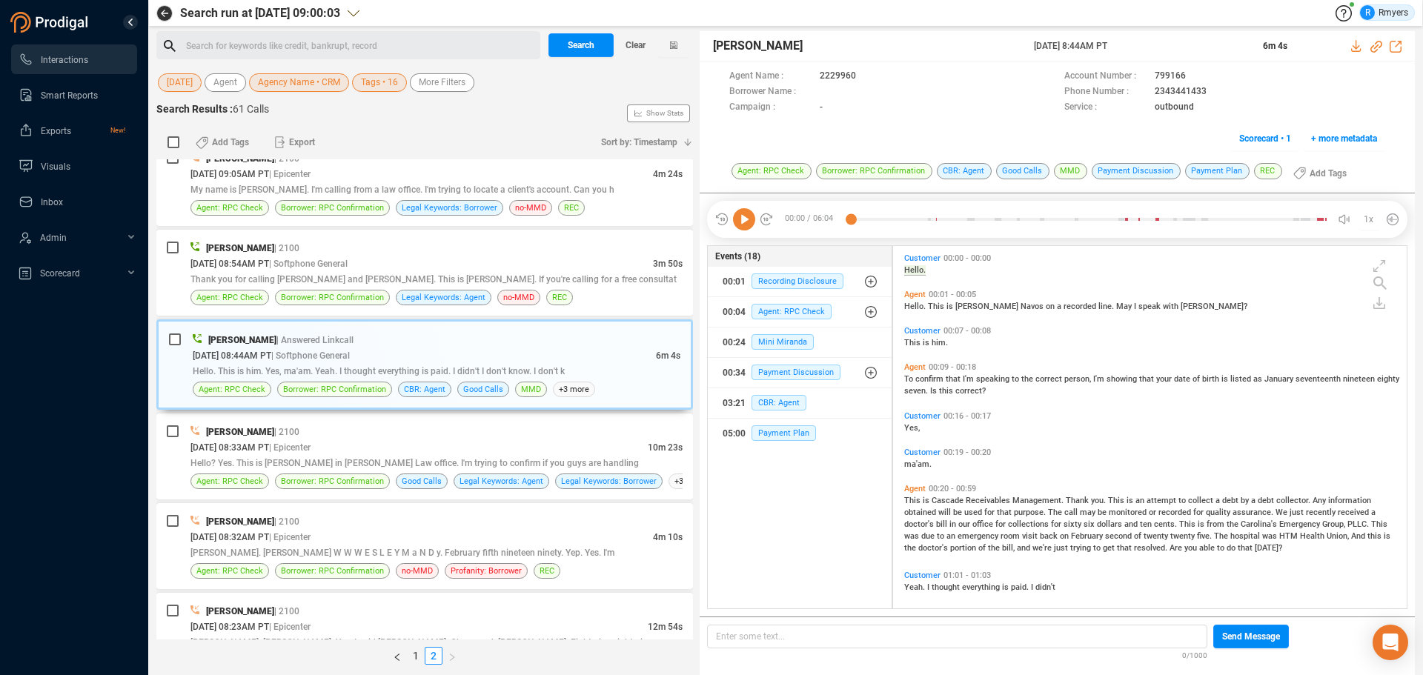
click at [743, 223] on icon at bounding box center [744, 219] width 22 height 22
click at [740, 224] on icon at bounding box center [744, 219] width 22 height 22
click at [740, 220] on icon at bounding box center [744, 219] width 22 height 22
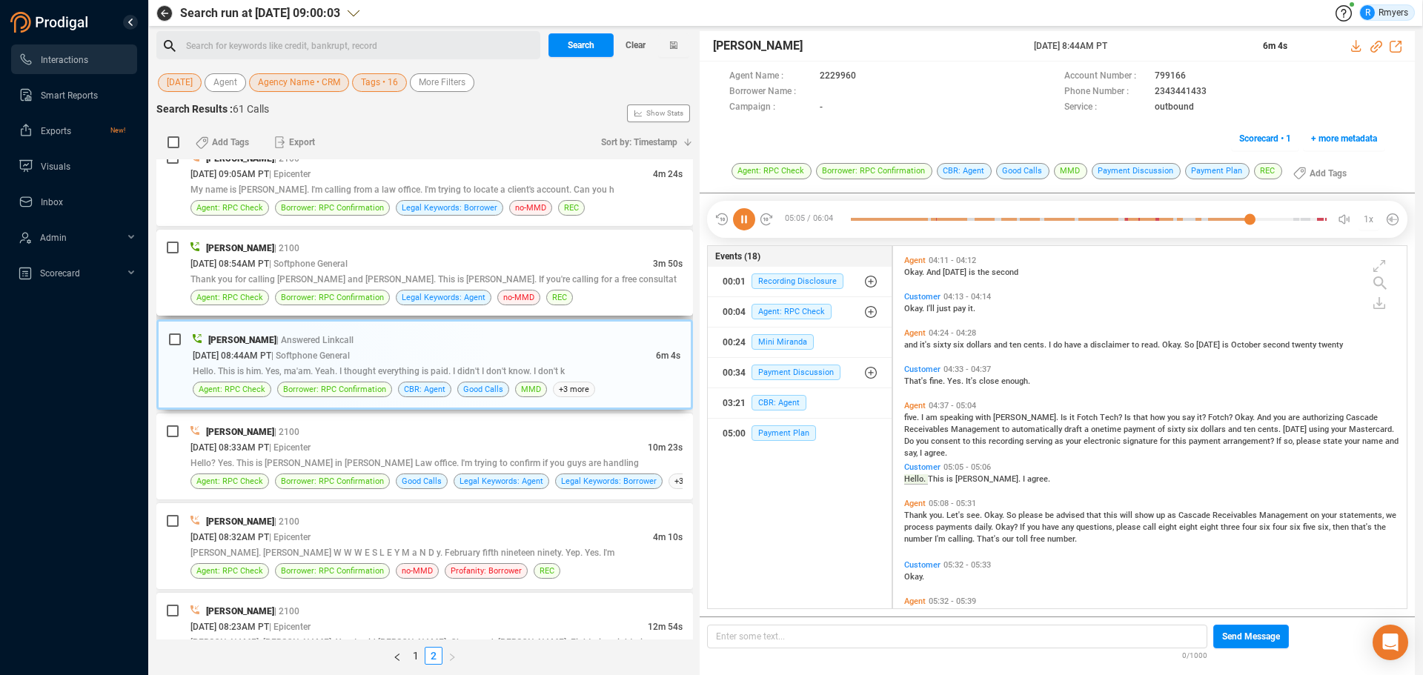
scroll to position [1627, 0]
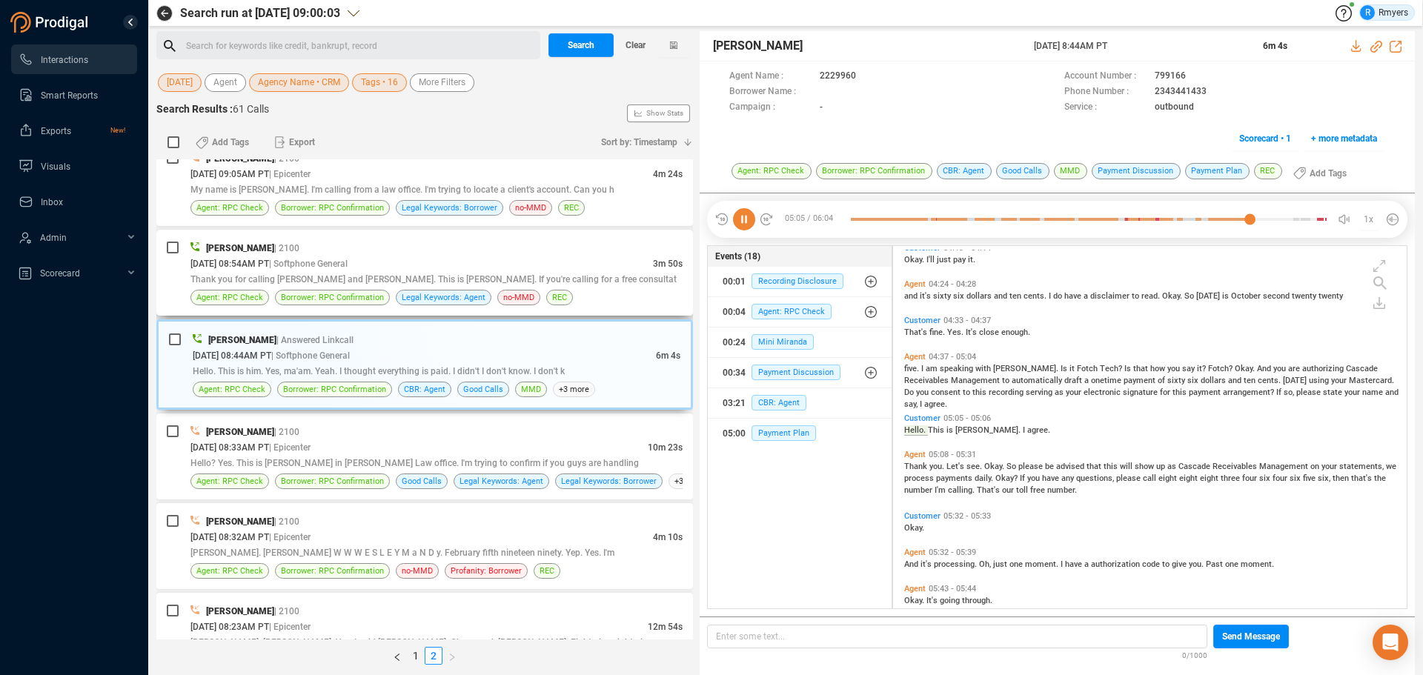
drag, startPoint x: 348, startPoint y: 267, endPoint x: 339, endPoint y: 273, distance: 11.1
click at [348, 268] on span "| Softphone General" at bounding box center [308, 264] width 79 height 10
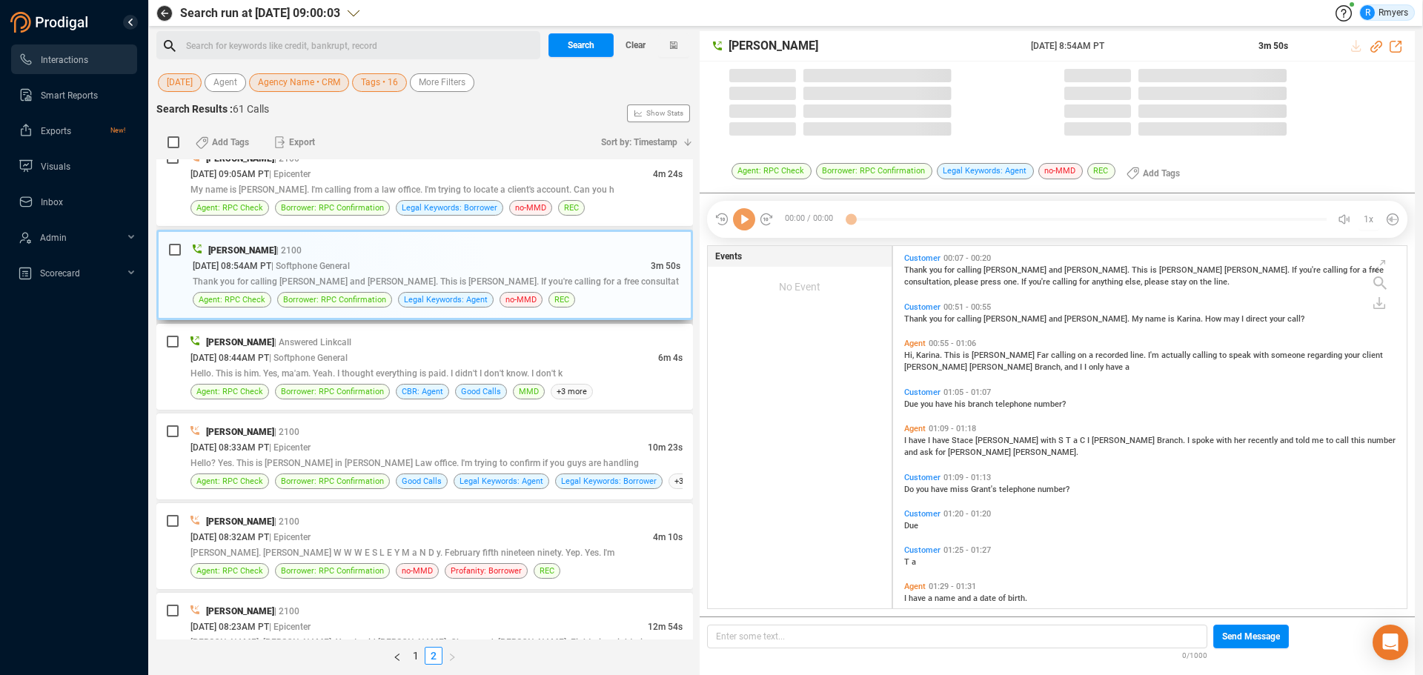
scroll to position [359, 506]
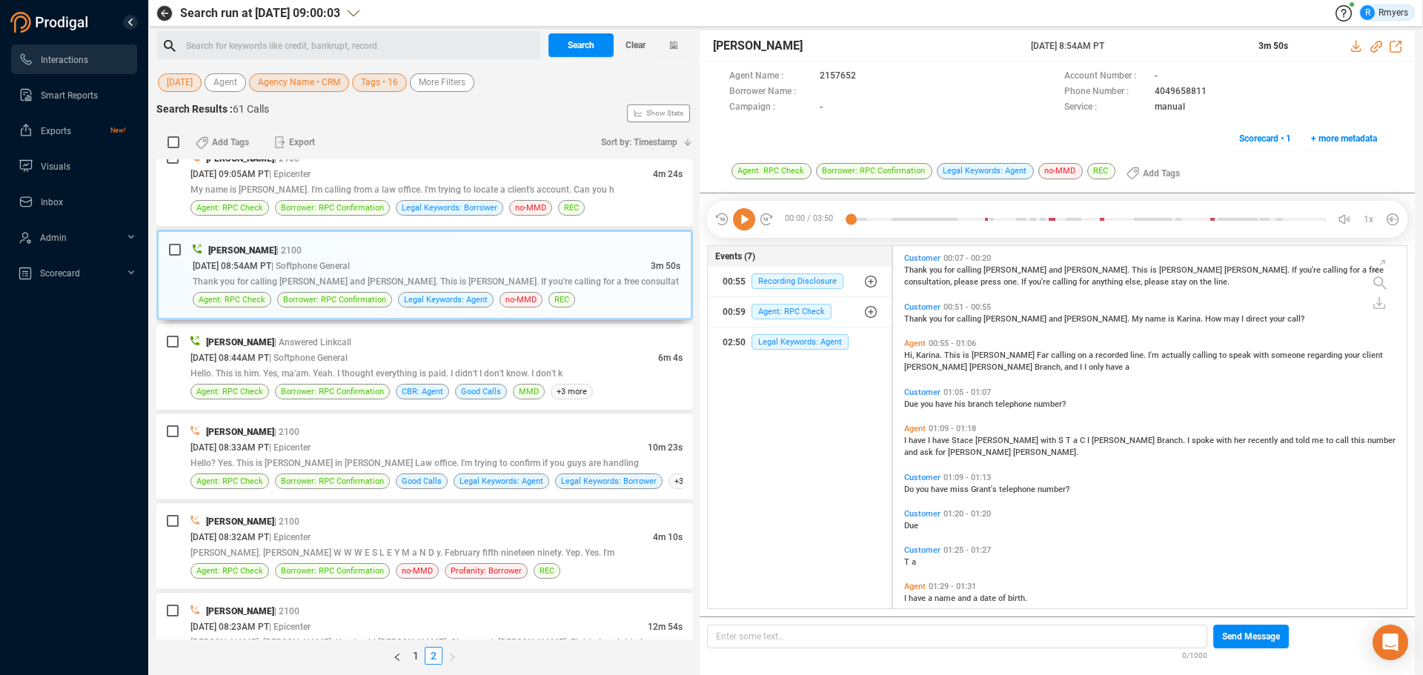
click at [750, 224] on icon at bounding box center [744, 219] width 22 height 22
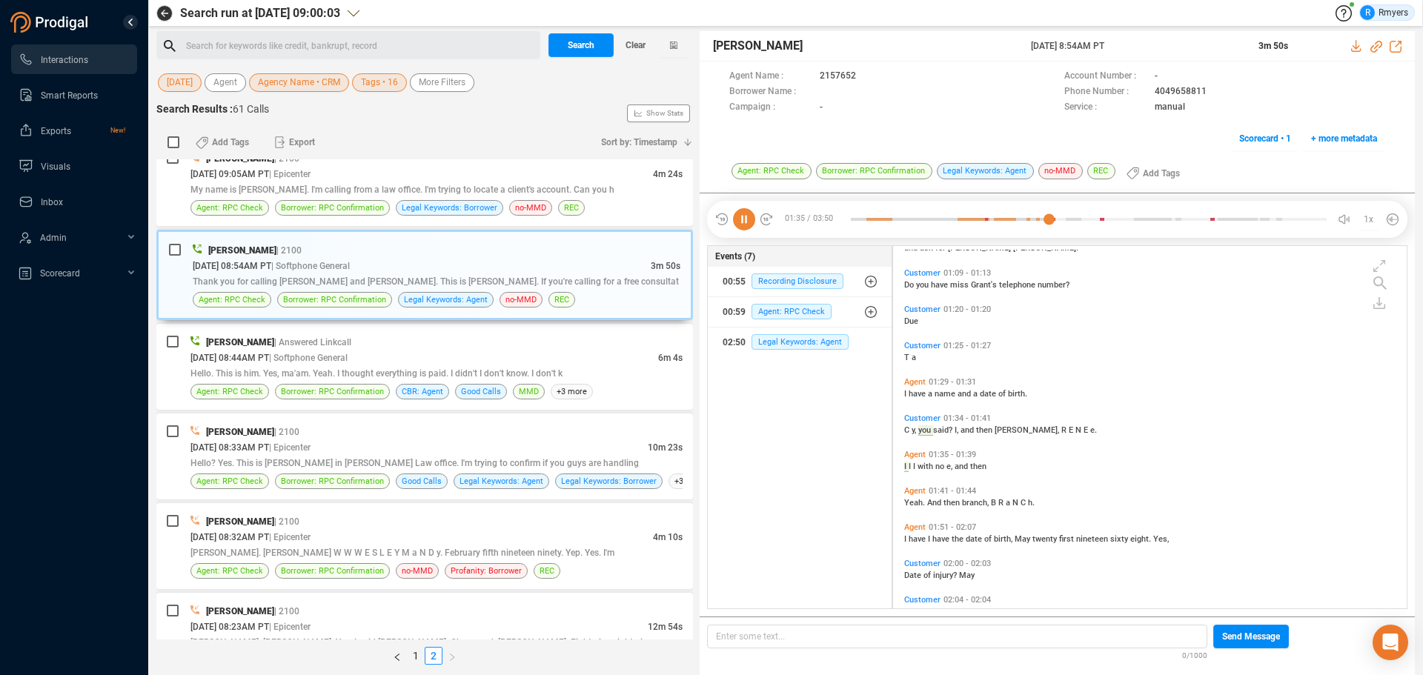
scroll to position [241, 0]
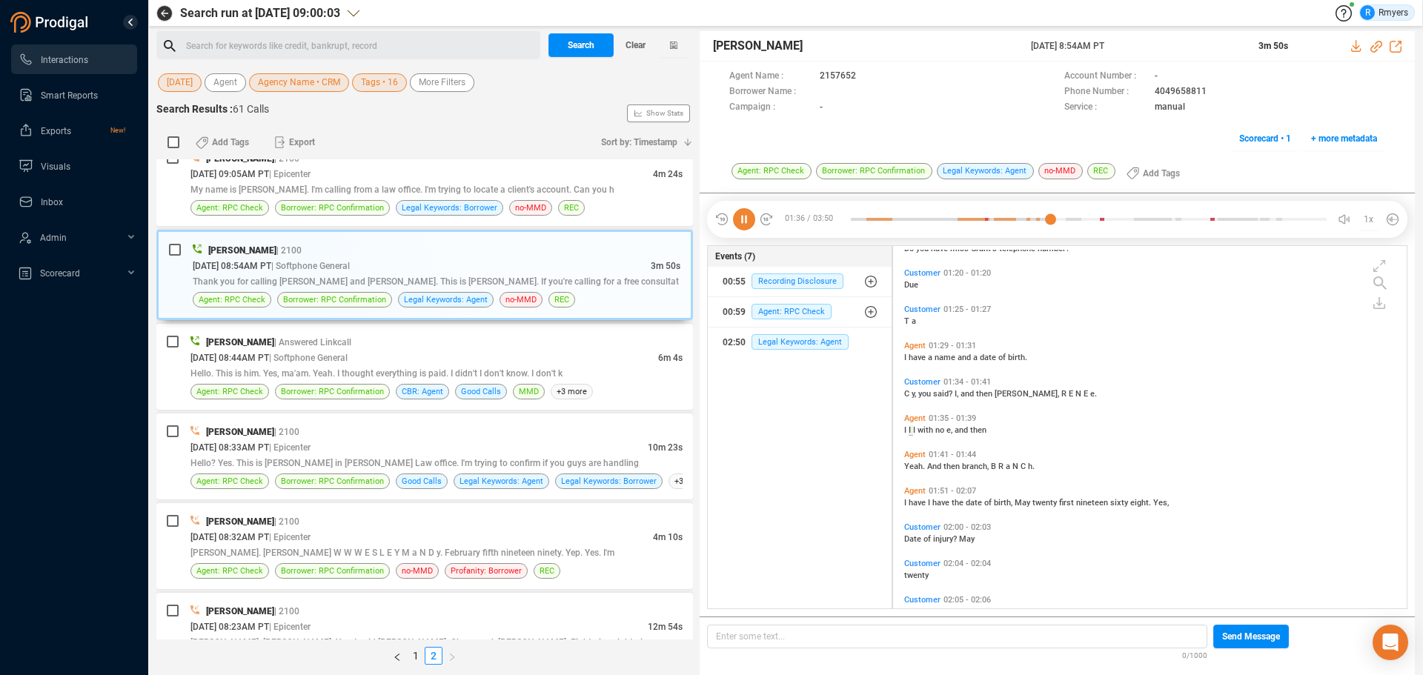
click at [738, 222] on icon at bounding box center [744, 219] width 22 height 22
click at [737, 220] on icon at bounding box center [744, 219] width 22 height 22
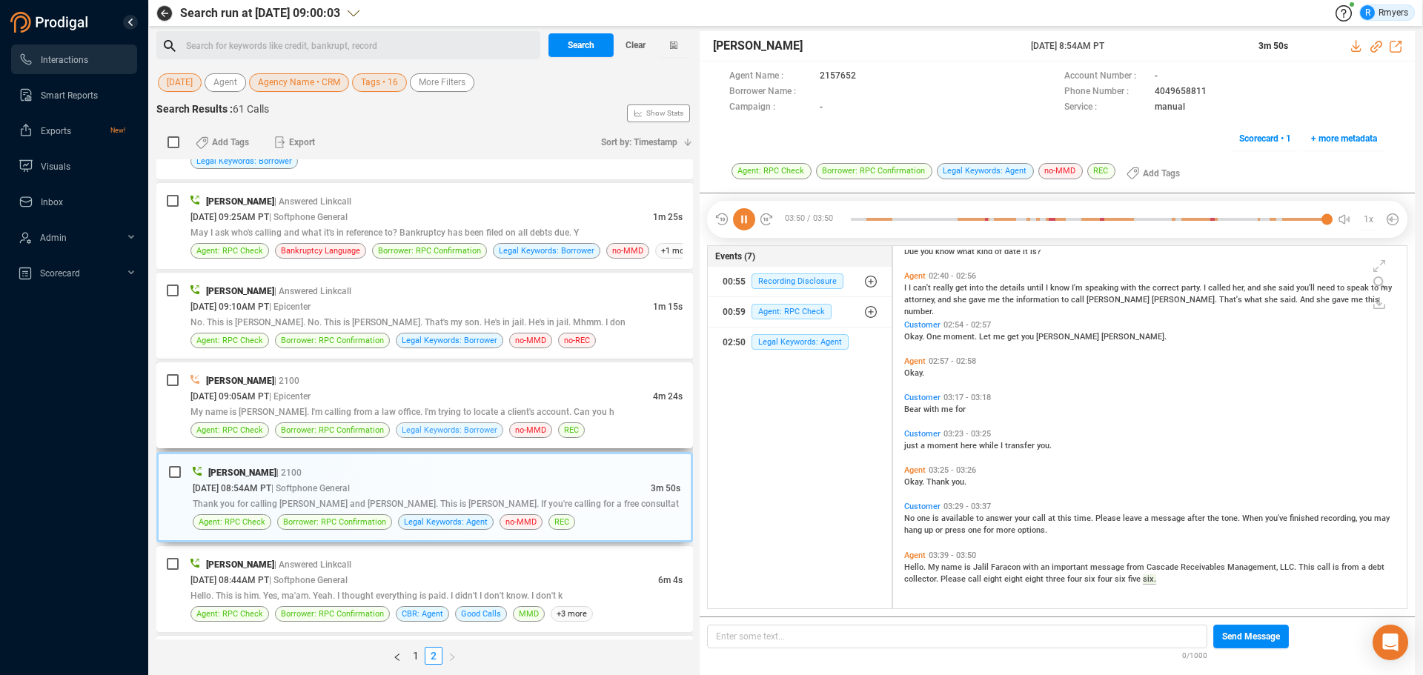
scroll to position [0, 0]
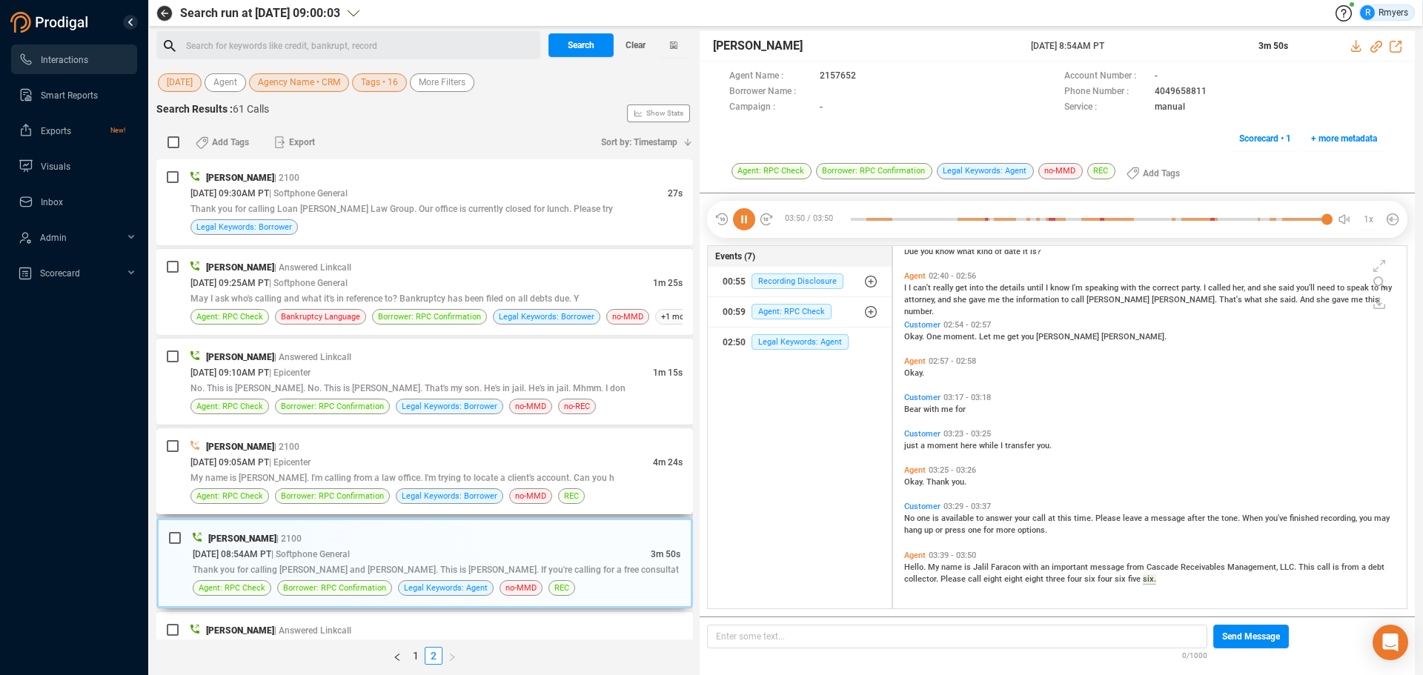
click at [399, 475] on span "My name is [PERSON_NAME]. I'm calling from a law office. I'm trying to locate a…" at bounding box center [402, 478] width 424 height 10
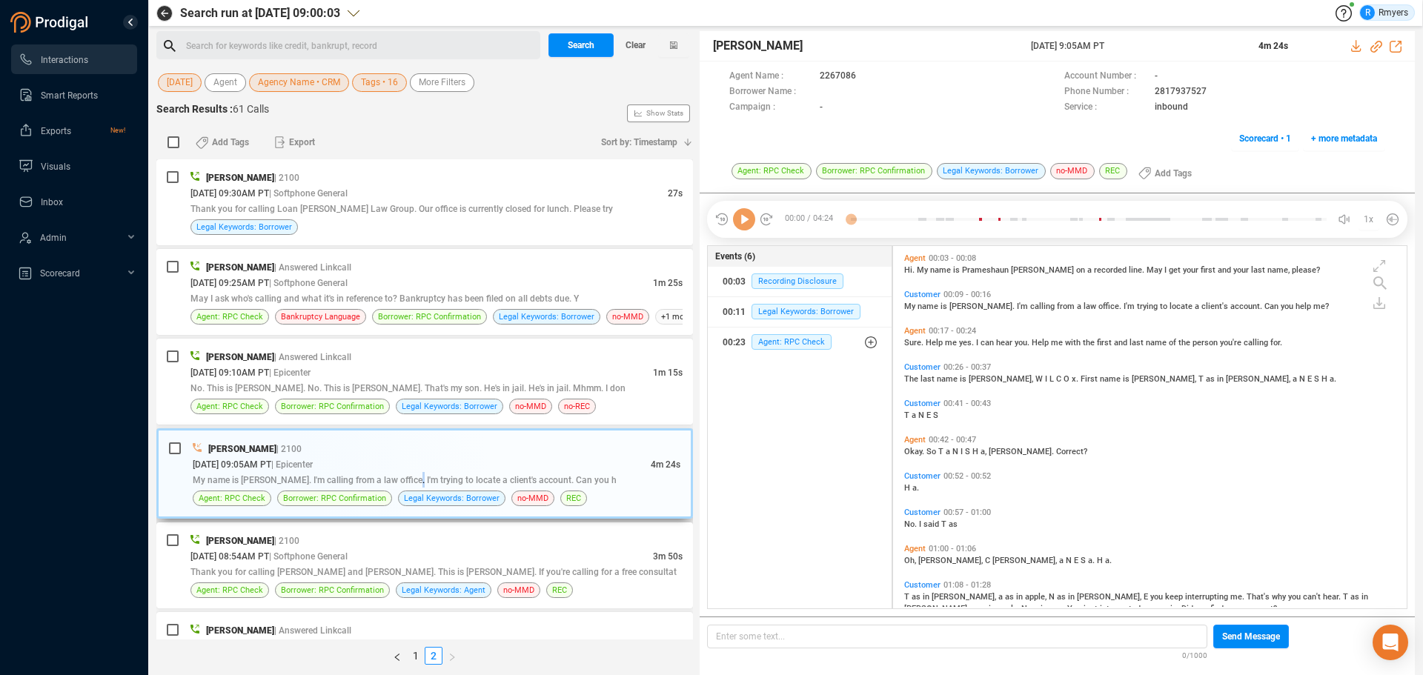
scroll to position [359, 506]
click at [748, 220] on icon at bounding box center [744, 219] width 22 height 22
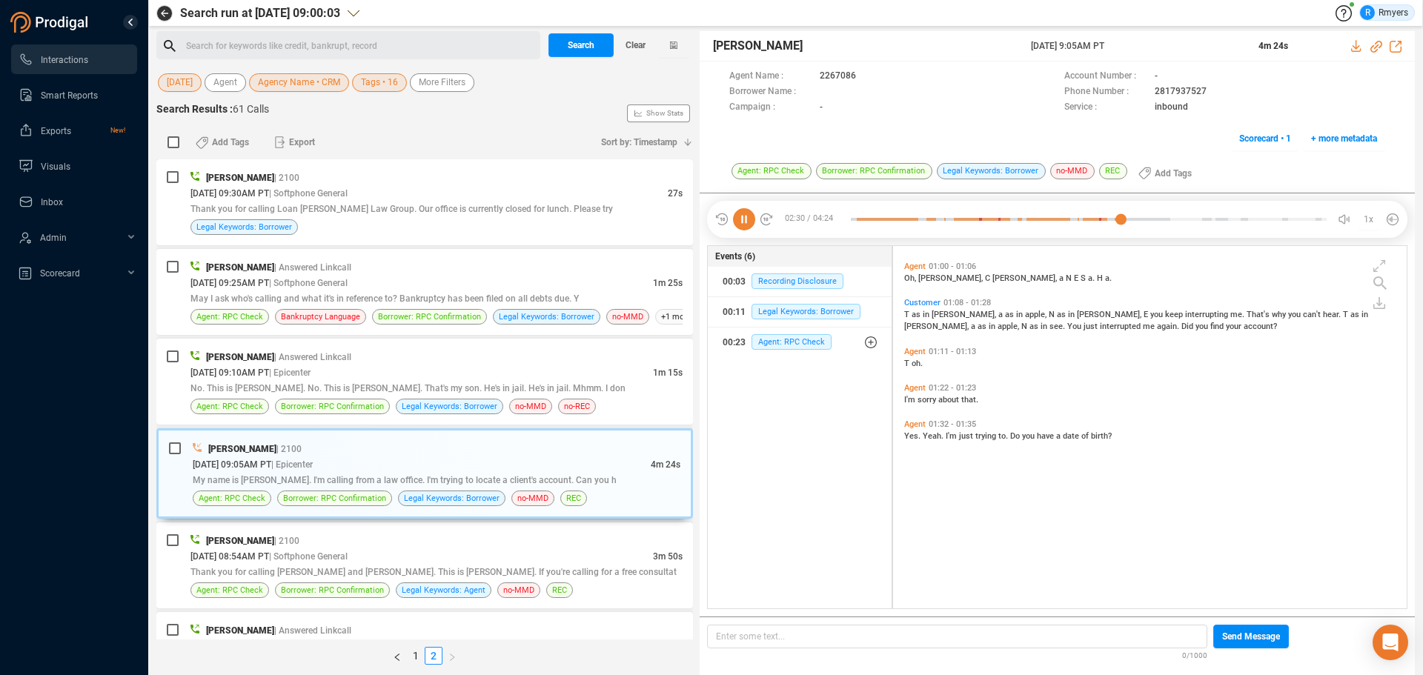
scroll to position [0, 0]
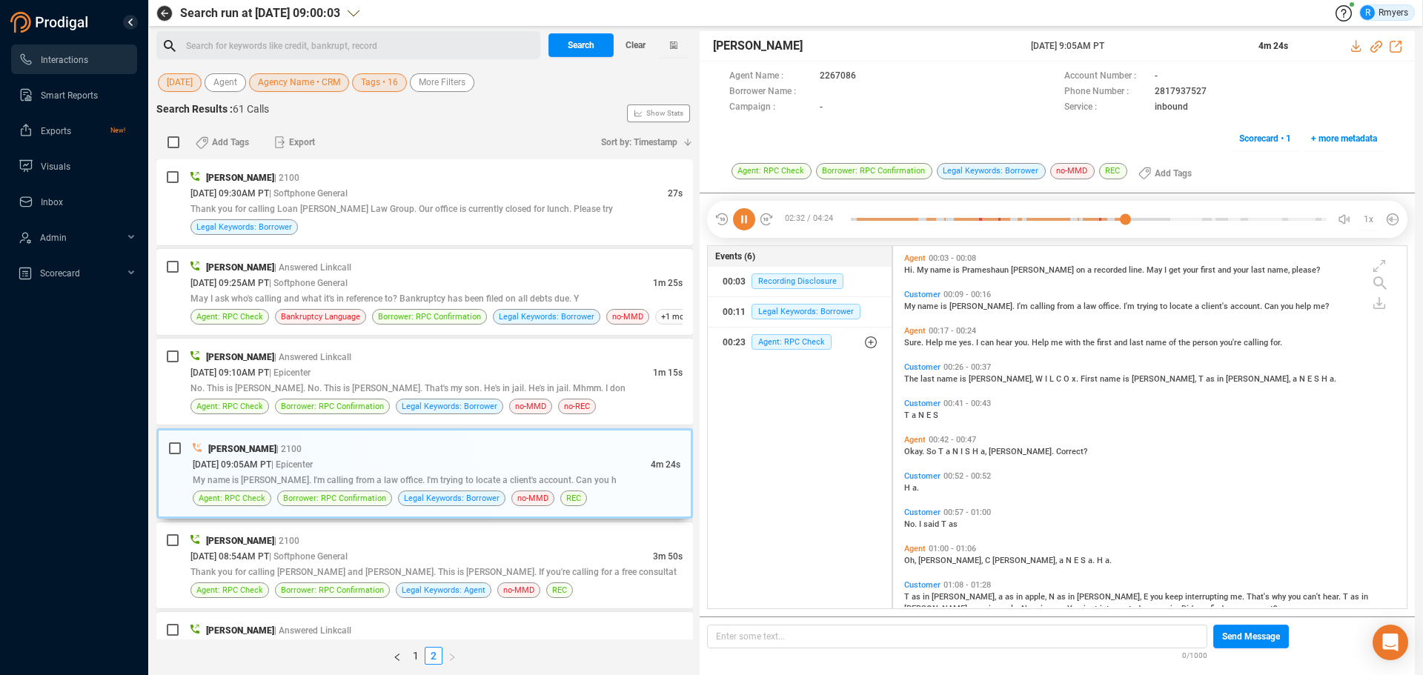
click at [748, 220] on icon at bounding box center [744, 219] width 22 height 22
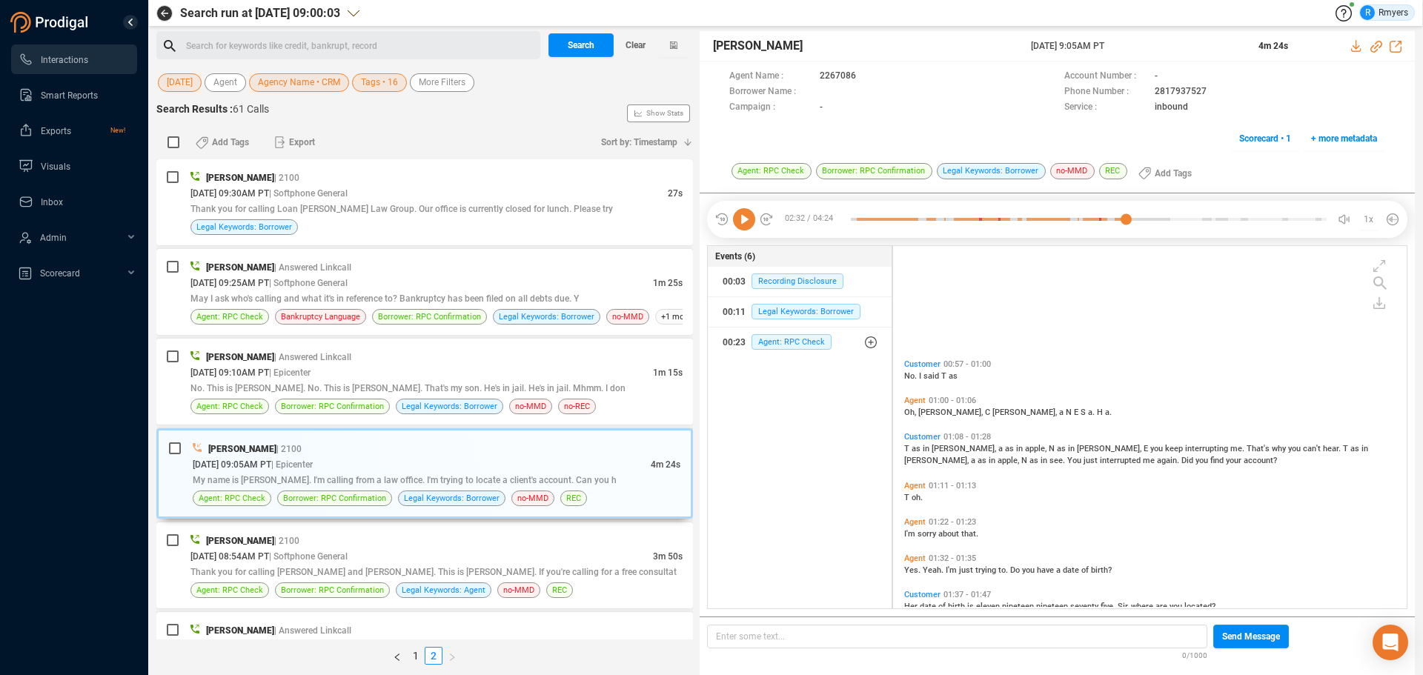
scroll to position [296, 0]
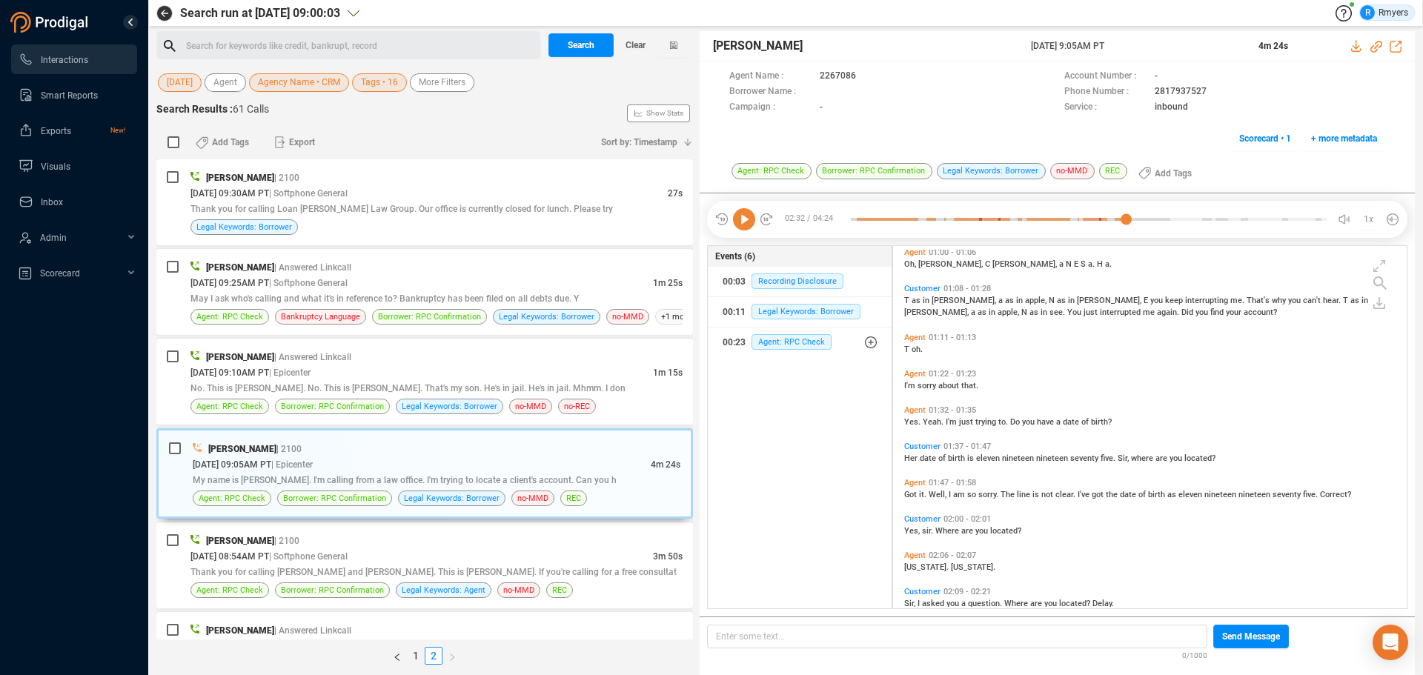
click at [740, 218] on icon at bounding box center [744, 219] width 22 height 22
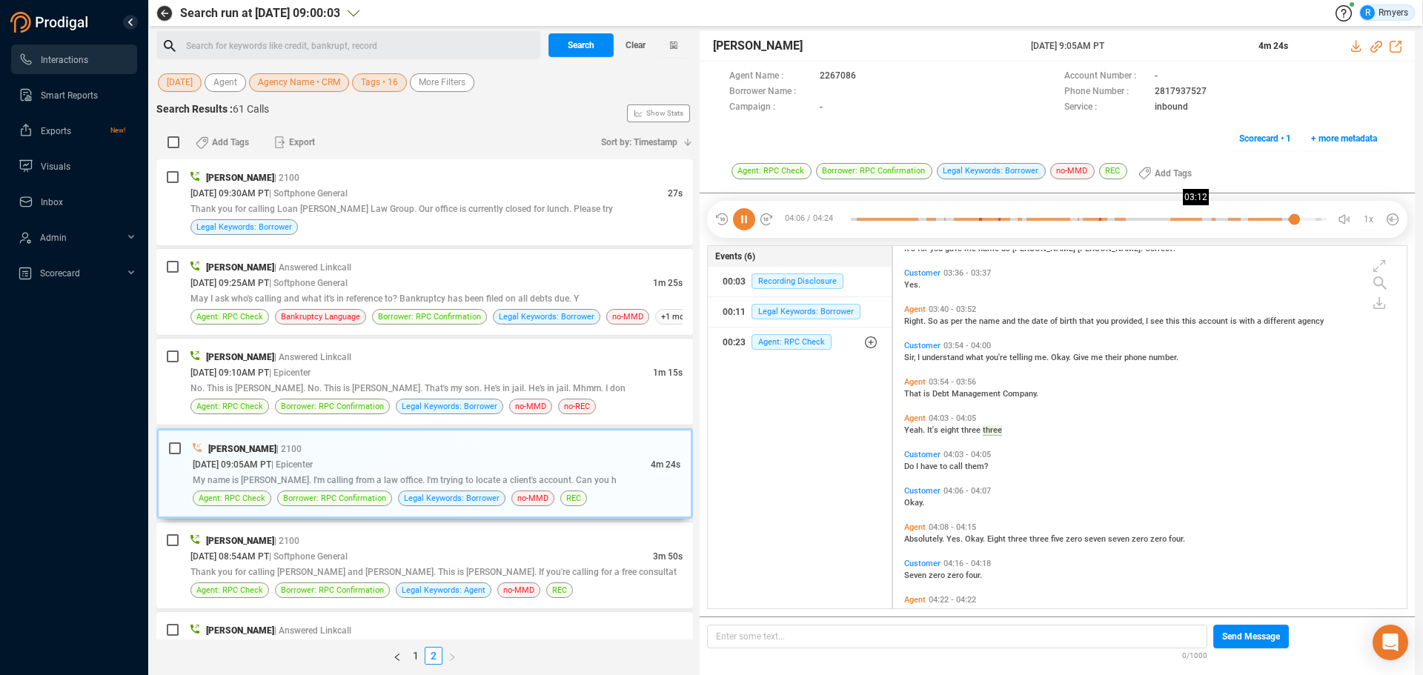
scroll to position [1010, 0]
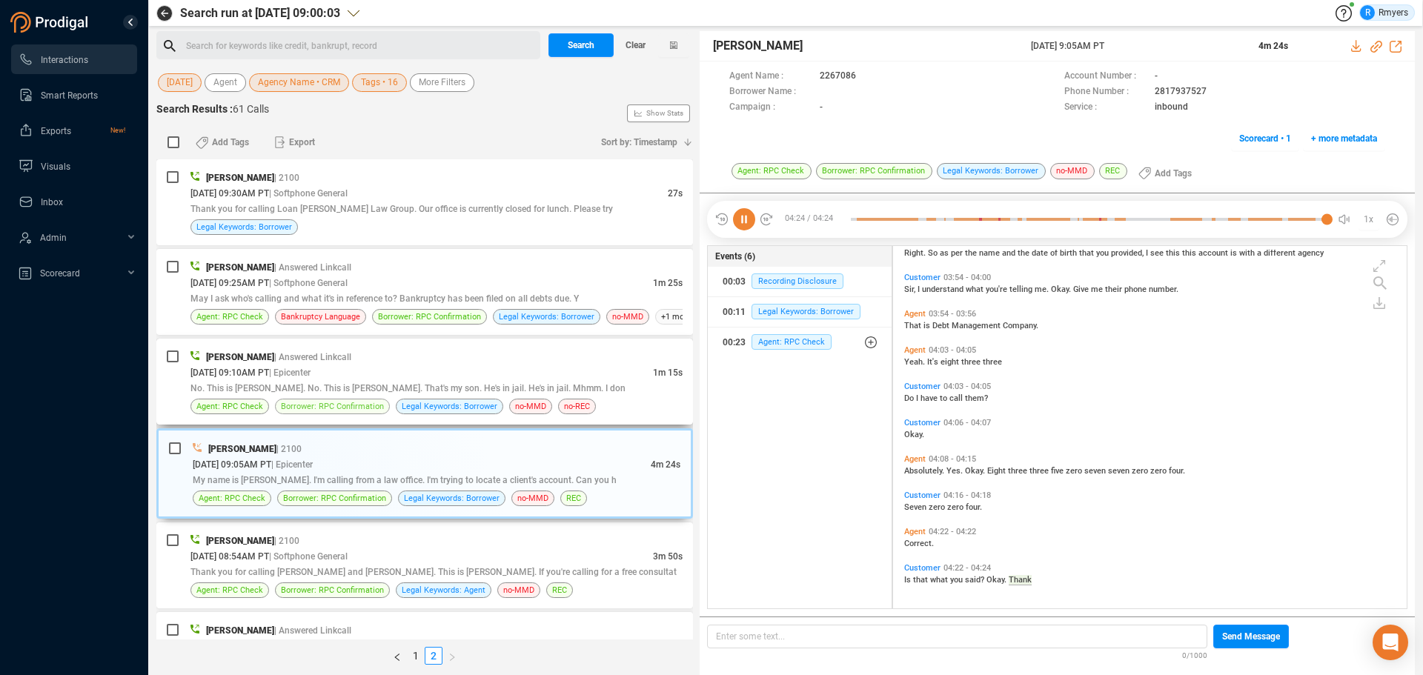
click at [342, 401] on span "Borrower: RPC Confirmation" at bounding box center [332, 406] width 103 height 14
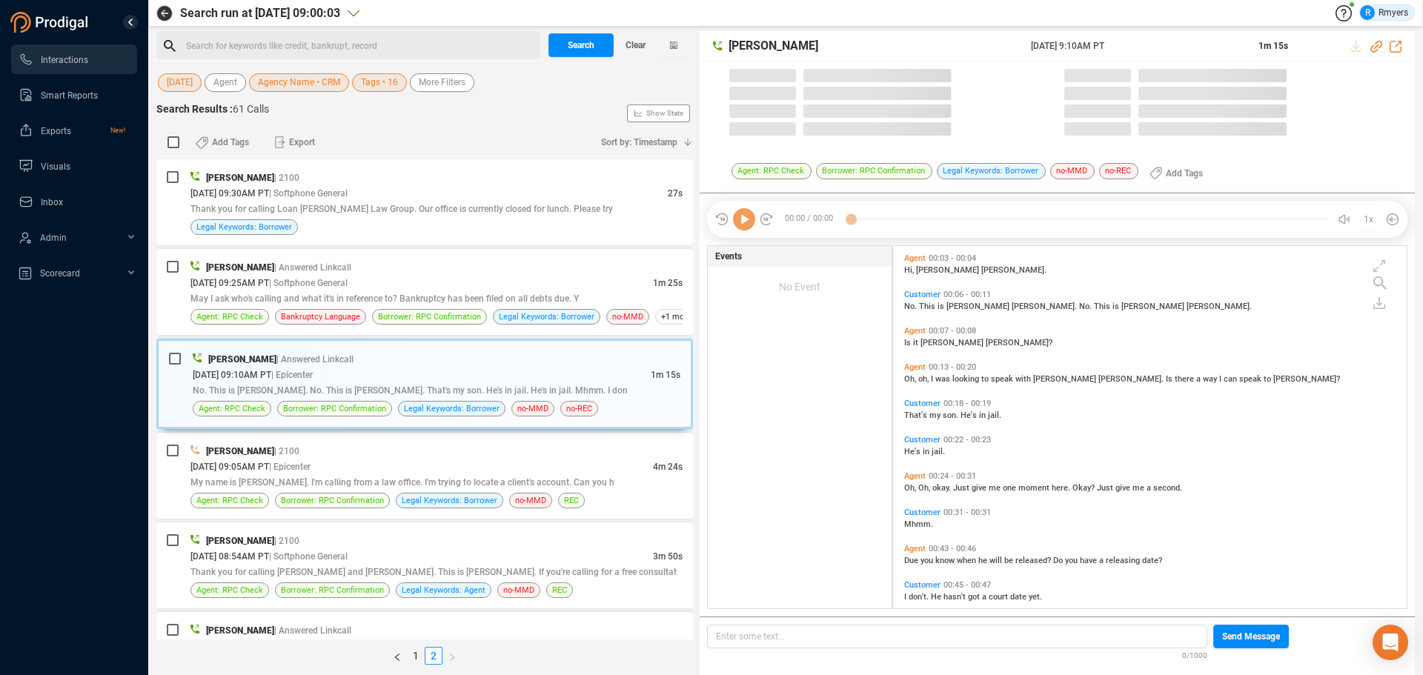
scroll to position [359, 506]
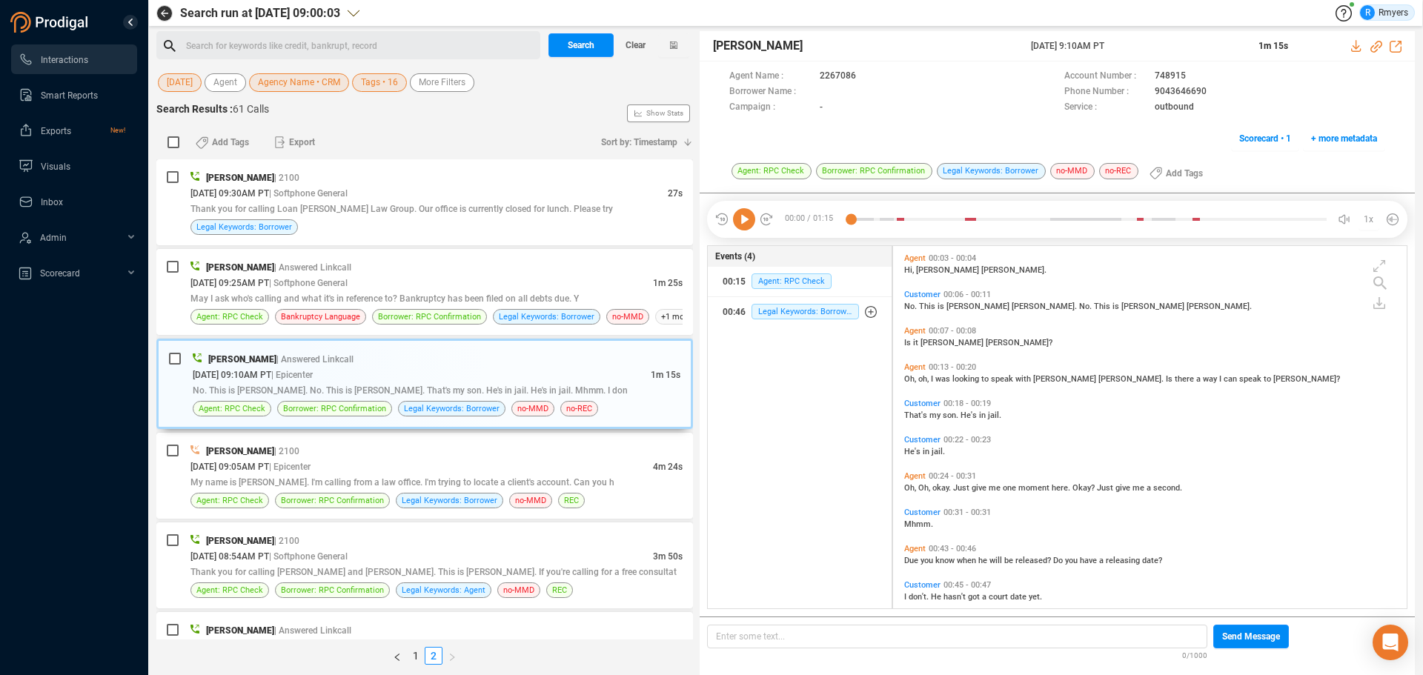
click at [743, 225] on icon at bounding box center [744, 219] width 22 height 22
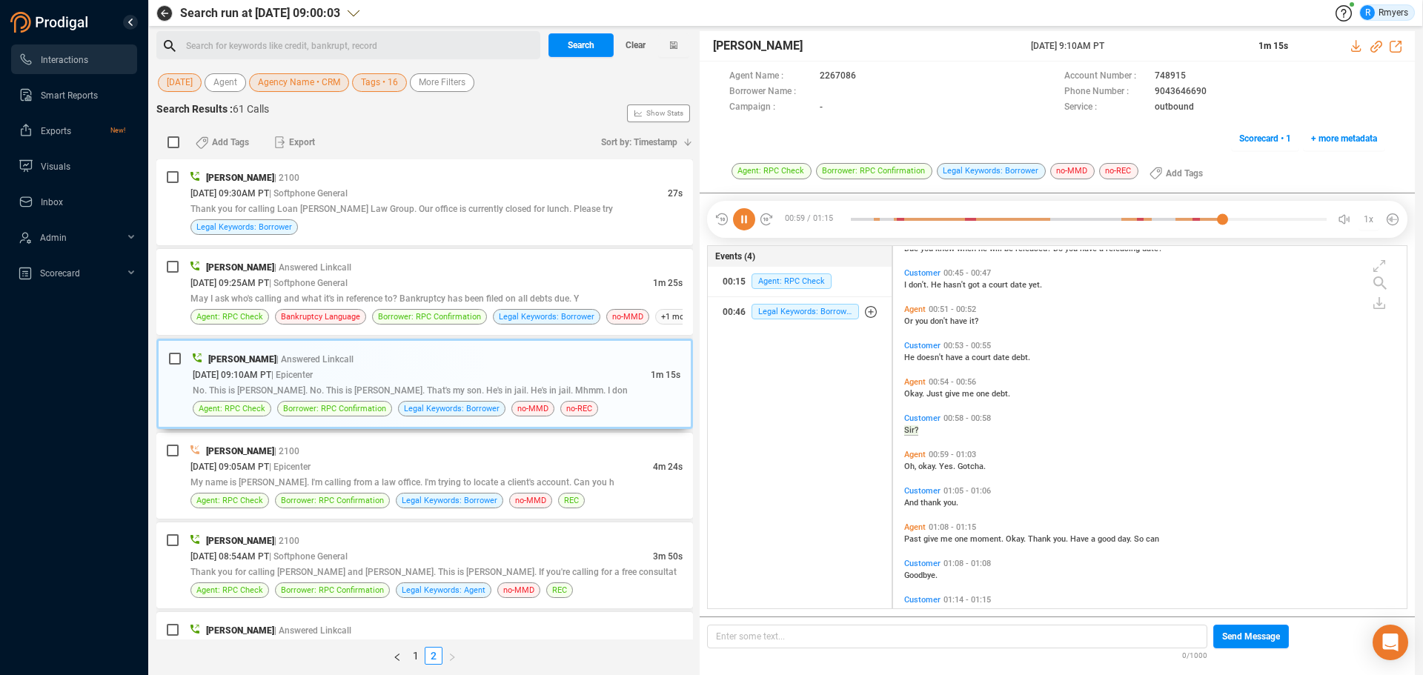
scroll to position [344, 0]
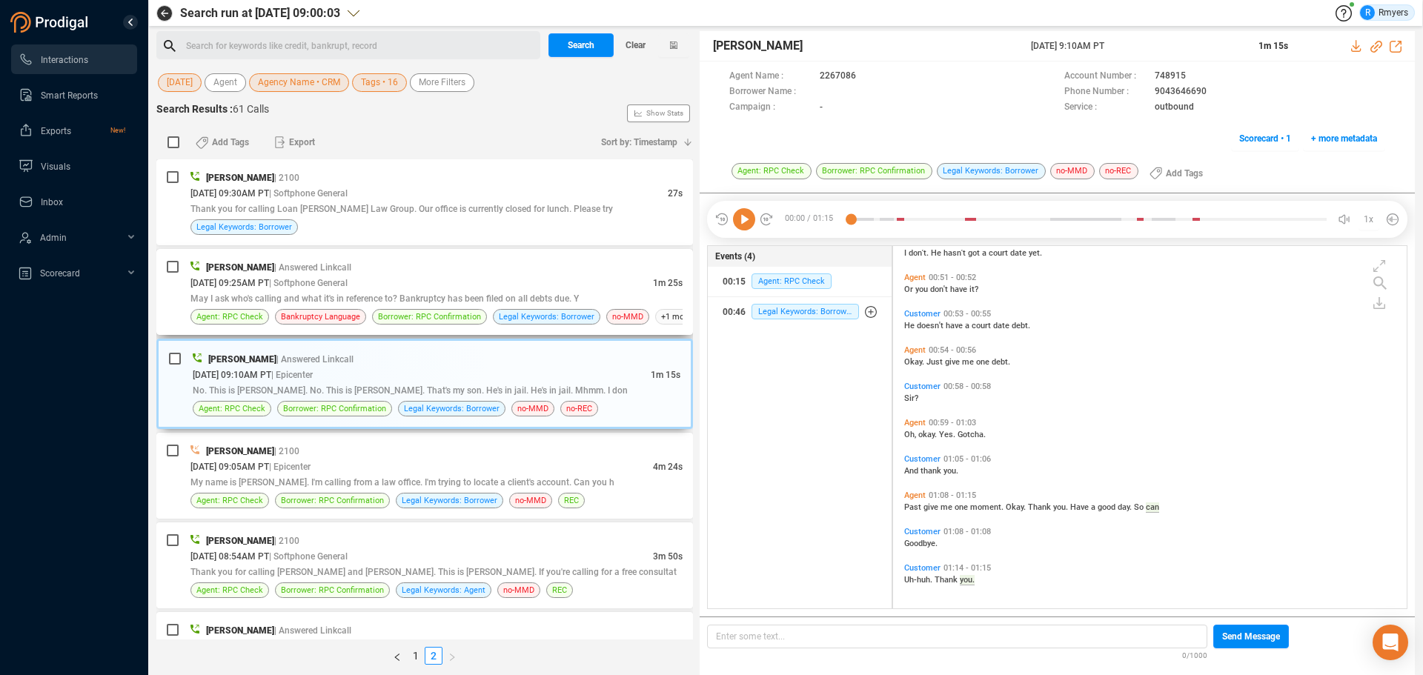
click at [291, 277] on div "[DATE] 09:25AM PT | Softphone General" at bounding box center [421, 283] width 462 height 16
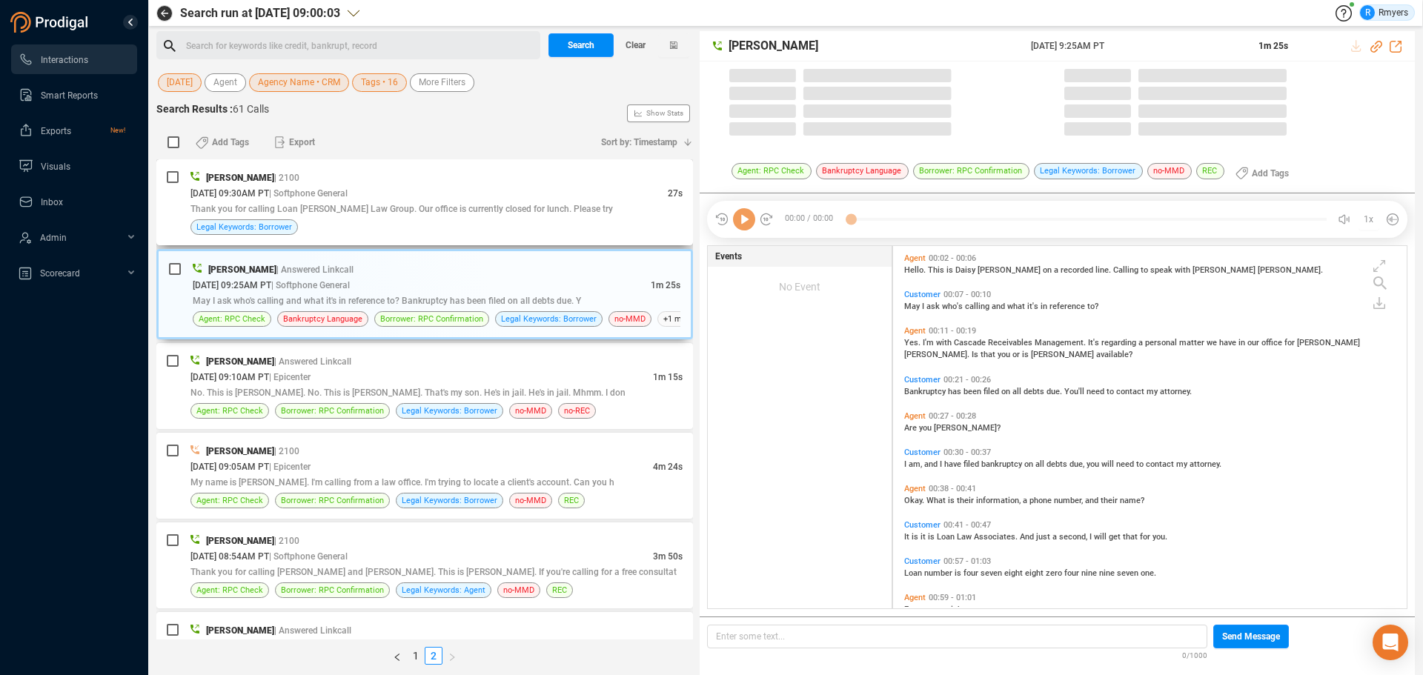
scroll to position [359, 506]
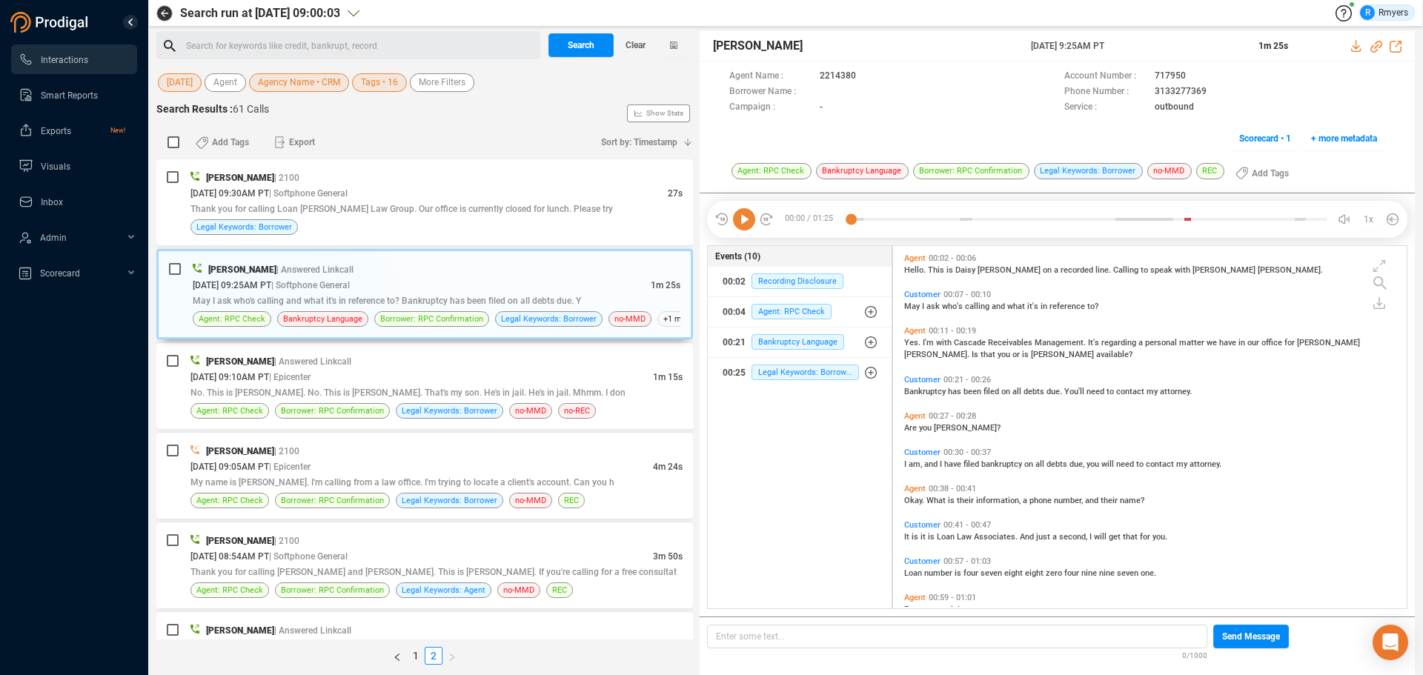
click at [743, 227] on icon at bounding box center [744, 219] width 22 height 22
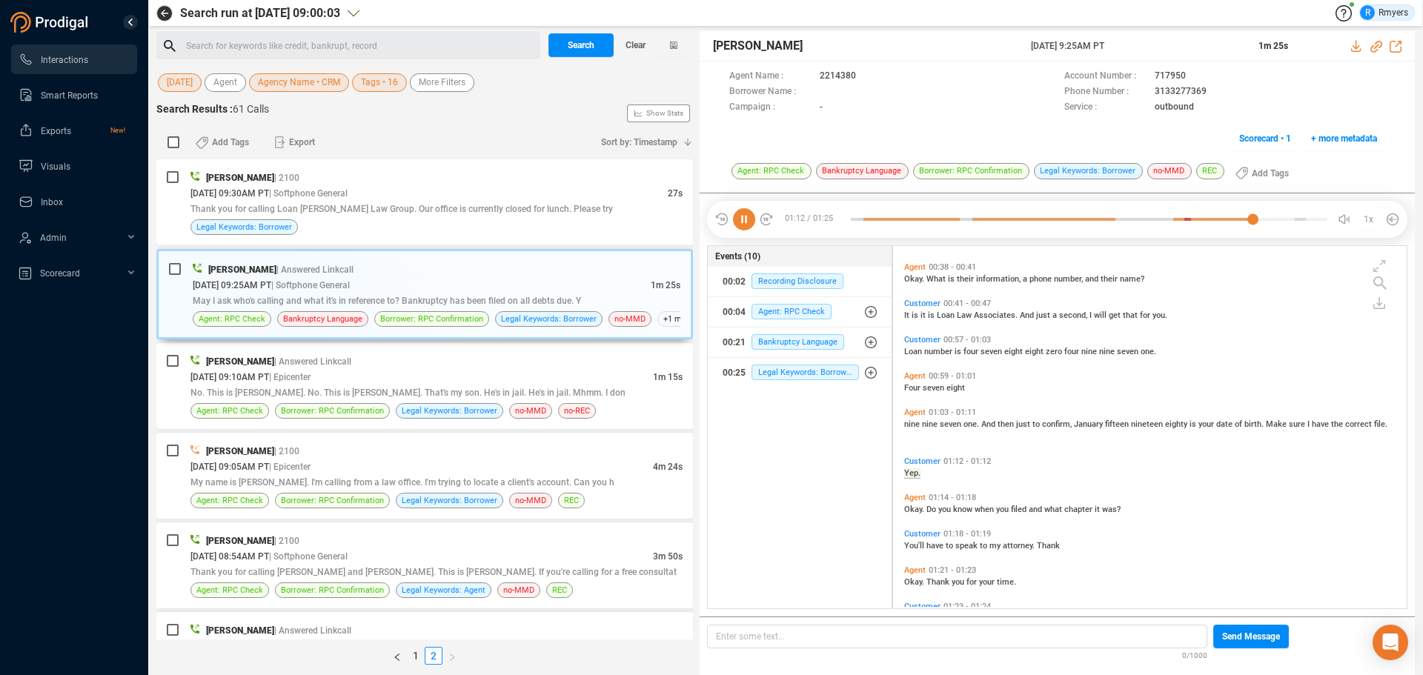
scroll to position [260, 0]
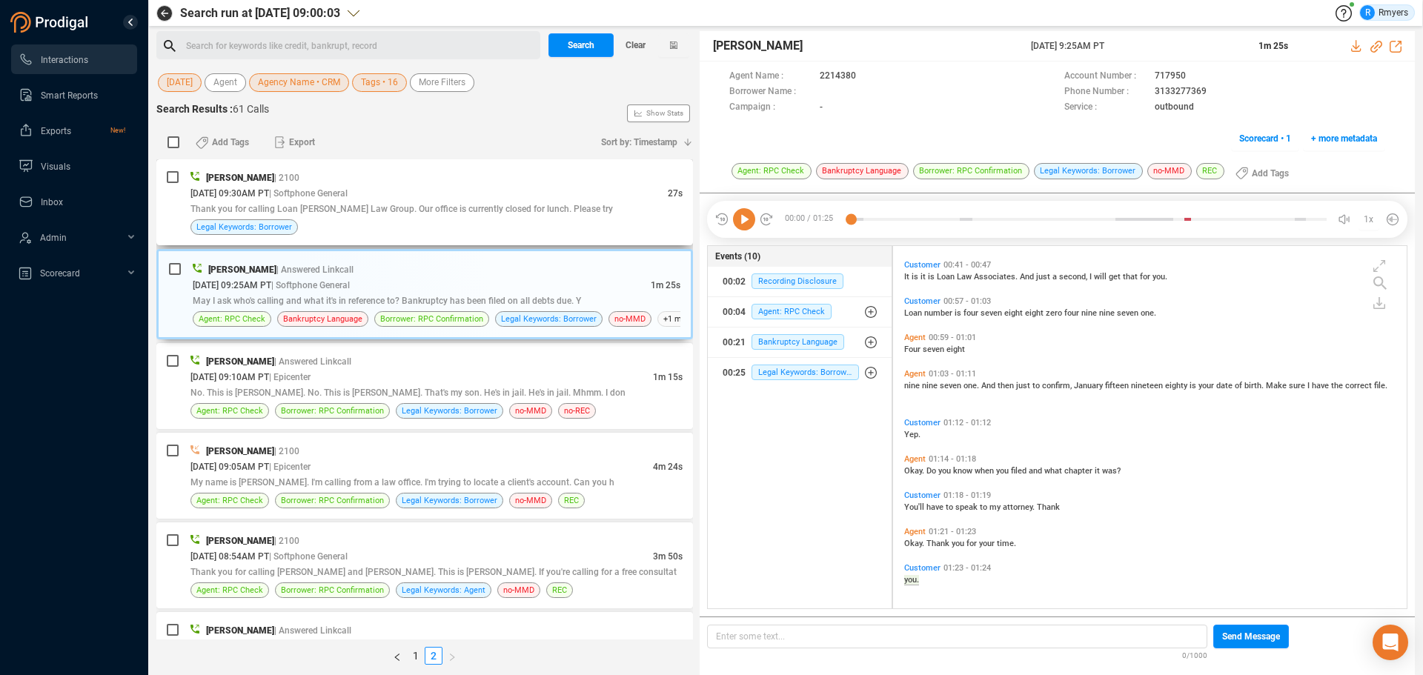
click at [368, 220] on div "Legal Keywords: Borrower" at bounding box center [436, 227] width 492 height 16
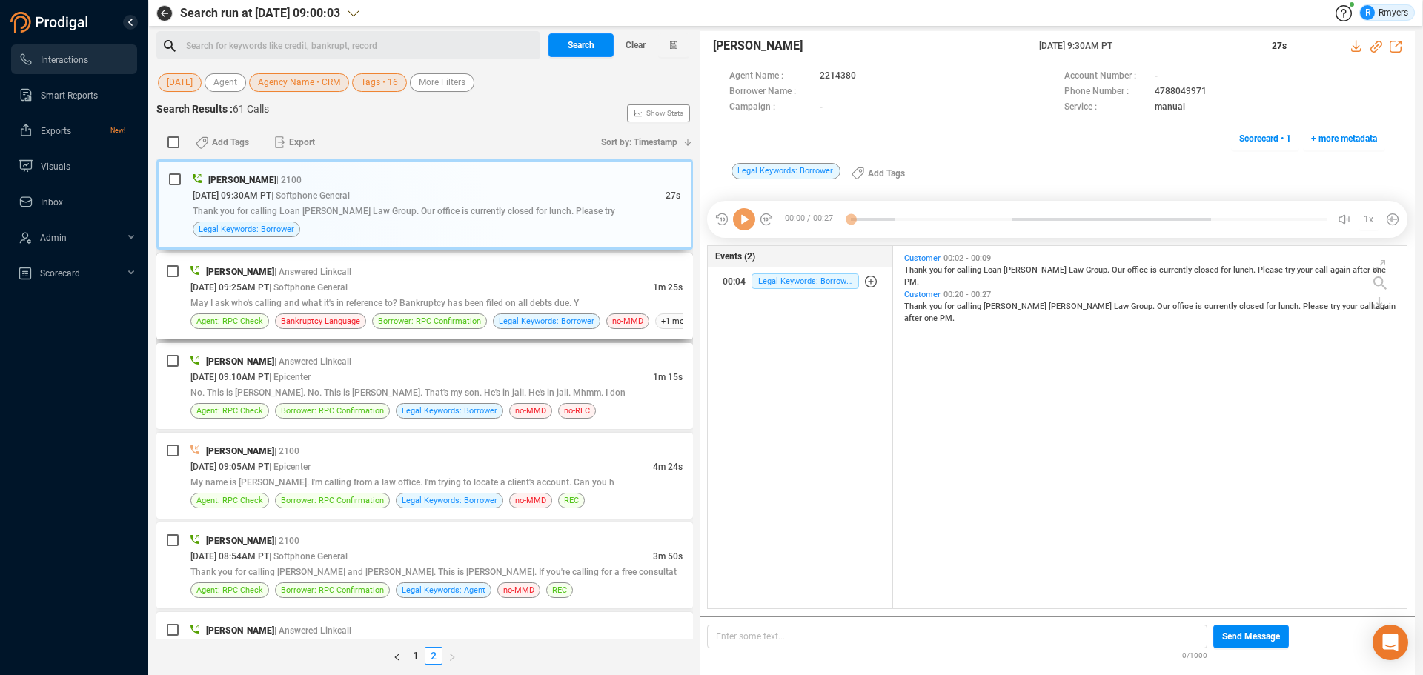
scroll to position [359, 506]
click at [416, 659] on link "1" at bounding box center [416, 656] width 16 height 16
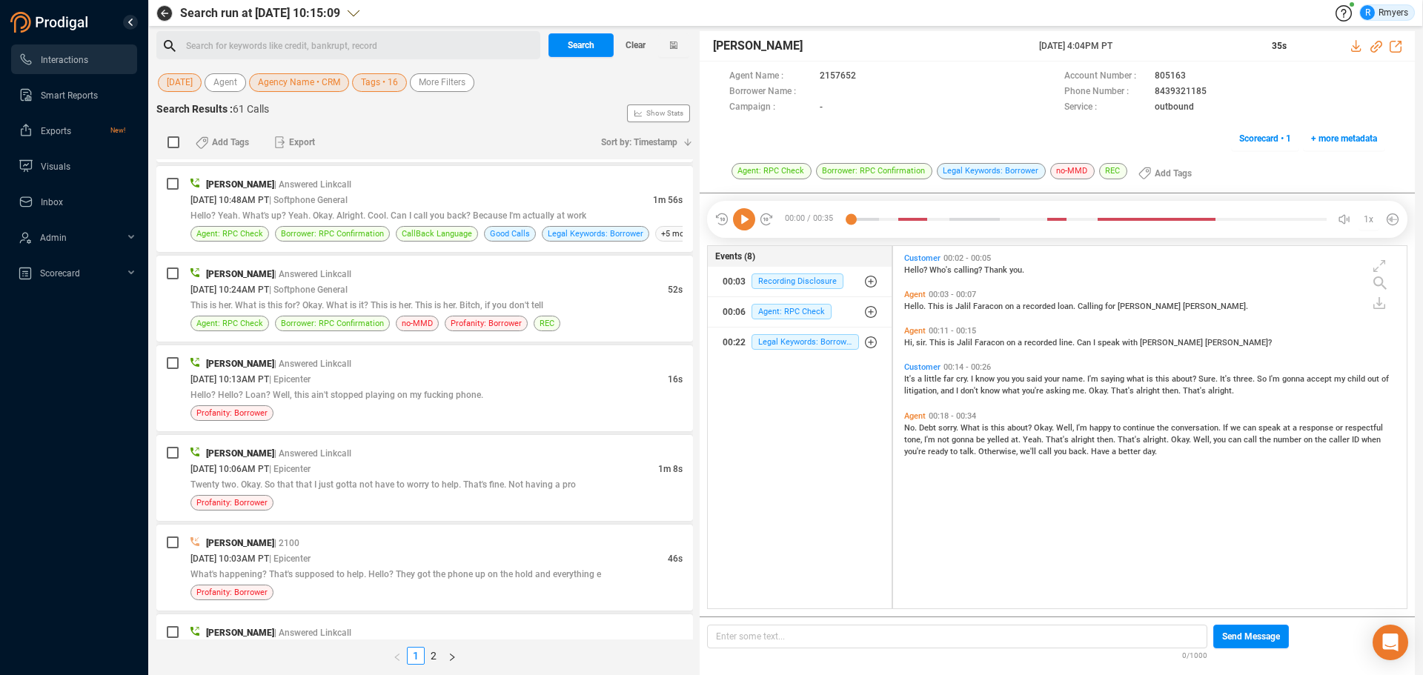
scroll to position [4008, 0]
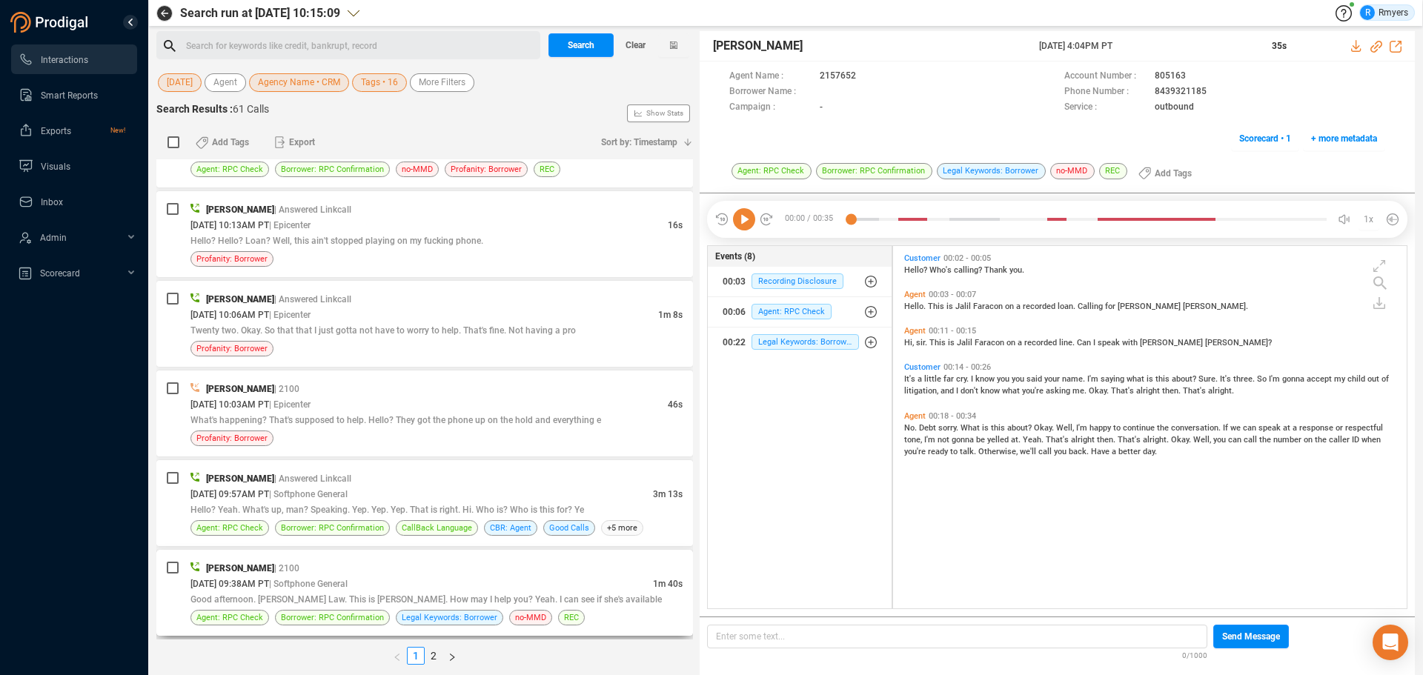
click at [475, 565] on div "[PERSON_NAME] | 2100" at bounding box center [436, 568] width 492 height 16
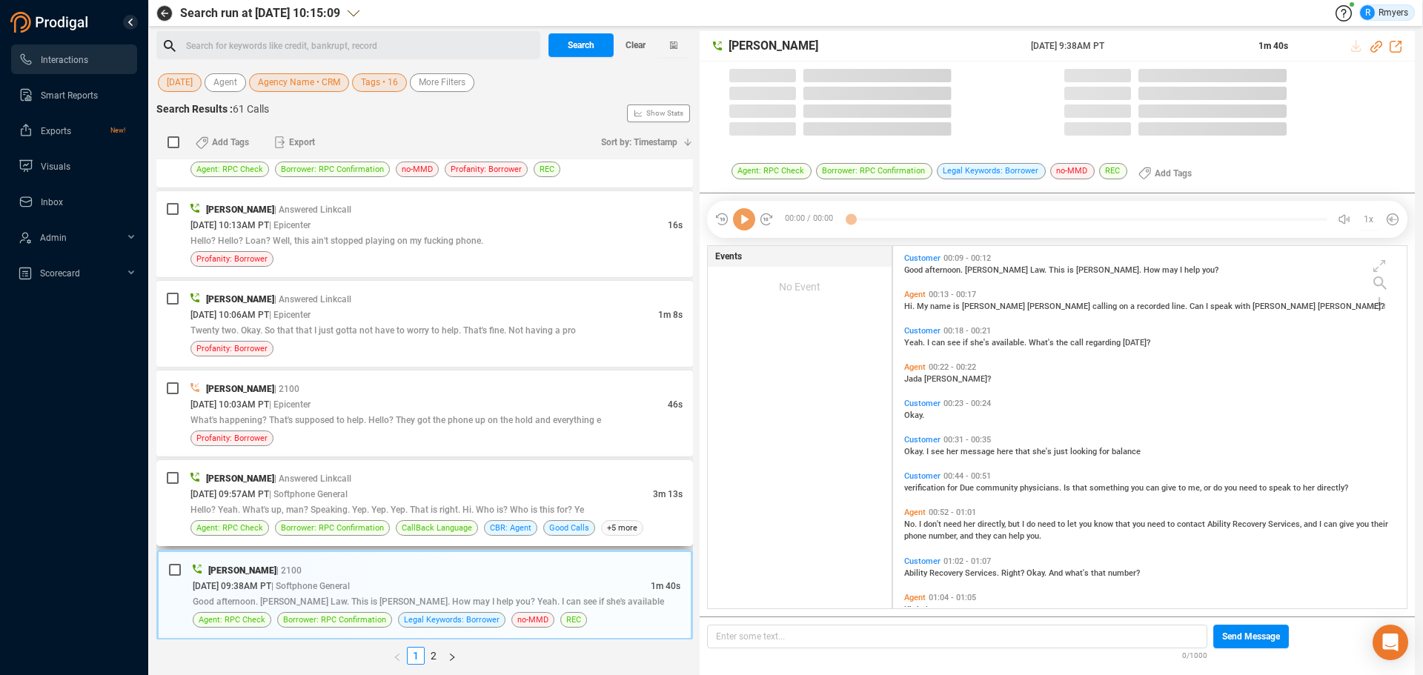
scroll to position [359, 506]
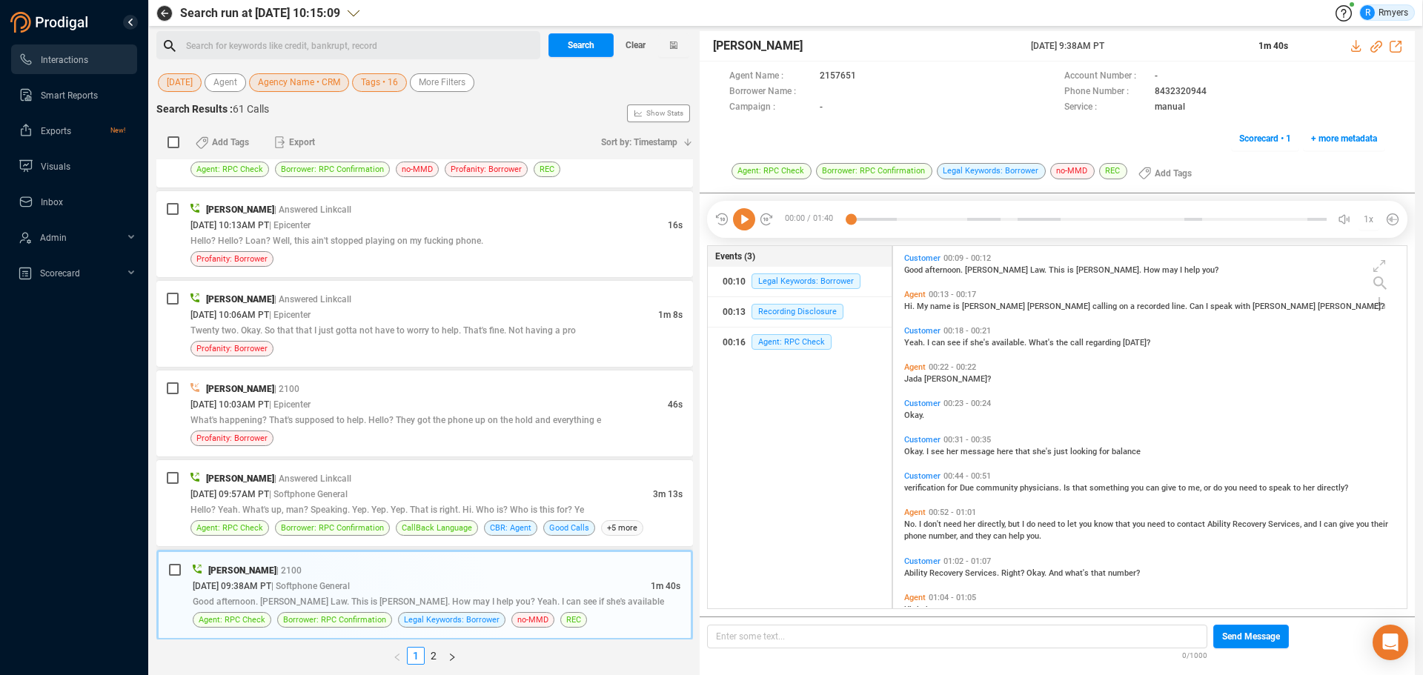
click at [741, 220] on icon at bounding box center [744, 219] width 22 height 22
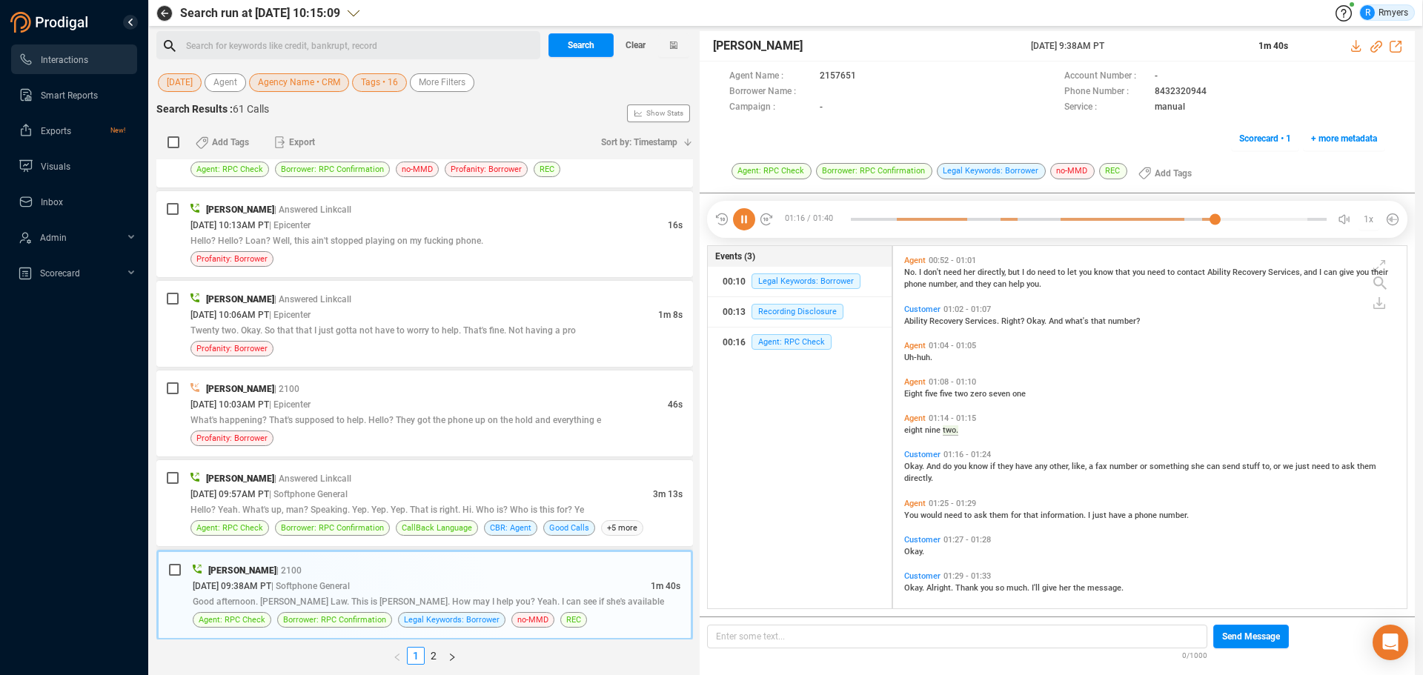
scroll to position [294, 0]
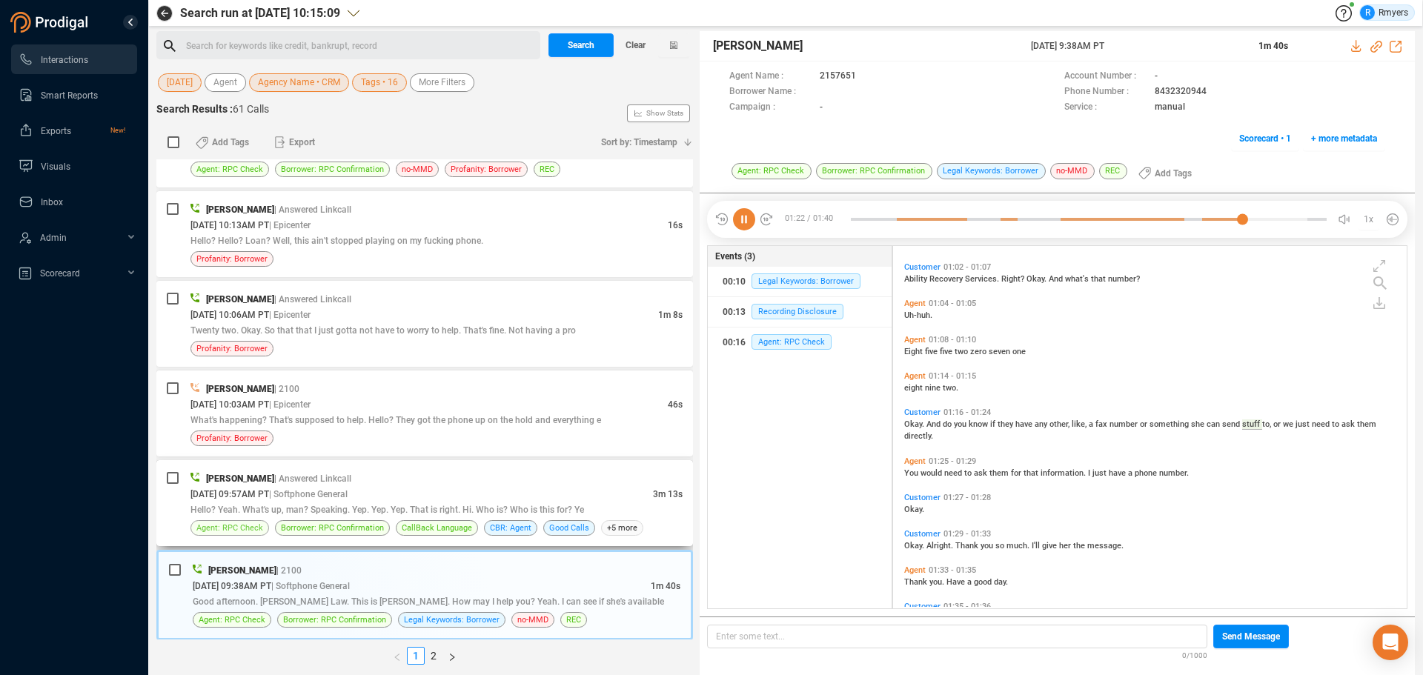
drag, startPoint x: 279, startPoint y: 498, endPoint x: 263, endPoint y: 535, distance: 40.2
click at [281, 504] on div "[PERSON_NAME] | Answered Linkcall [DATE] 09:57AM PT | Softphone General 3m 13s …" at bounding box center [436, 503] width 492 height 65
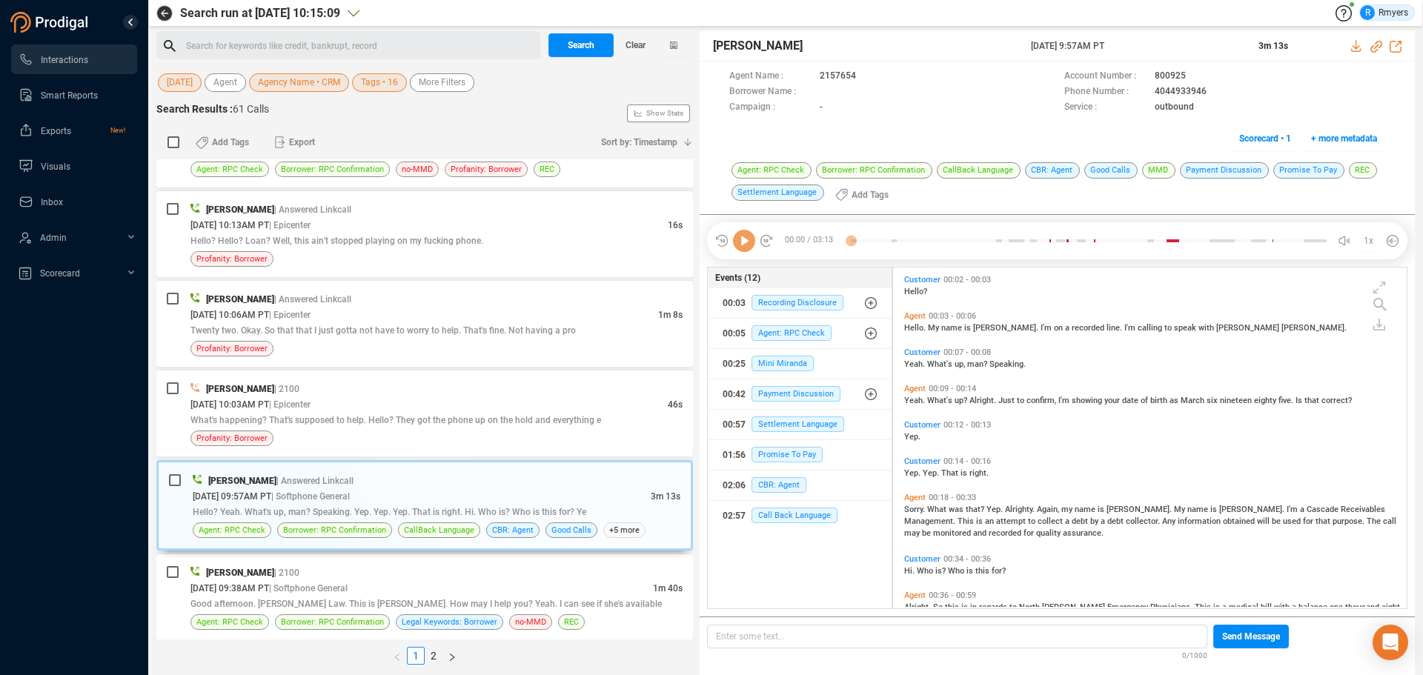
scroll to position [337, 506]
click at [747, 250] on icon at bounding box center [744, 241] width 22 height 22
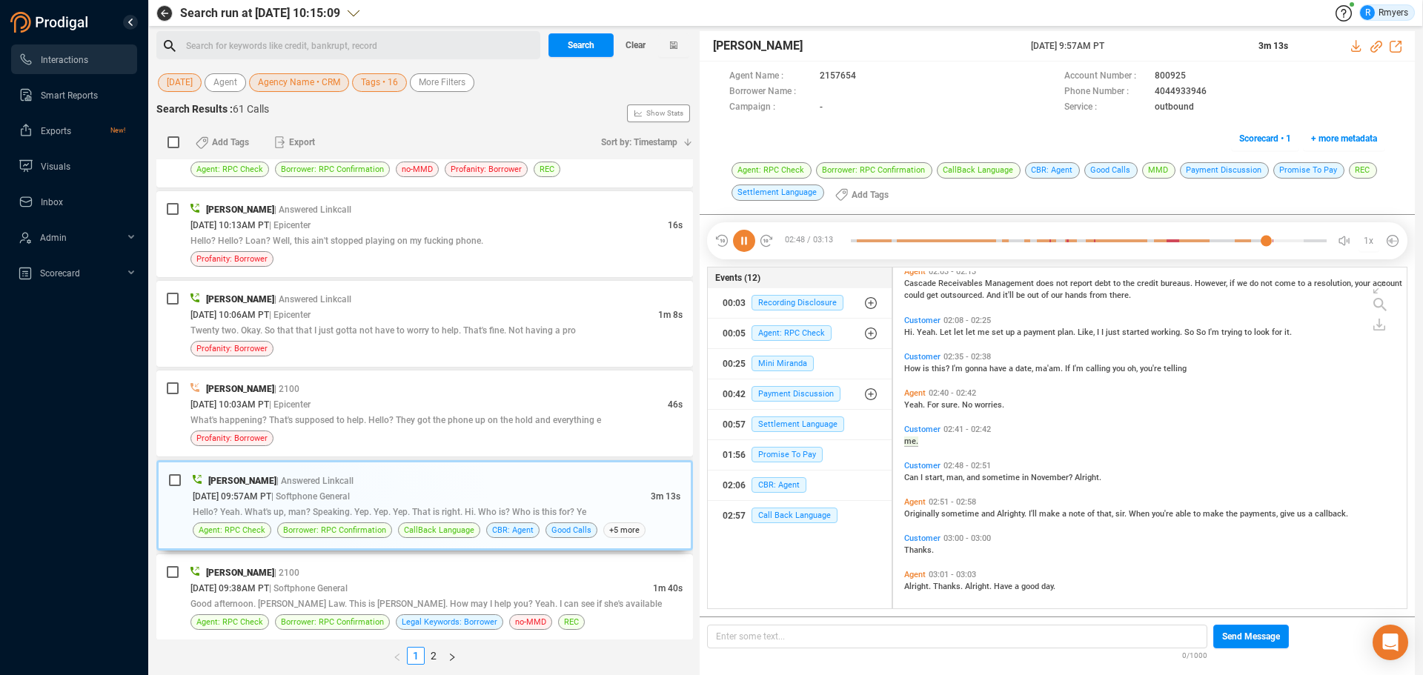
scroll to position [986, 0]
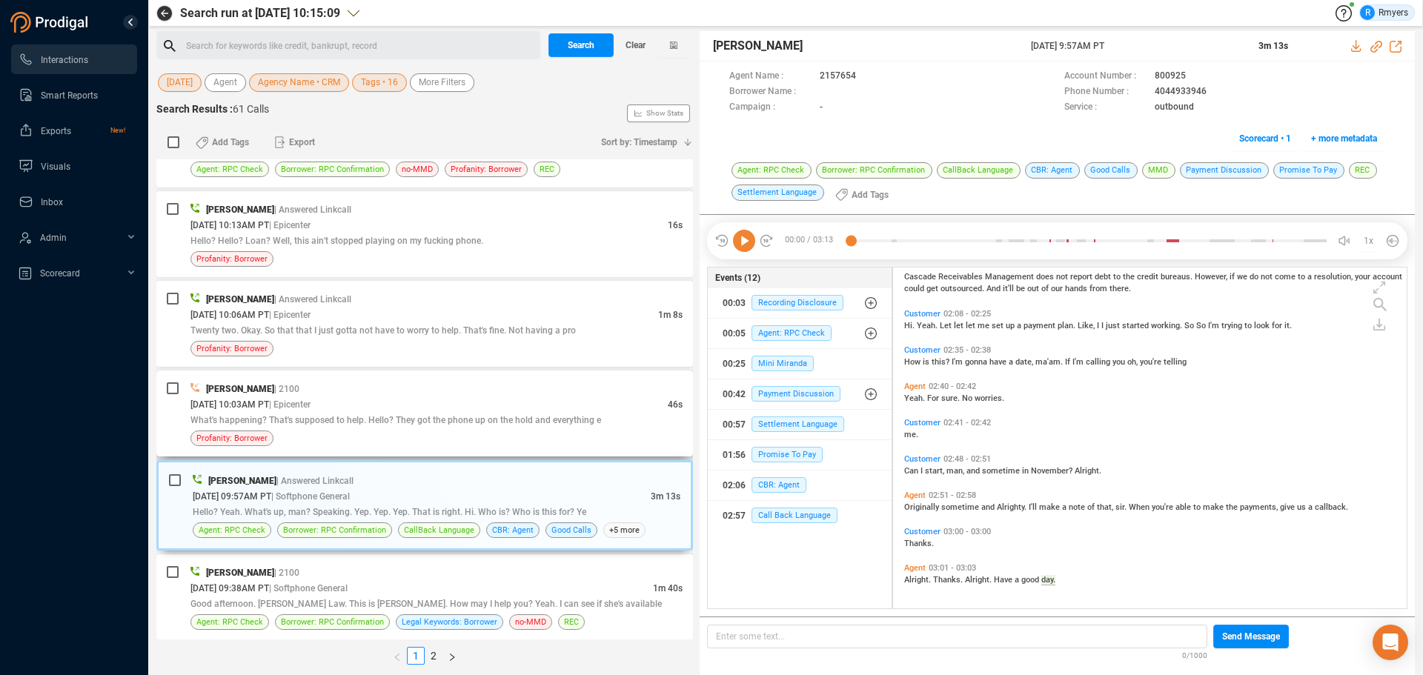
click at [371, 402] on div "[DATE] 10:03AM PT | Epicenter" at bounding box center [428, 404] width 477 height 16
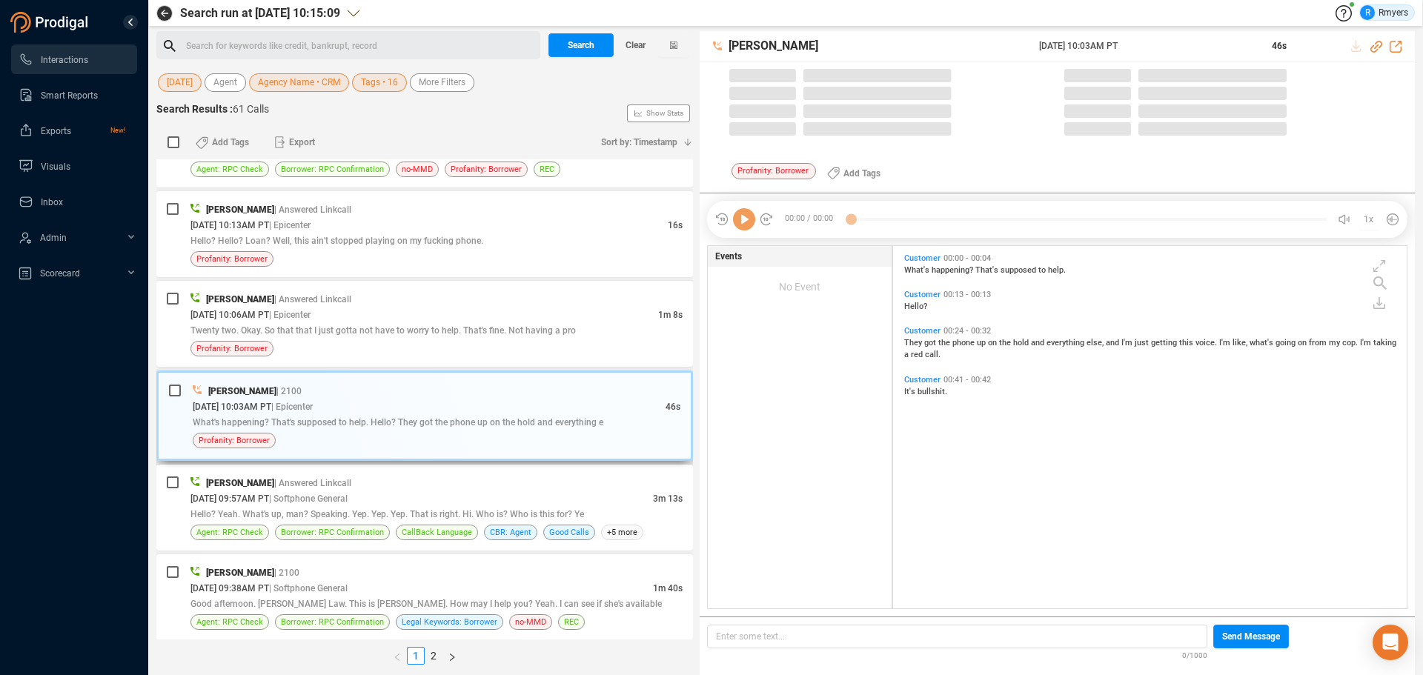
scroll to position [359, 506]
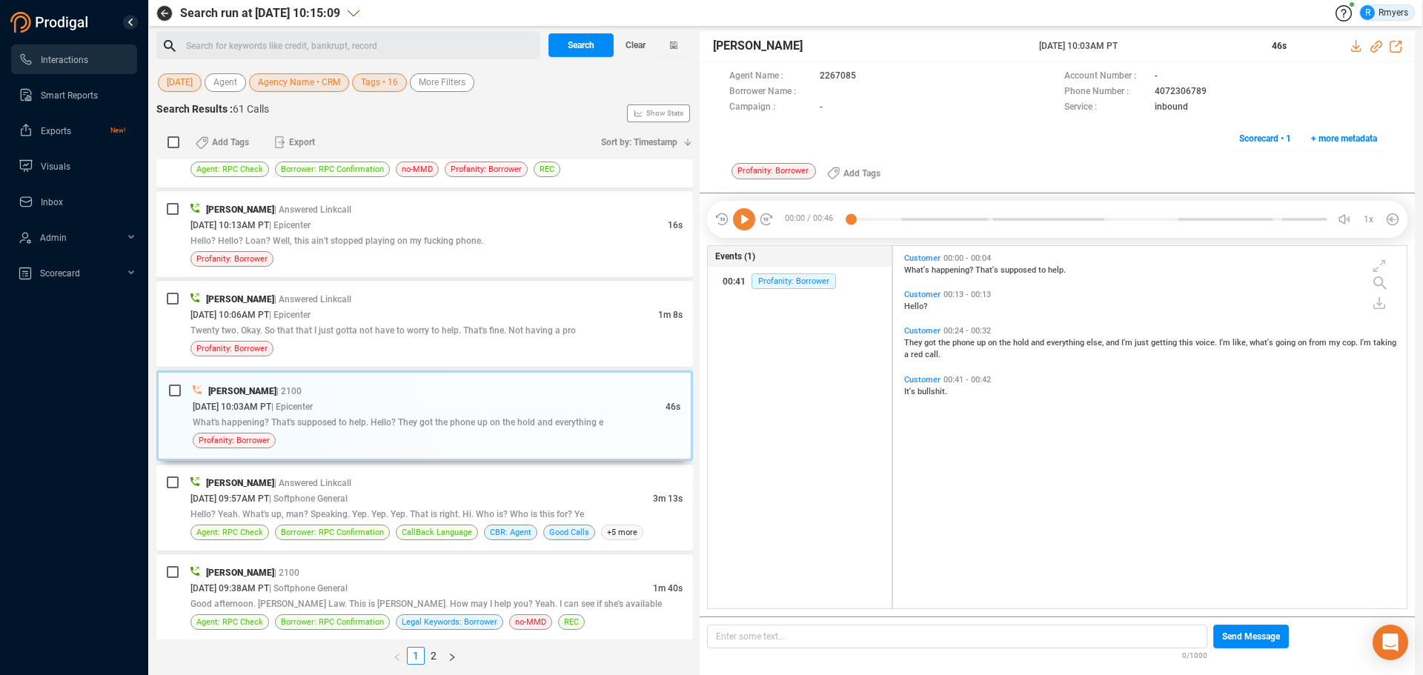
click at [742, 222] on icon at bounding box center [744, 219] width 22 height 22
click at [448, 331] on span "Twenty two. Okay. So that that I just gotta not have to worry to help. That's f…" at bounding box center [382, 330] width 385 height 10
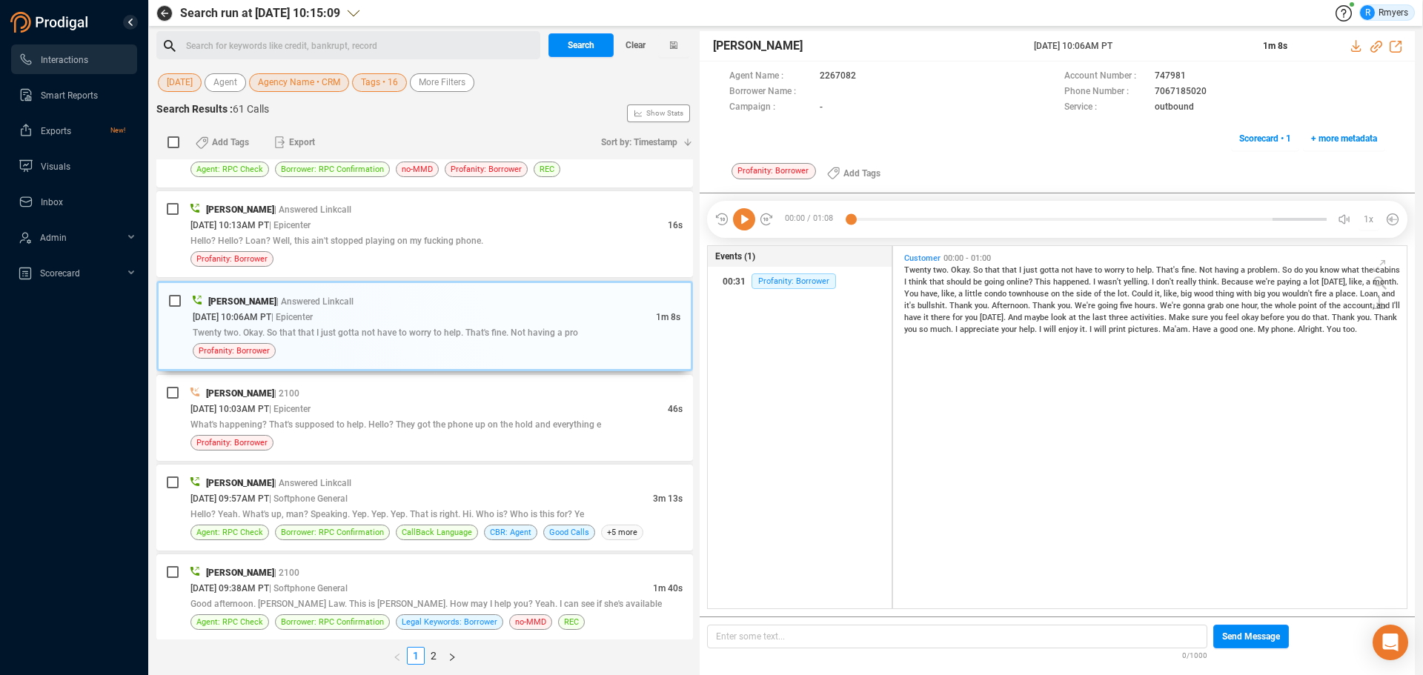
click at [747, 219] on icon at bounding box center [744, 219] width 22 height 22
click at [487, 242] on div "Hello? Hello? Loan? Well, this ain't stopped playing on my fucking phone." at bounding box center [436, 241] width 492 height 16
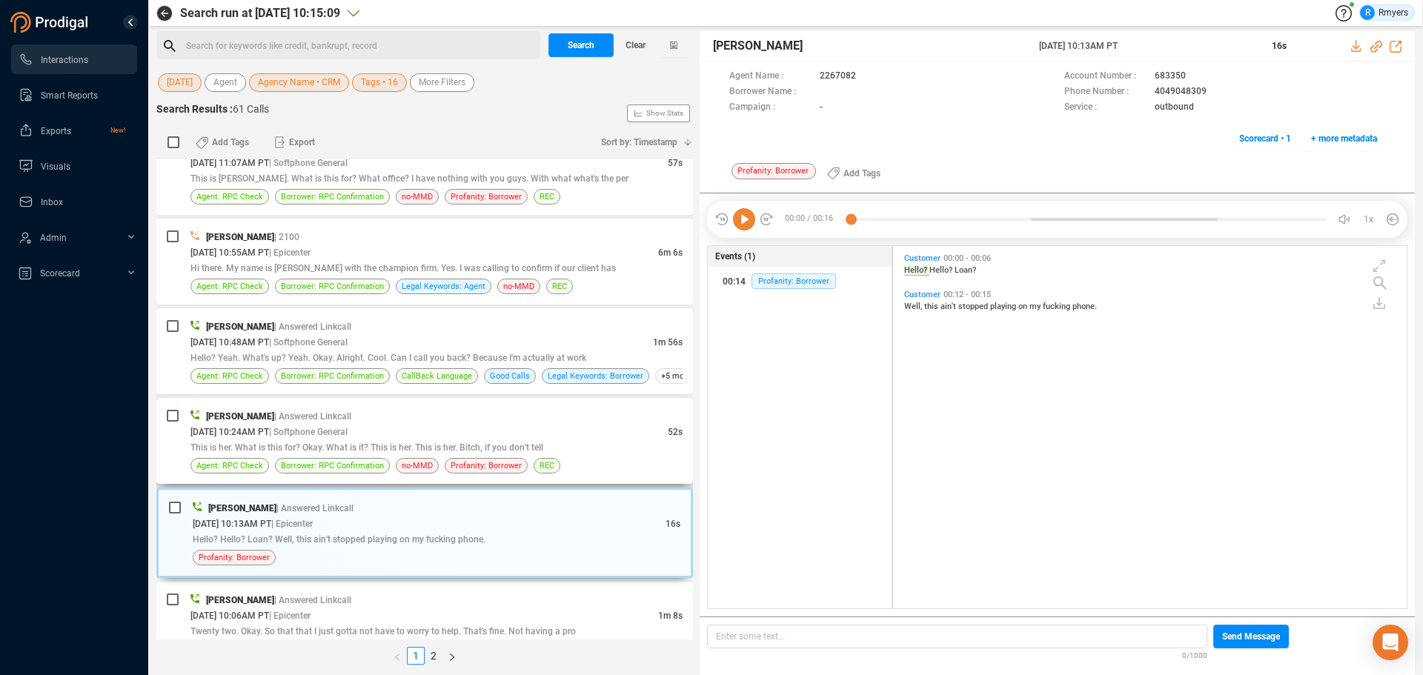
click at [379, 423] on div "[PERSON_NAME] | Answered Linkcall" at bounding box center [436, 416] width 492 height 16
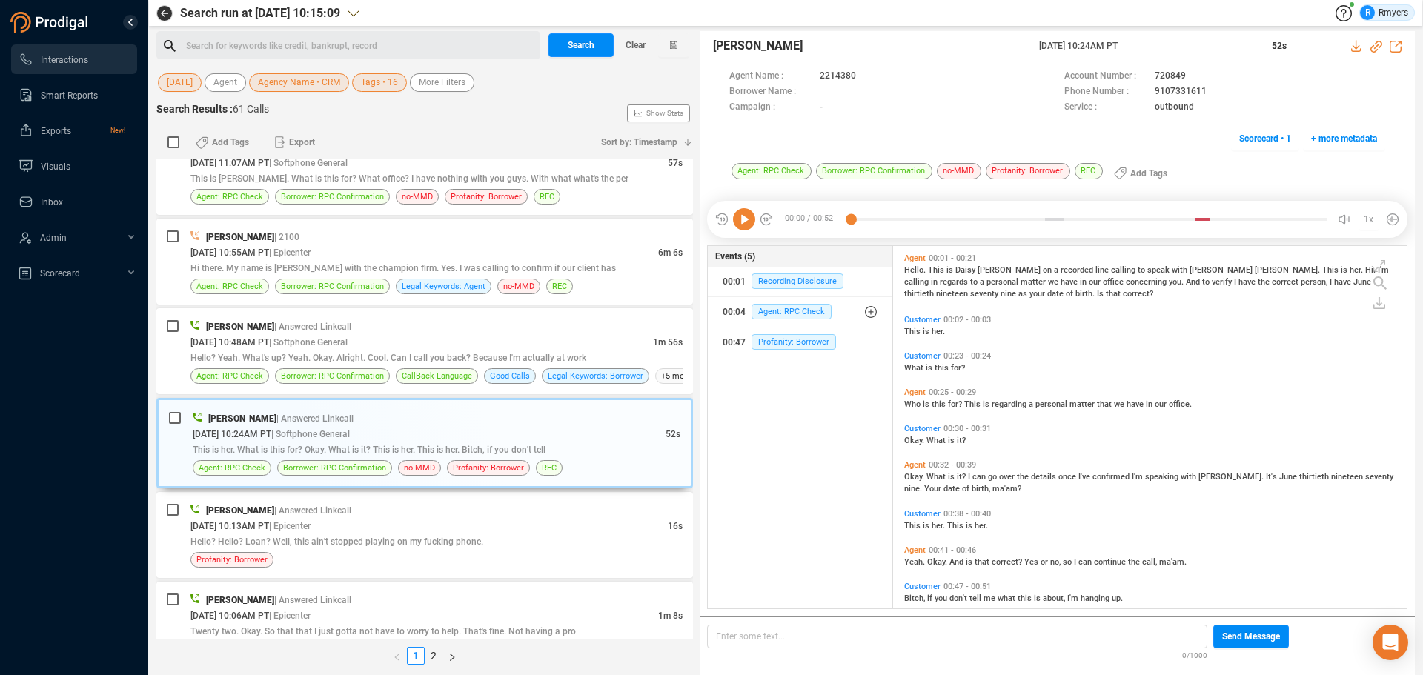
click at [745, 228] on icon at bounding box center [744, 219] width 22 height 22
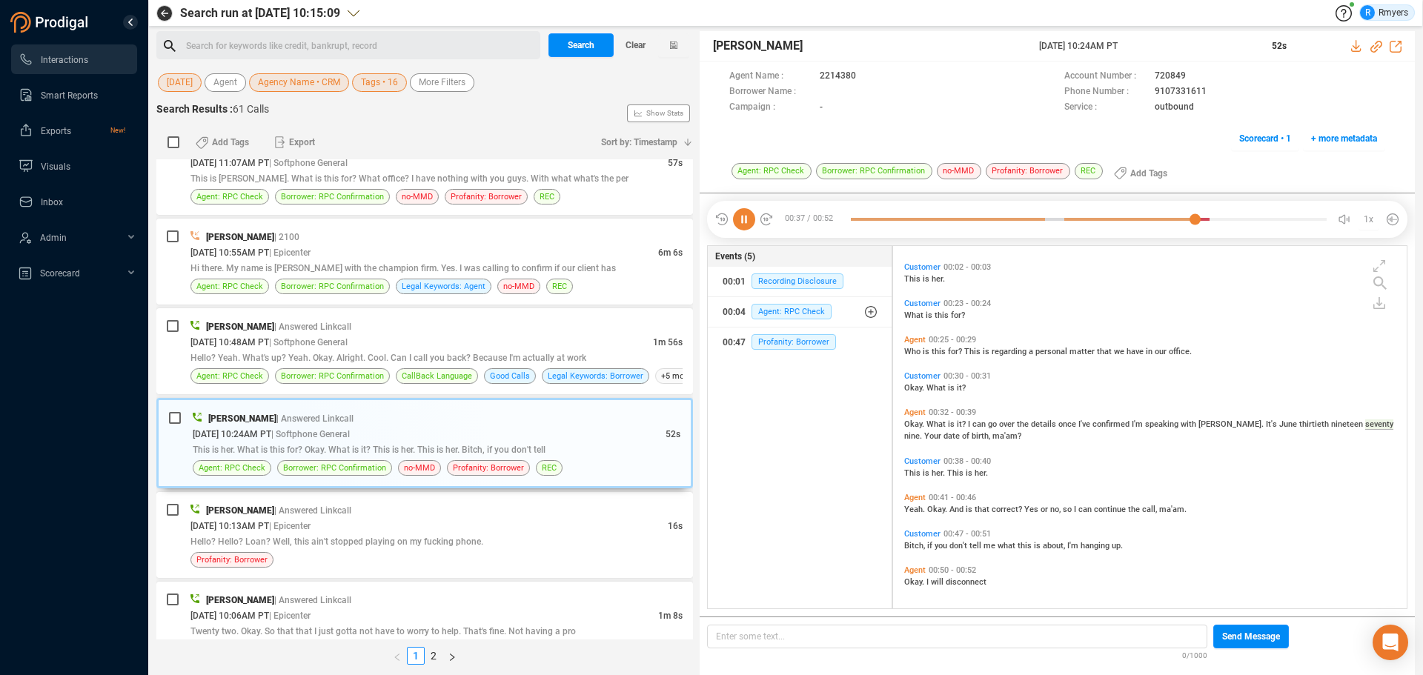
scroll to position [55, 0]
click at [346, 326] on div "[PERSON_NAME] | Answered Linkcall" at bounding box center [436, 327] width 492 height 16
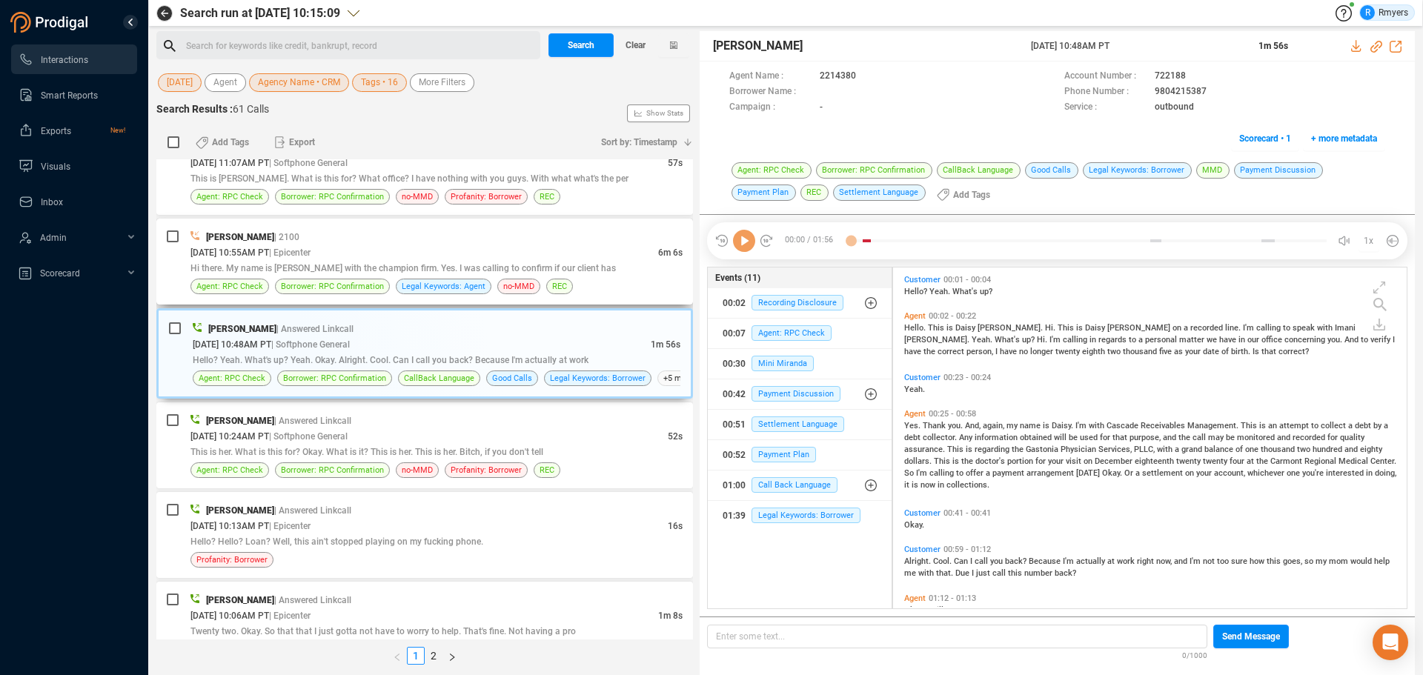
scroll to position [337, 506]
click at [744, 246] on icon at bounding box center [744, 241] width 22 height 22
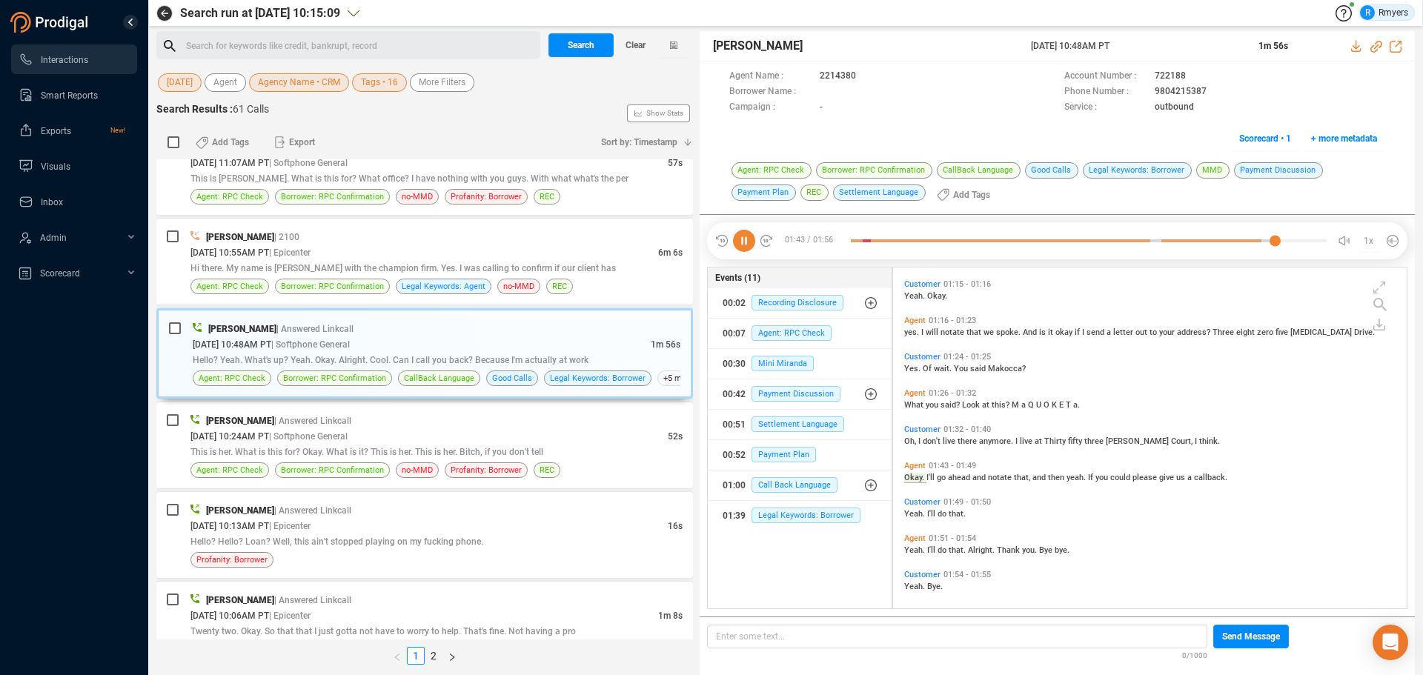
scroll to position [357, 0]
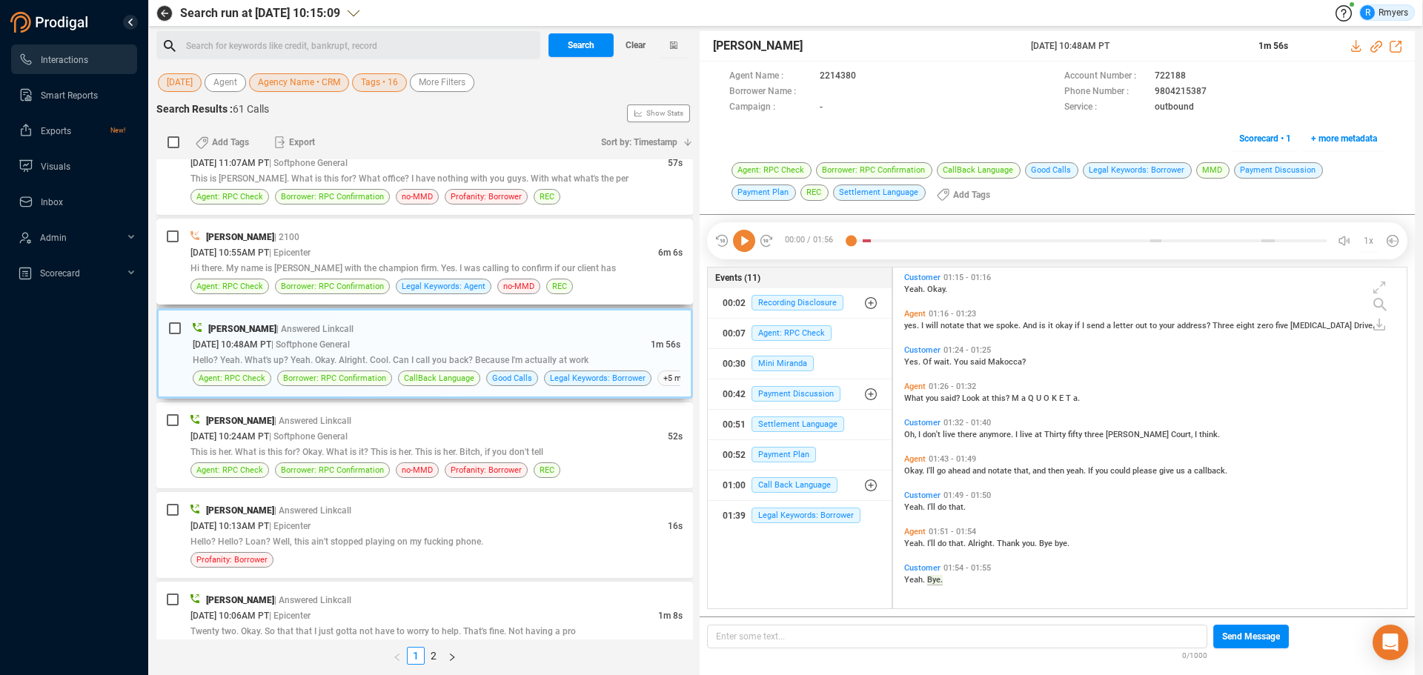
click at [434, 263] on span "Hi there. My name is [PERSON_NAME] with the champion firm. Yes. I was calling t…" at bounding box center [402, 268] width 425 height 10
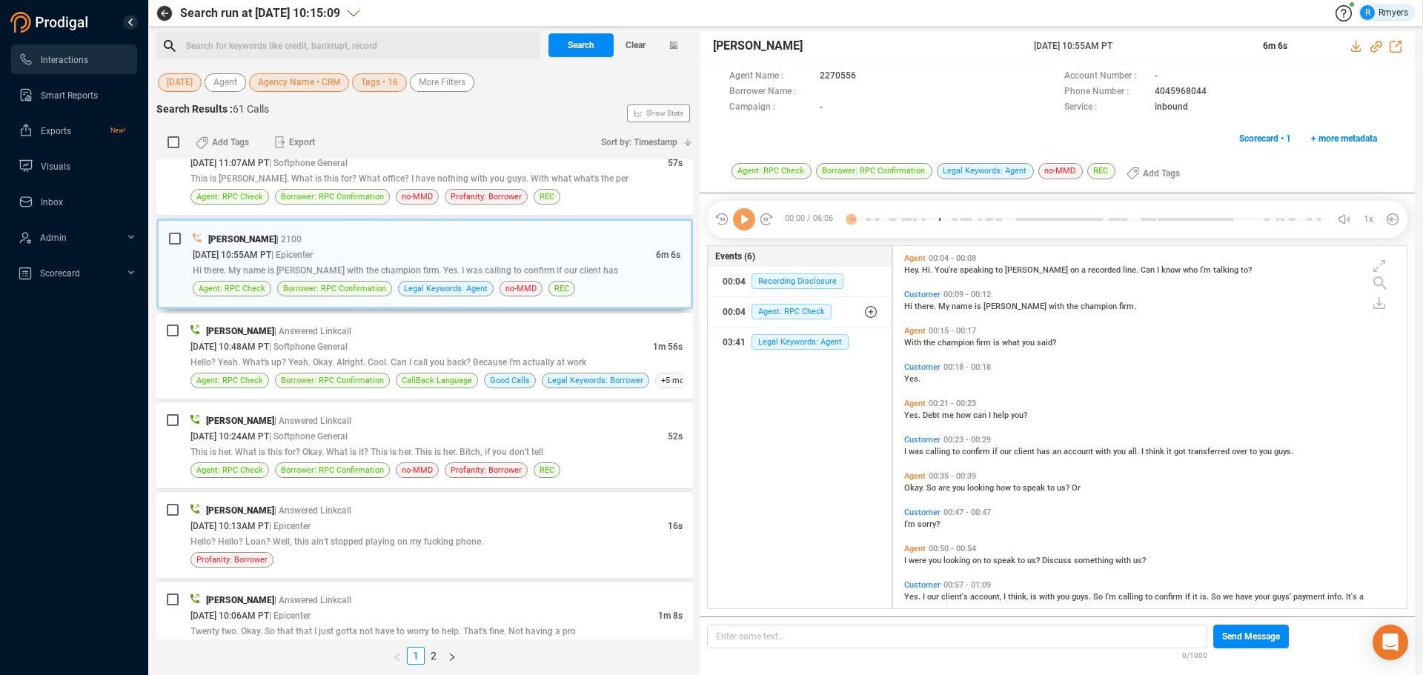
scroll to position [359, 506]
click at [751, 227] on icon at bounding box center [744, 219] width 22 height 22
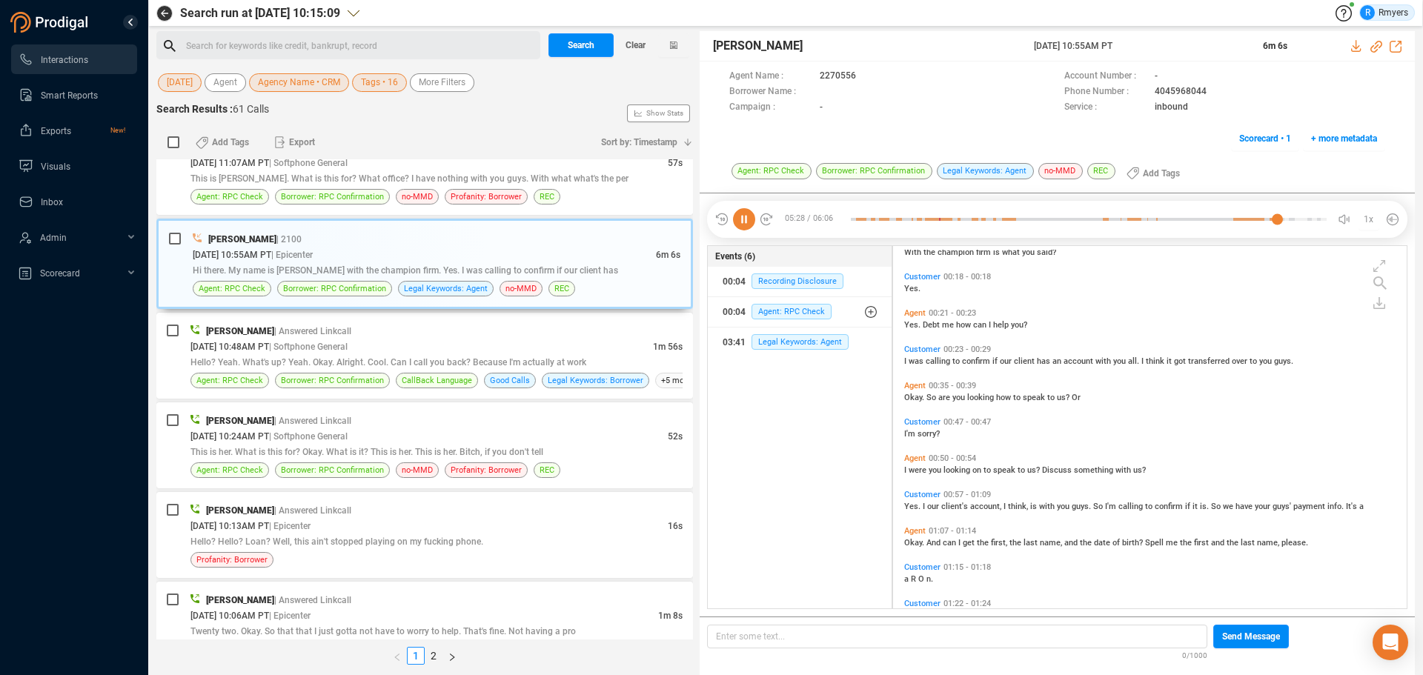
scroll to position [0, 0]
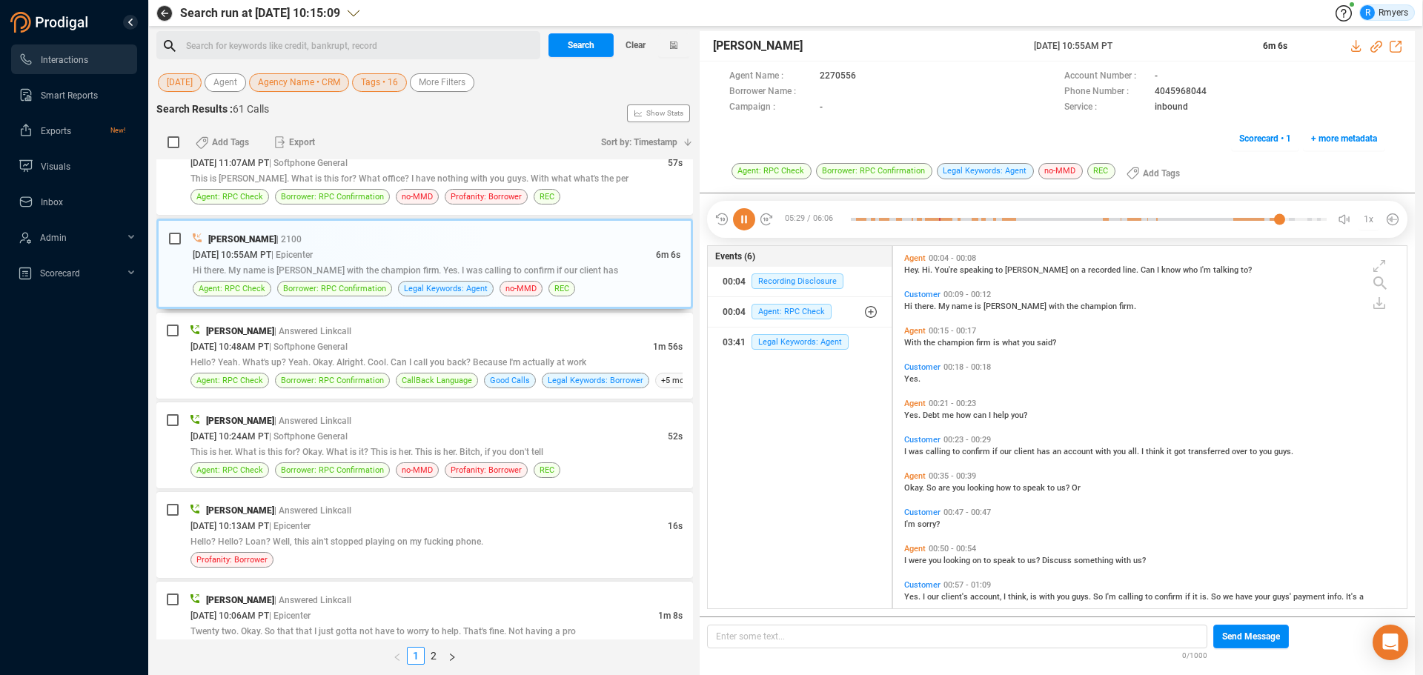
click at [917, 306] on span "there." at bounding box center [927, 307] width 24 height 10
click at [1375, 47] on icon at bounding box center [1376, 47] width 12 height 12
drag, startPoint x: 1062, startPoint y: 44, endPoint x: 1161, endPoint y: 42, distance: 99.3
click at [1161, 42] on div "[PERSON_NAME] [DATE] 10:55AM PT 6m 6s" at bounding box center [1057, 46] width 715 height 30
copy div "[DATE] 10:55AM PT"
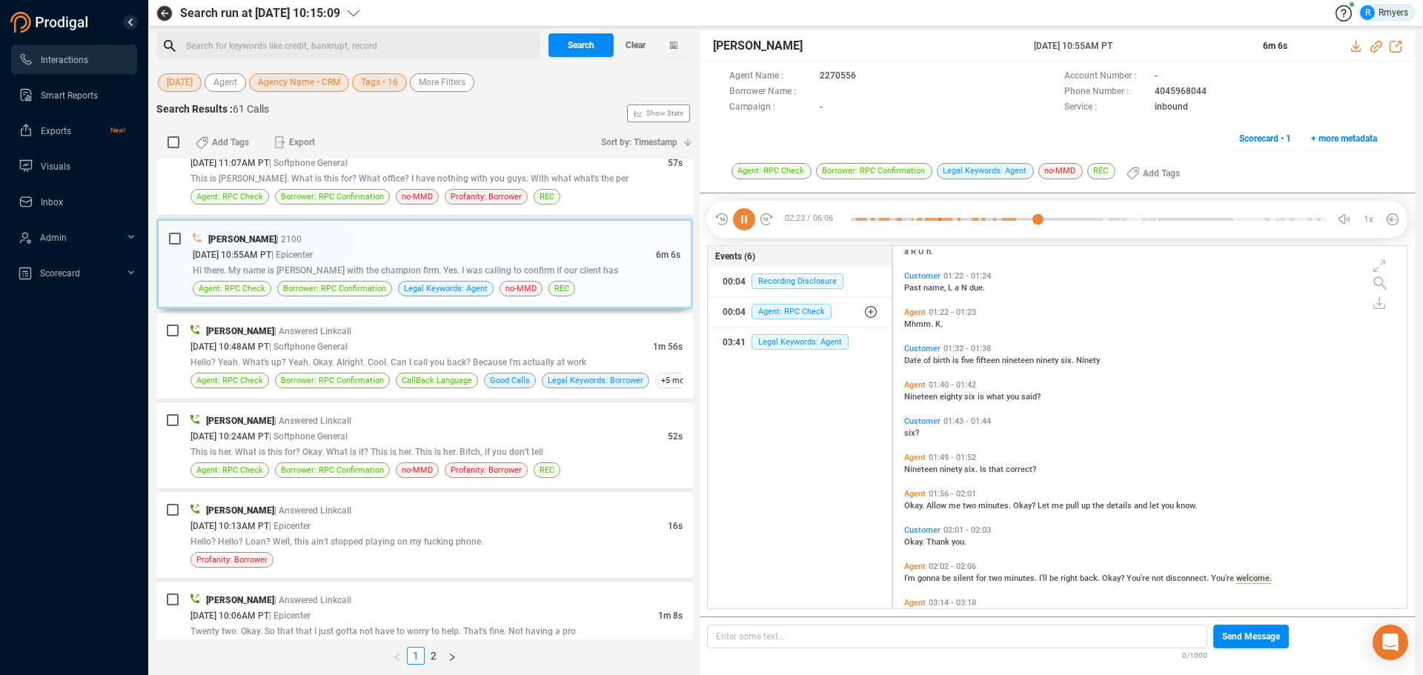
scroll to position [270, 0]
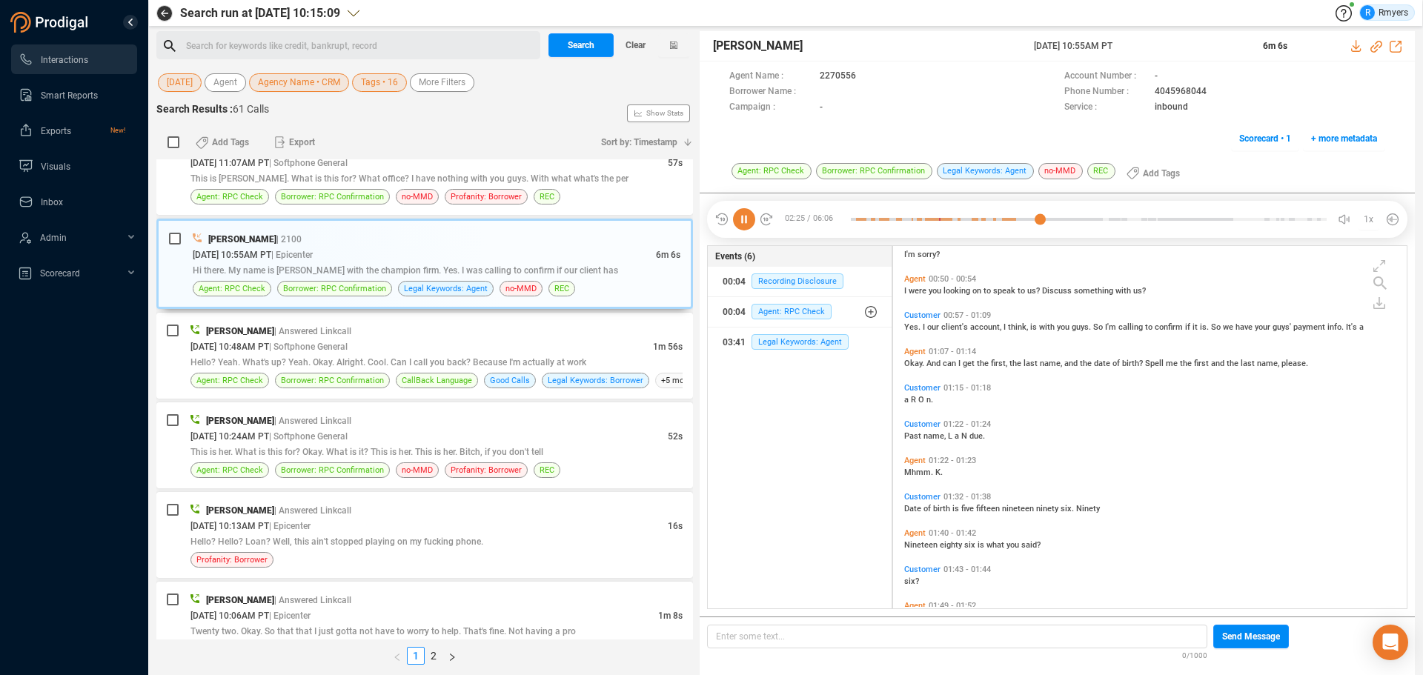
click at [737, 219] on icon at bounding box center [744, 219] width 22 height 22
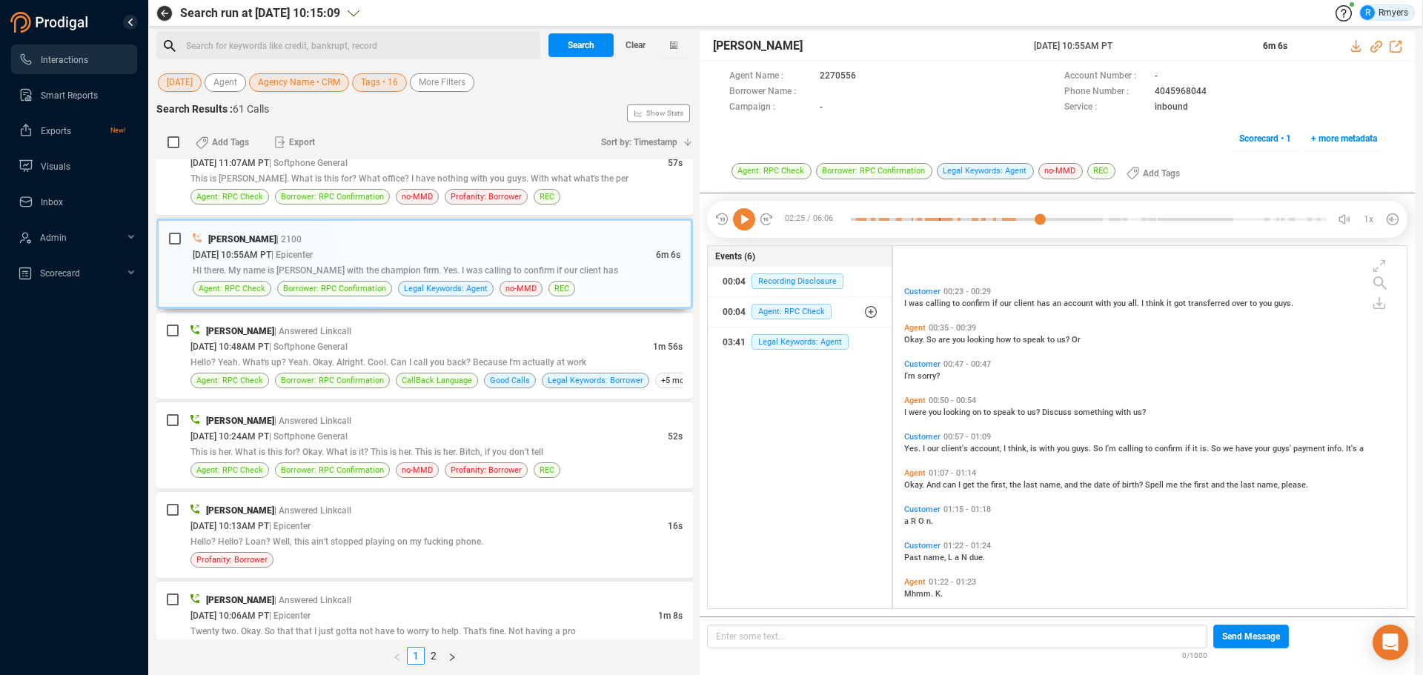
scroll to position [222, 0]
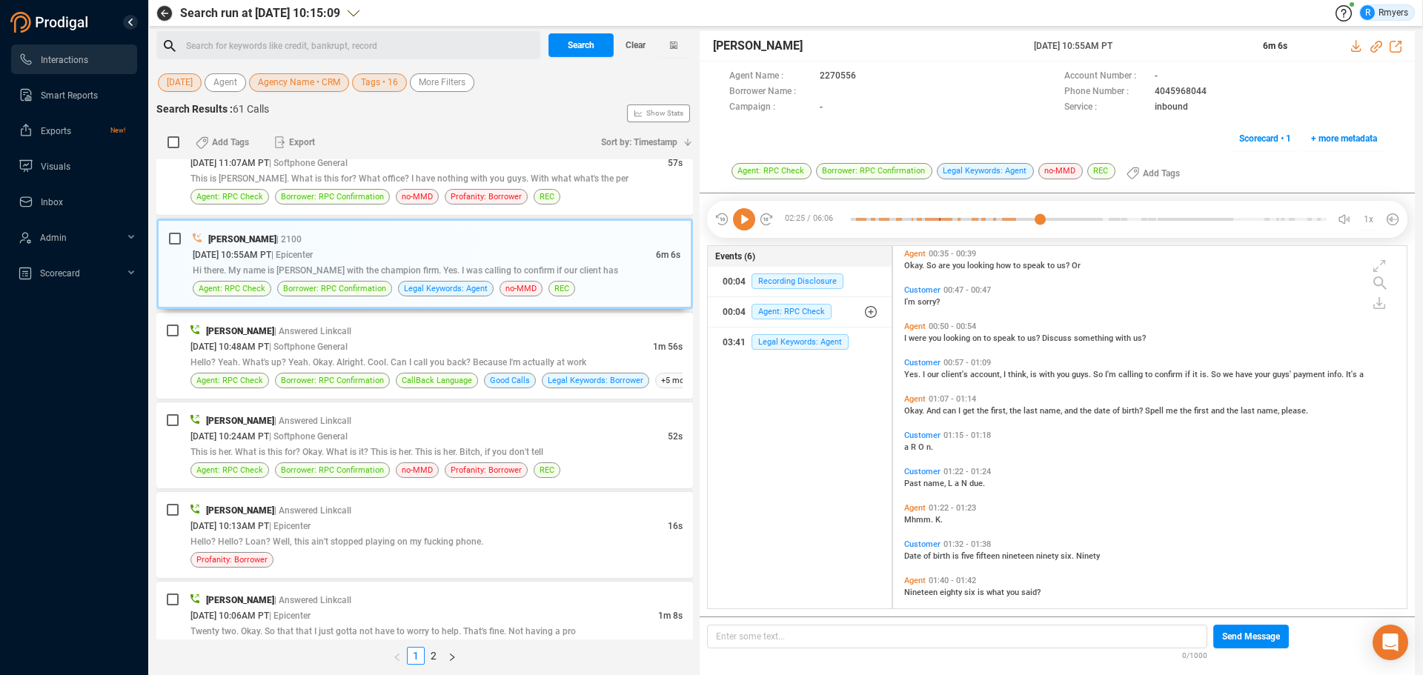
drag, startPoint x: 915, startPoint y: 409, endPoint x: 858, endPoint y: 362, distance: 73.7
click at [915, 409] on span "Okay." at bounding box center [915, 411] width 22 height 10
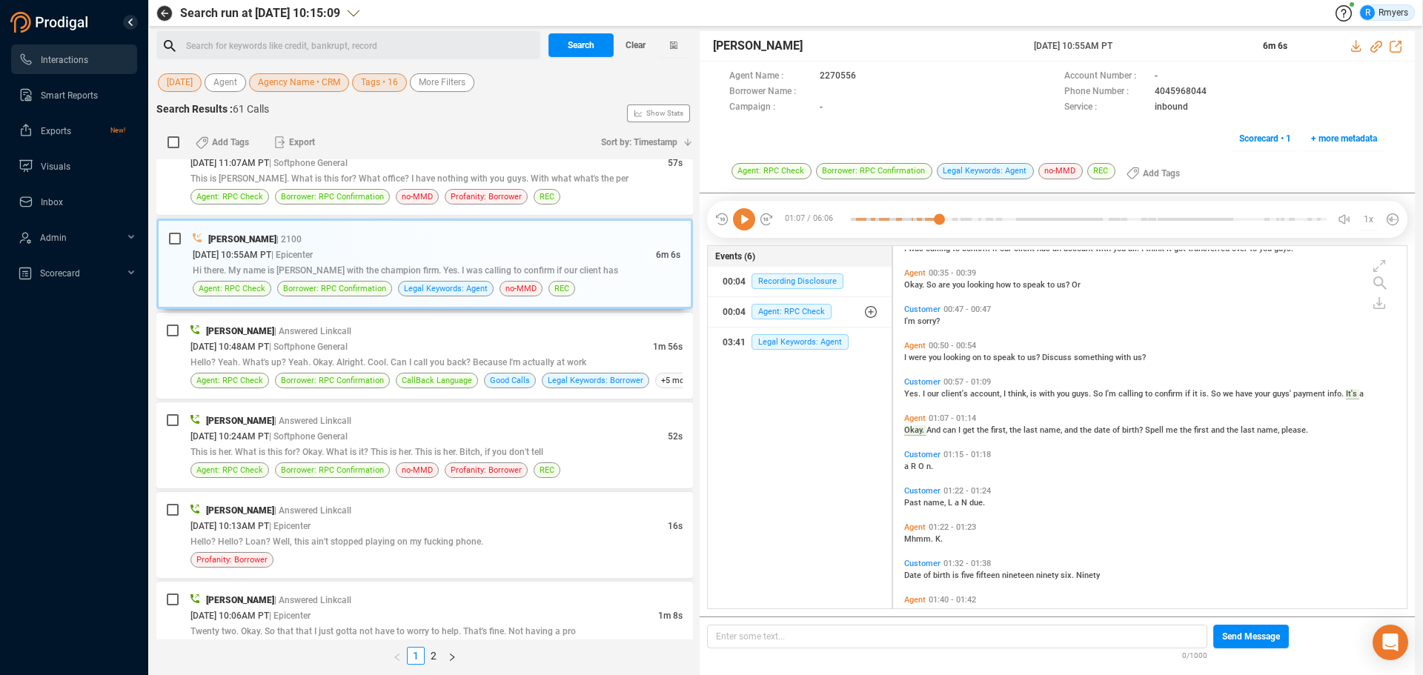
click at [746, 225] on icon at bounding box center [744, 219] width 22 height 22
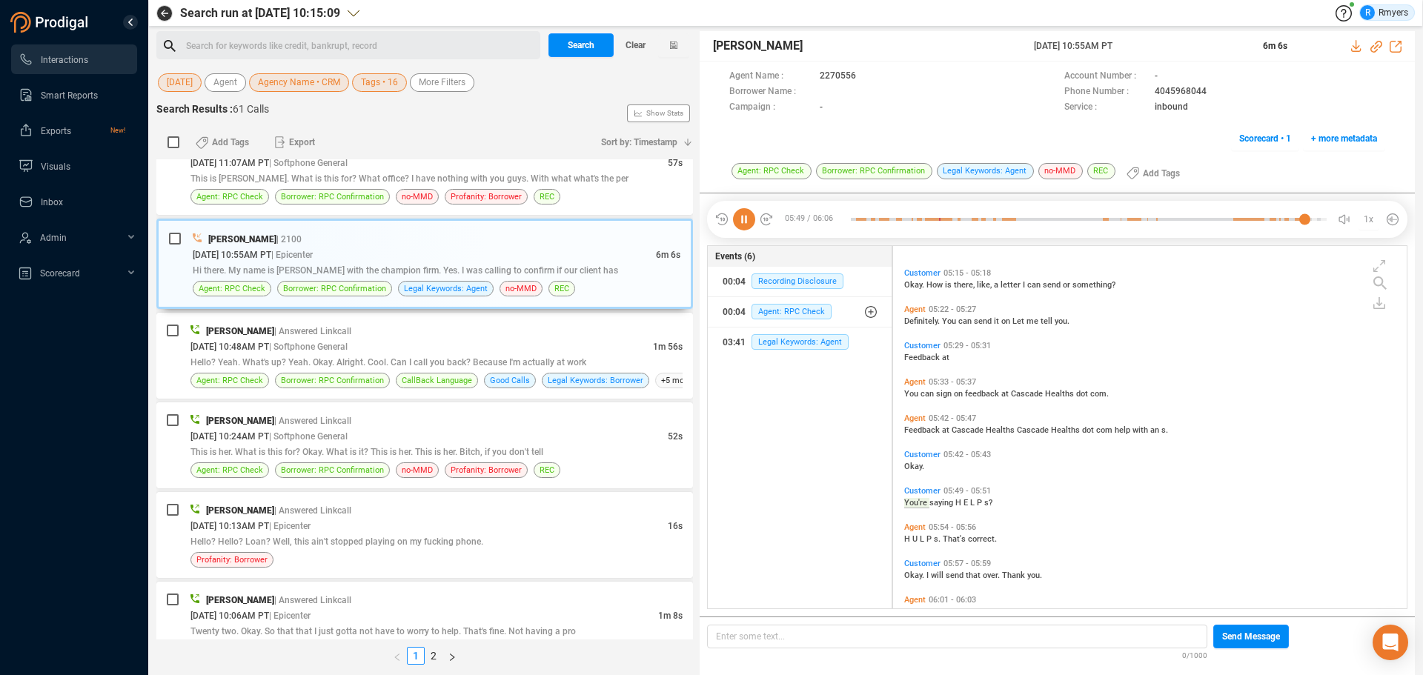
scroll to position [1083, 0]
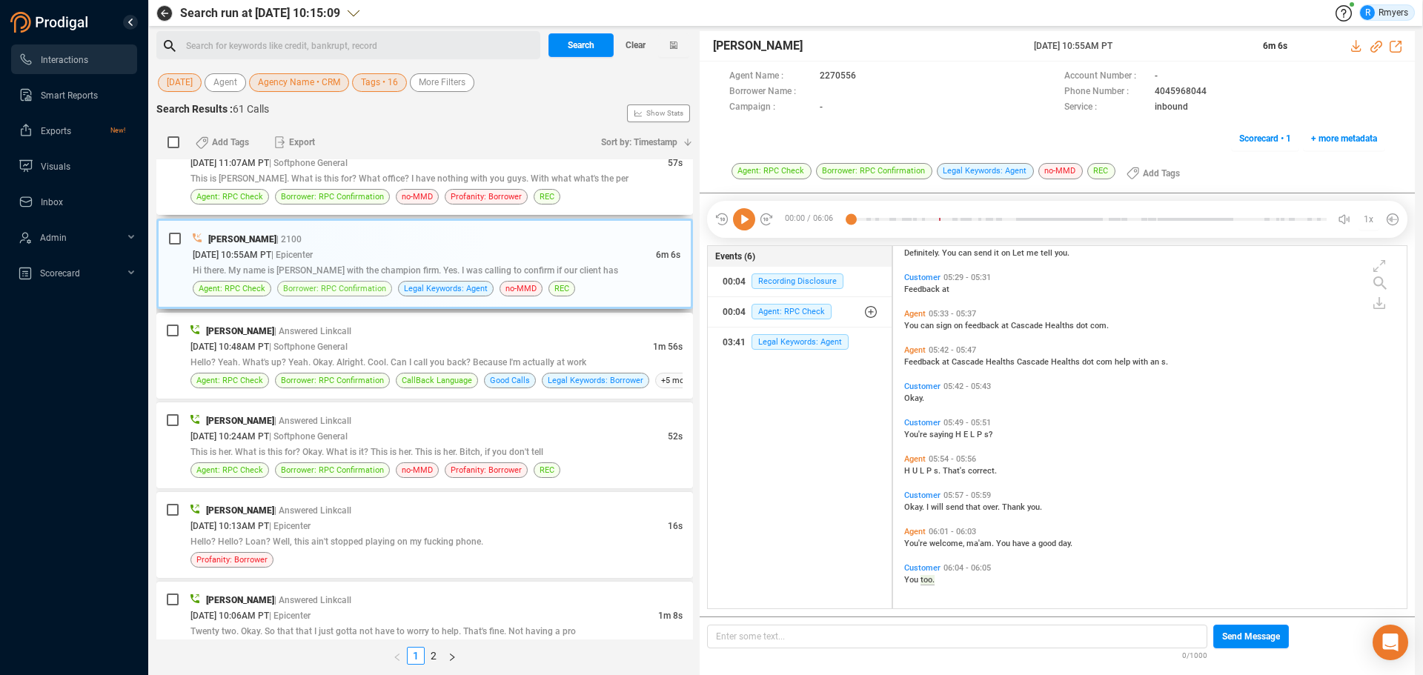
drag, startPoint x: 343, startPoint y: 195, endPoint x: 342, endPoint y: 282, distance: 87.5
click at [342, 195] on span "Borrower: RPC Confirmation" at bounding box center [332, 197] width 103 height 14
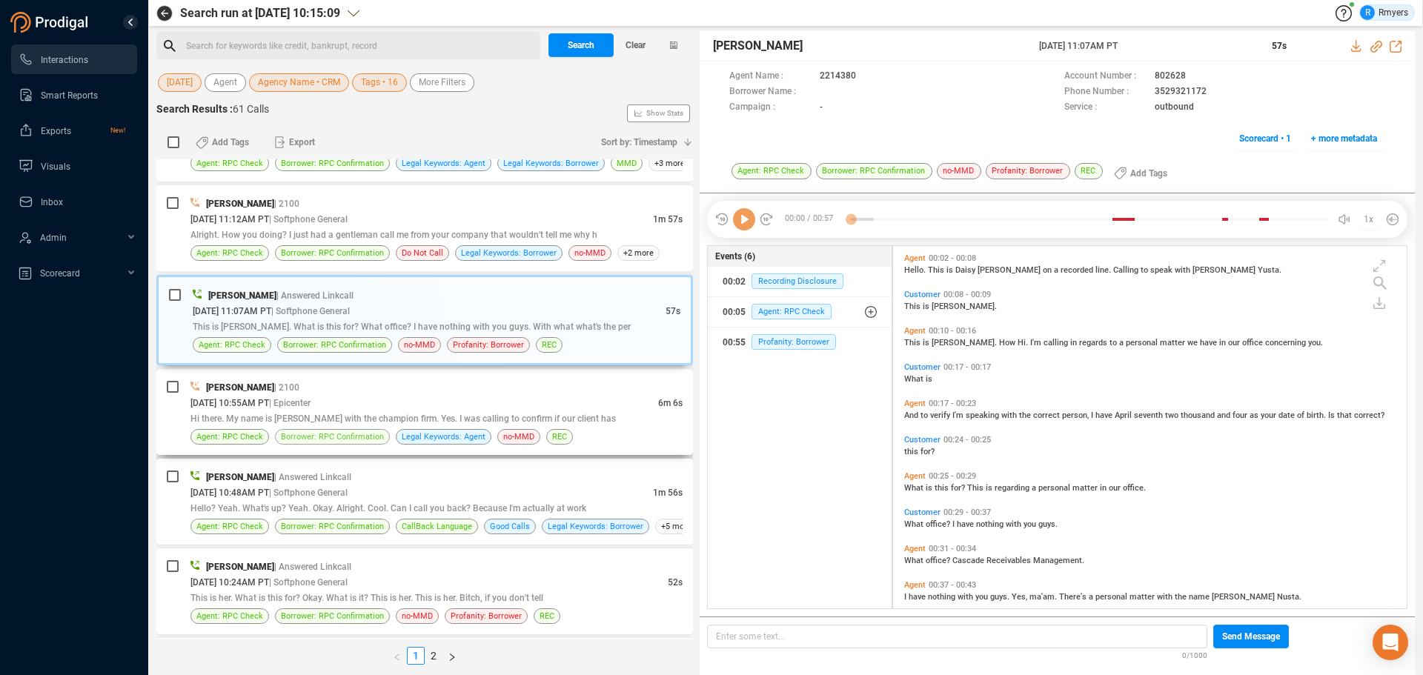
scroll to position [3487, 0]
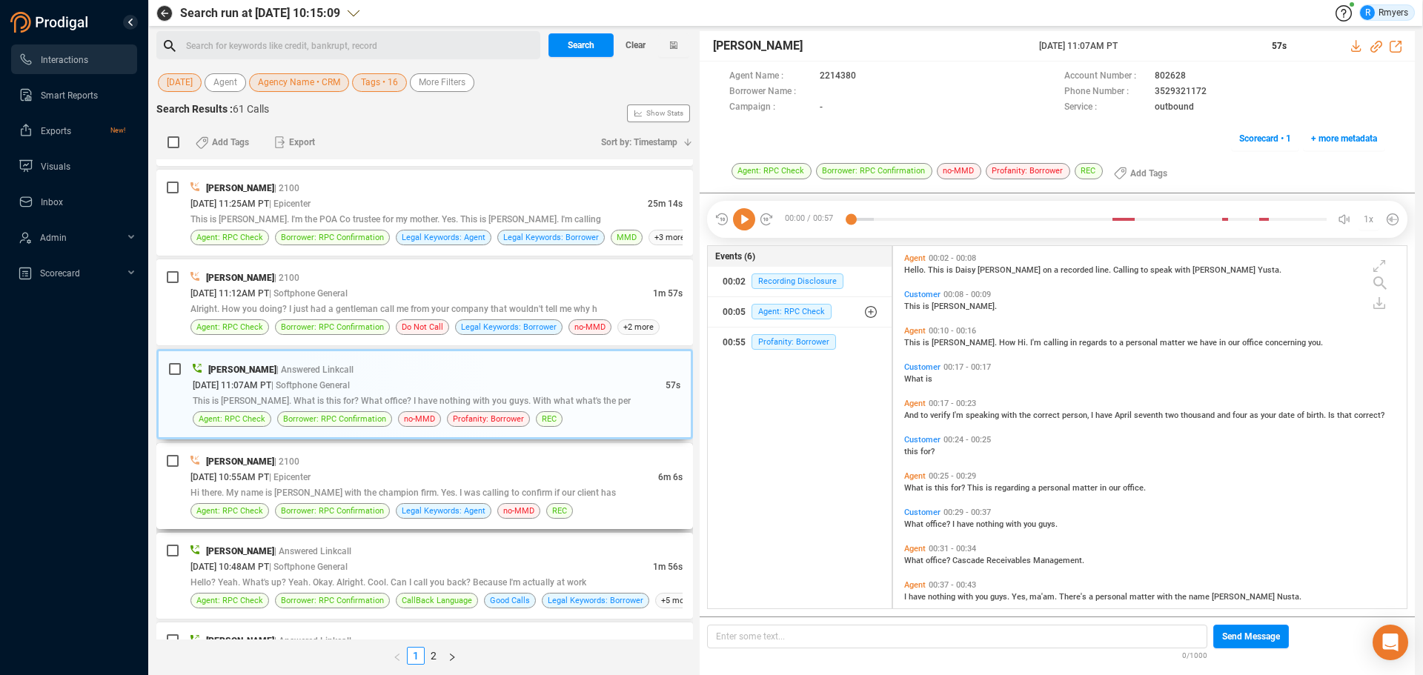
click at [435, 493] on span "Hi there. My name is [PERSON_NAME] with the champion firm. Yes. I was calling t…" at bounding box center [402, 493] width 425 height 10
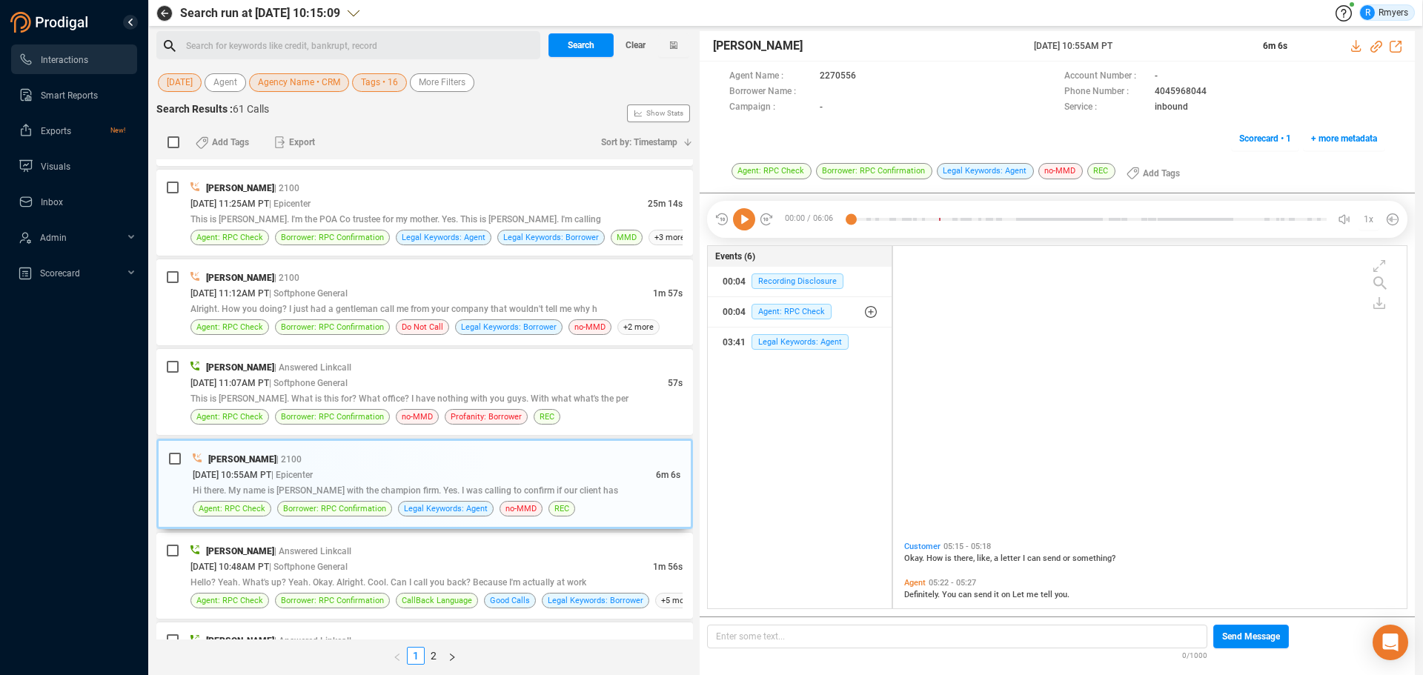
scroll to position [1083, 0]
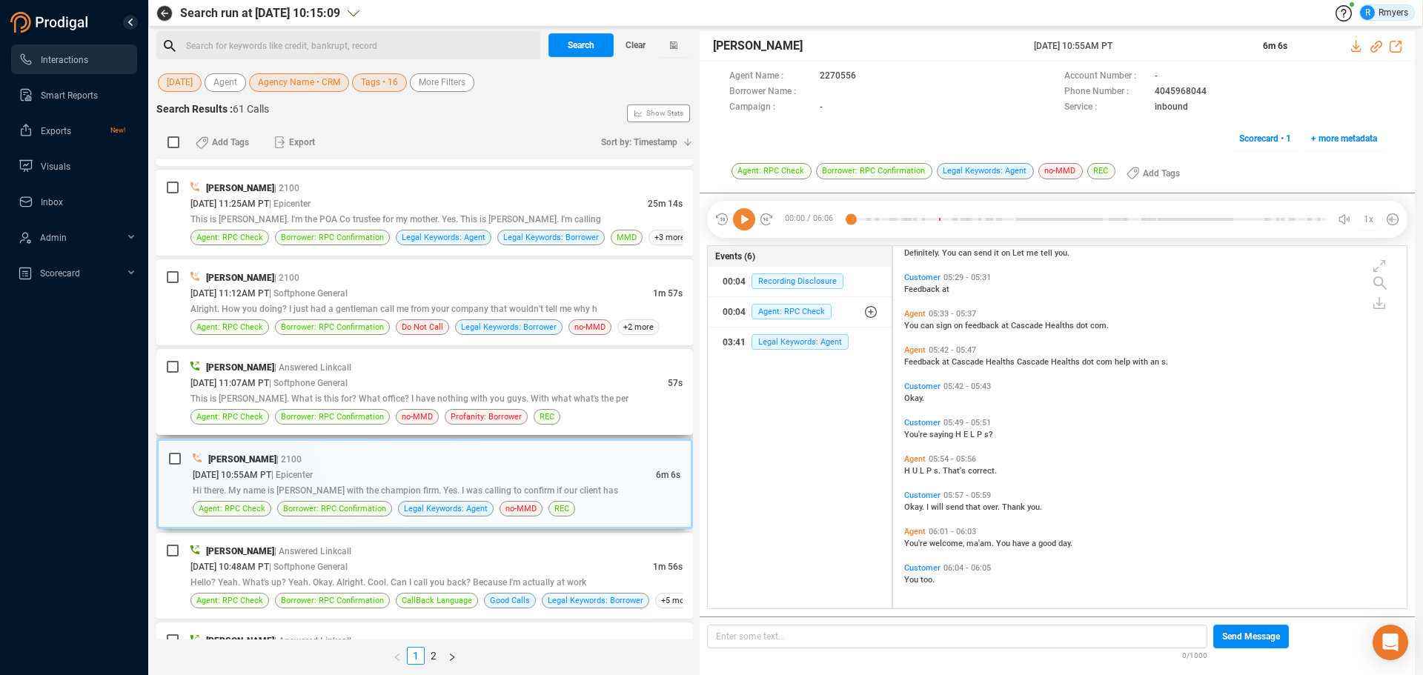
click at [396, 395] on span "This is [PERSON_NAME]. What is this for? What office? I have nothing with you g…" at bounding box center [409, 399] width 438 height 10
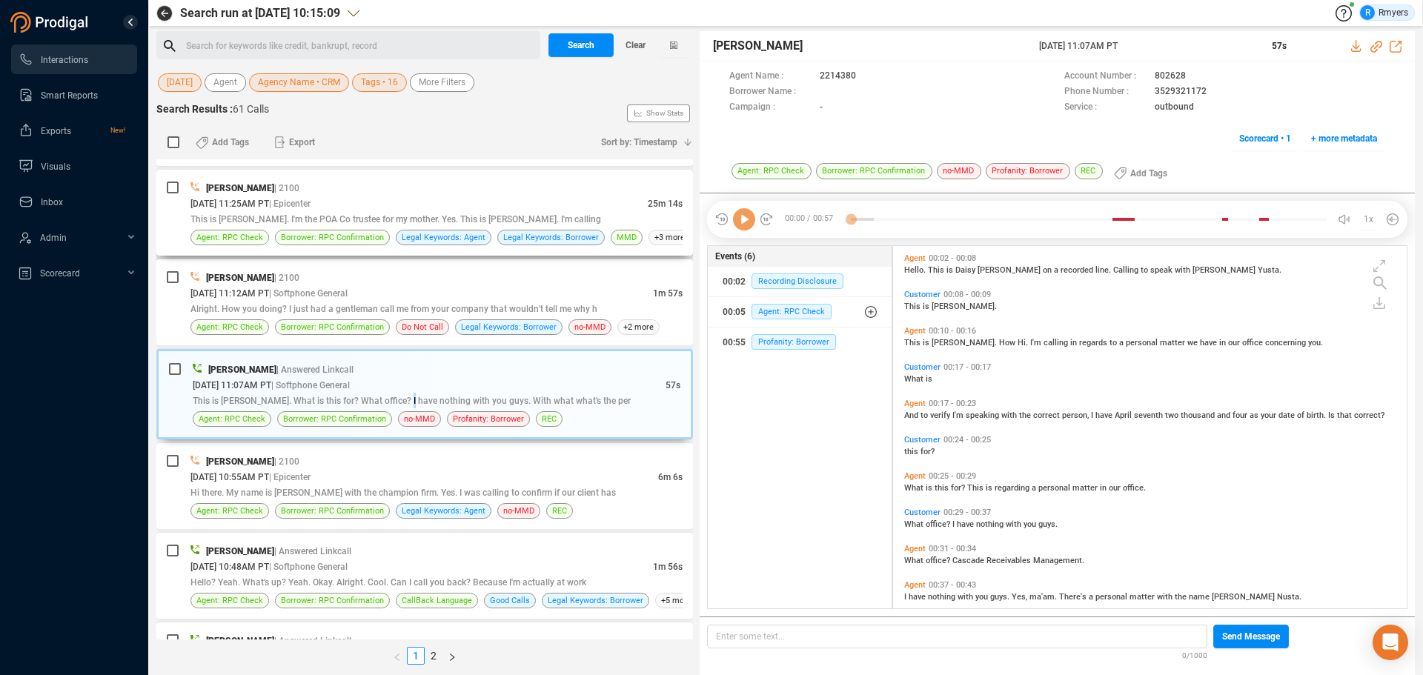
scroll to position [359, 506]
click at [741, 217] on icon at bounding box center [744, 219] width 22 height 22
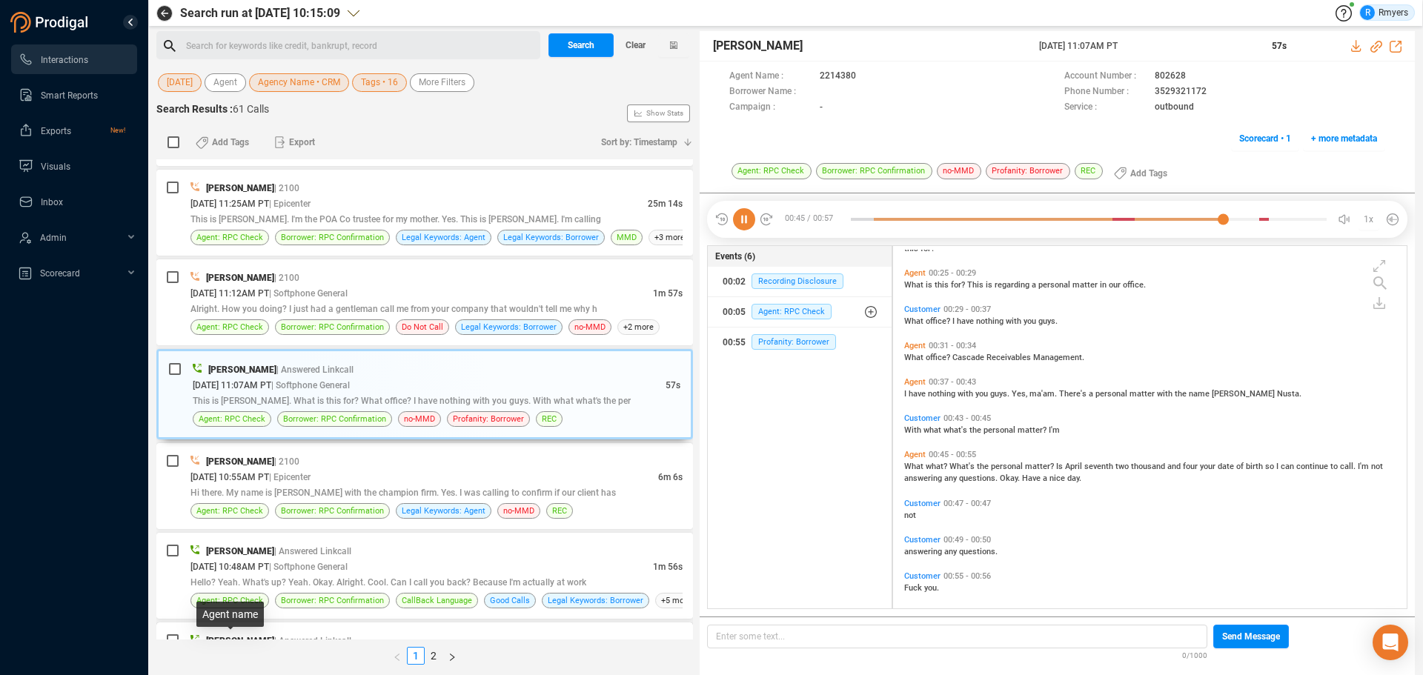
scroll to position [211, 0]
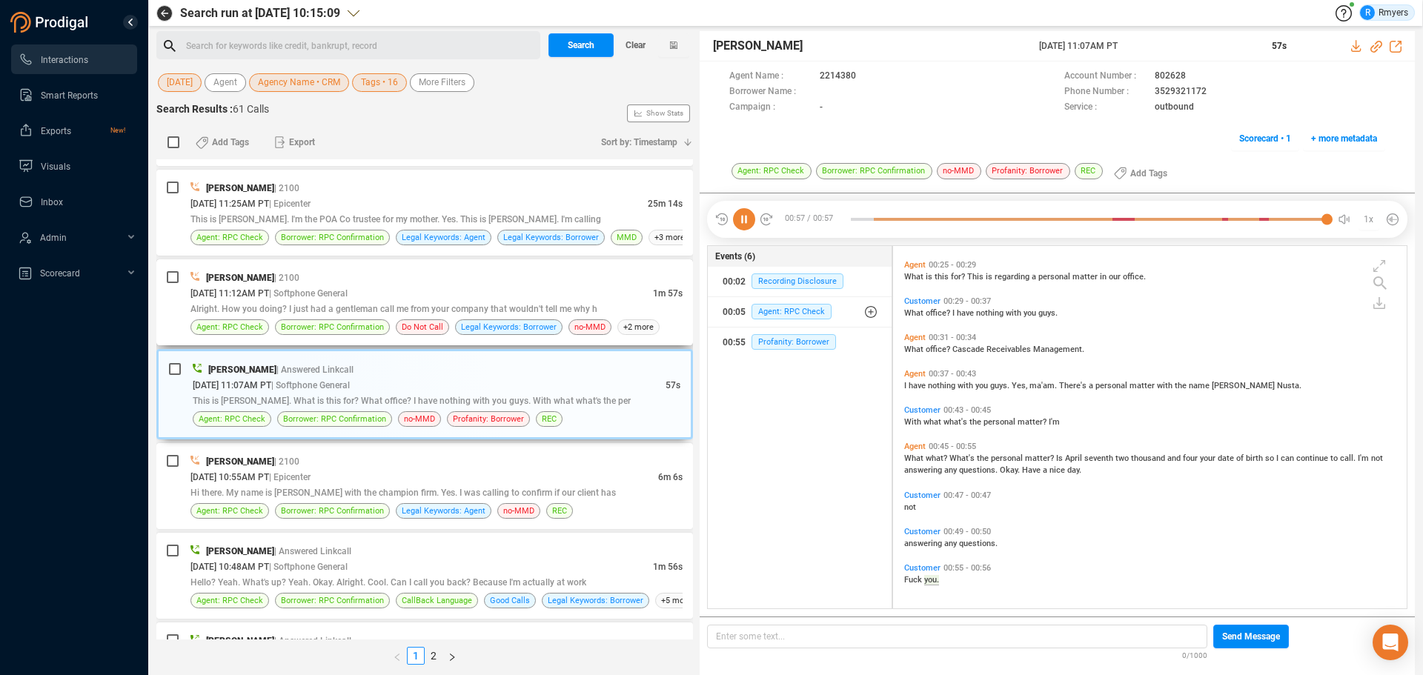
click at [311, 291] on span "| Softphone General" at bounding box center [308, 293] width 79 height 10
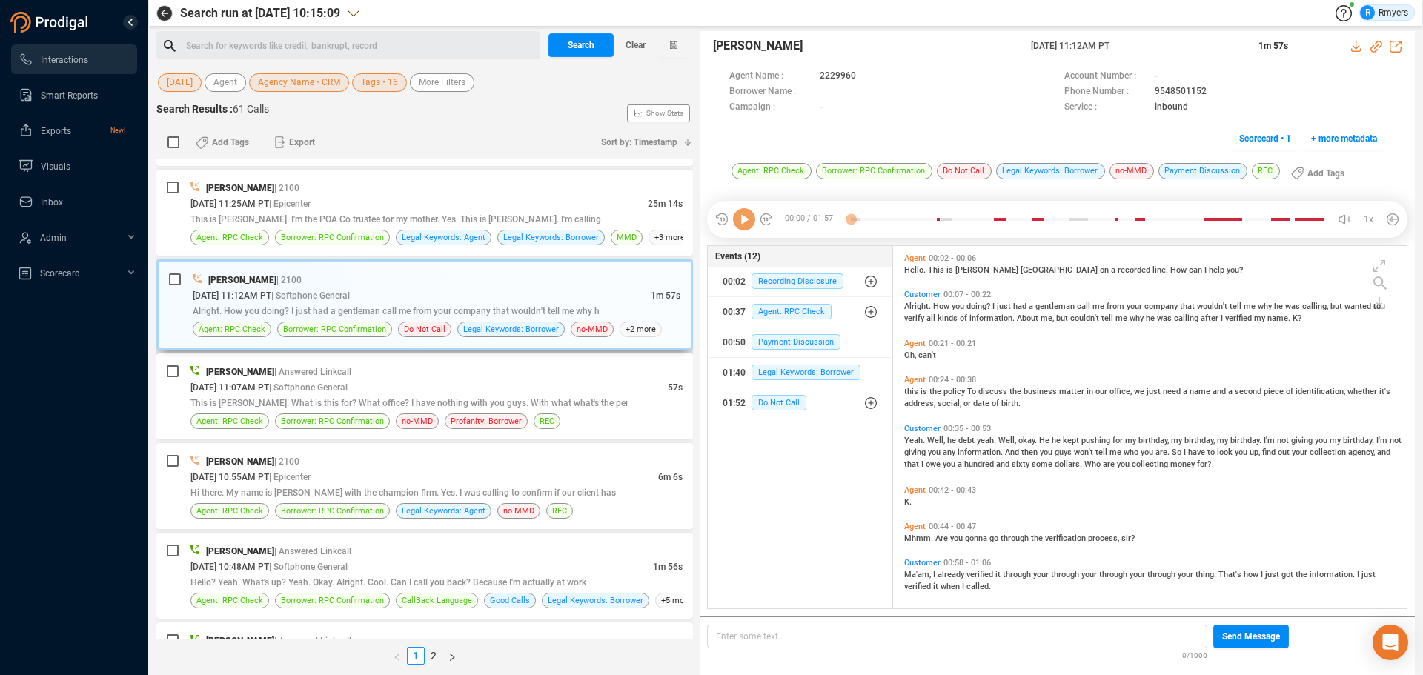
scroll to position [359, 506]
click at [740, 227] on icon at bounding box center [744, 219] width 22 height 22
click at [743, 222] on icon at bounding box center [744, 219] width 22 height 22
